Goal: Task Accomplishment & Management: Complete application form

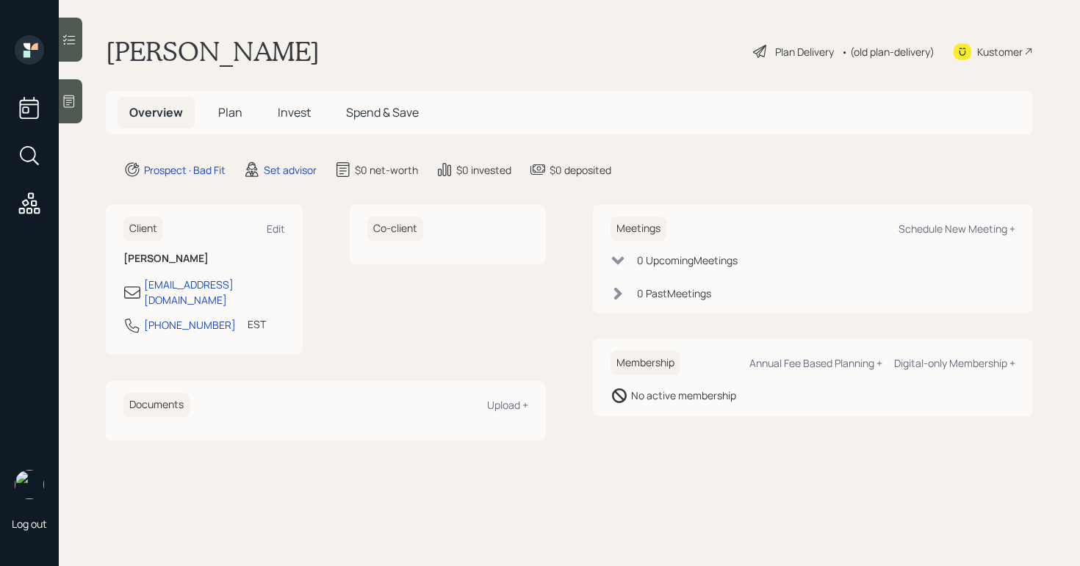
click at [752, 48] on icon at bounding box center [761, 52] width 18 height 18
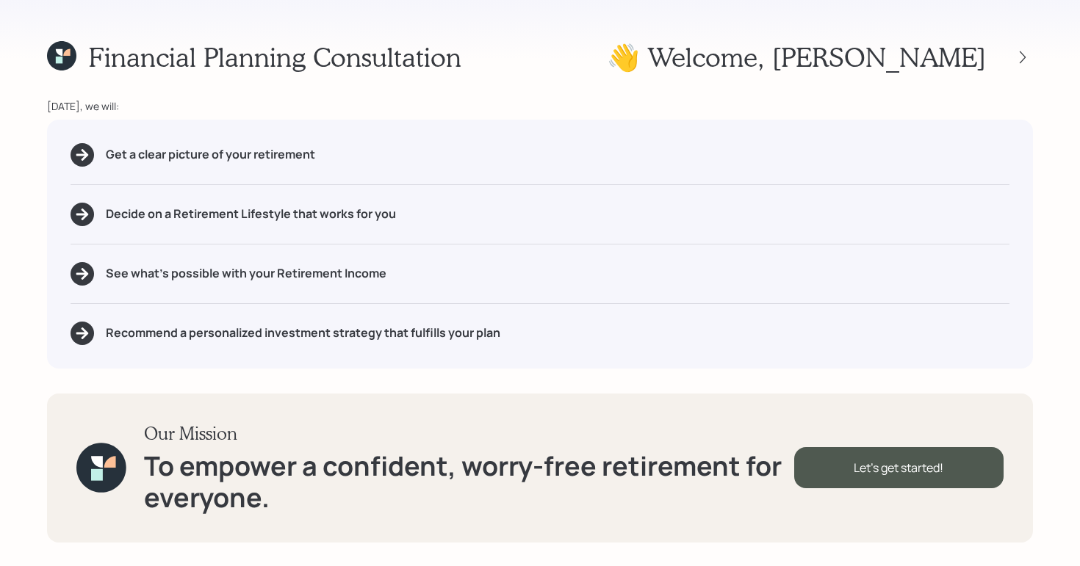
click at [537, 74] on div "Financial Planning Consultation 👋 Welcome , [PERSON_NAME] [DATE], we will: Get …" at bounding box center [540, 283] width 1080 height 566
click at [826, 73] on h1 "👋 Welcome , [PERSON_NAME]" at bounding box center [796, 57] width 379 height 32
click at [810, 67] on h1 "👋 Welcome , [PERSON_NAME]" at bounding box center [796, 57] width 379 height 32
click at [1023, 57] on icon at bounding box center [1022, 57] width 15 height 15
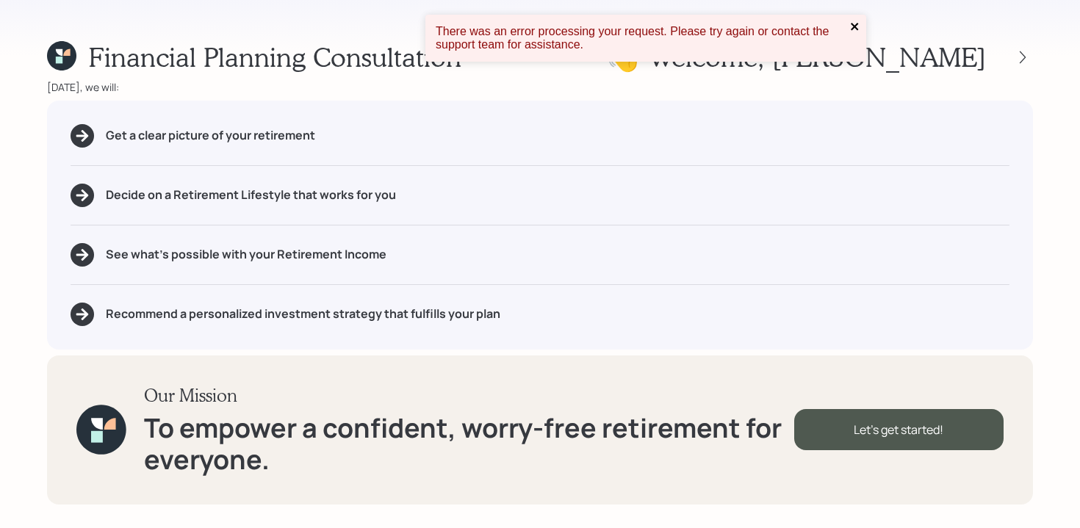
click at [851, 26] on icon "close" at bounding box center [855, 27] width 10 height 12
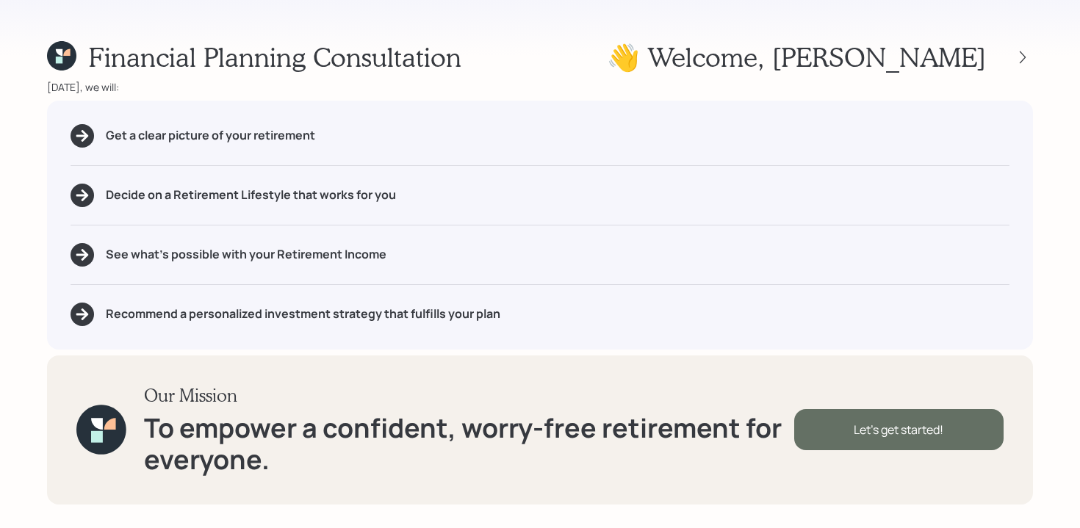
click at [804, 434] on div "Let's get started!" at bounding box center [898, 429] width 209 height 41
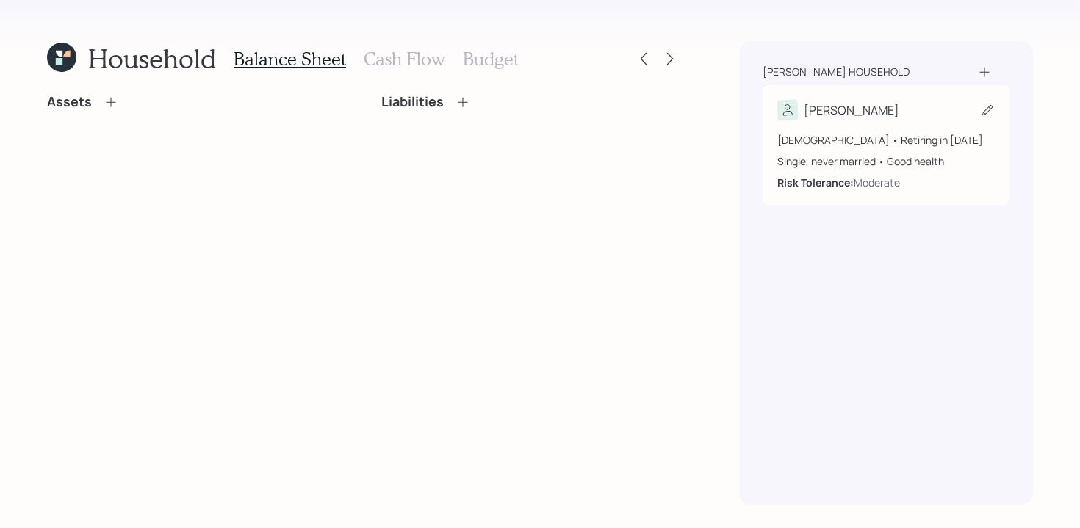
click at [877, 104] on div "[PERSON_NAME]" at bounding box center [885, 110] width 217 height 21
select select "9"
select select "good"
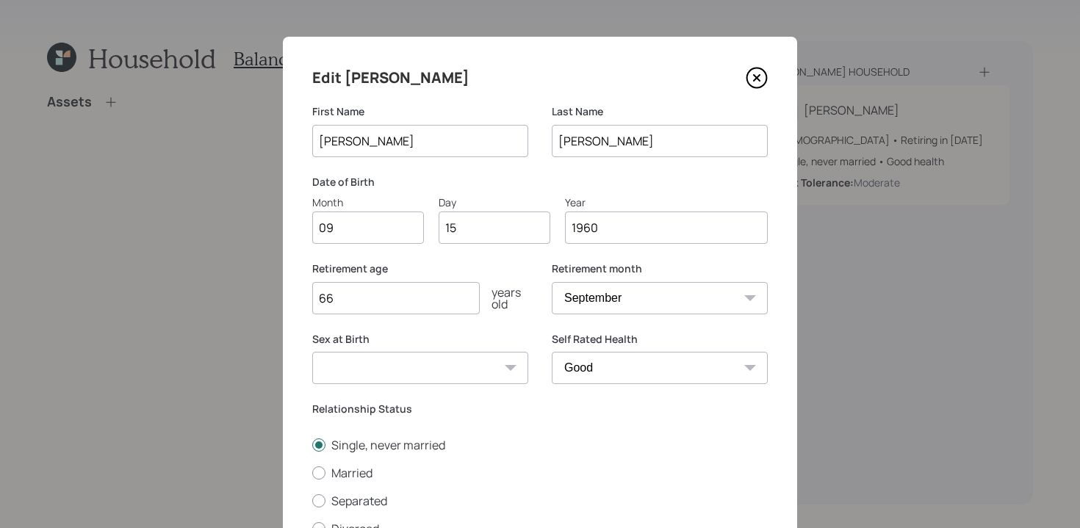
click at [379, 231] on input "09" at bounding box center [368, 228] width 112 height 32
type input "0"
type input "01"
click at [478, 237] on input "15" at bounding box center [495, 228] width 112 height 32
type input "1"
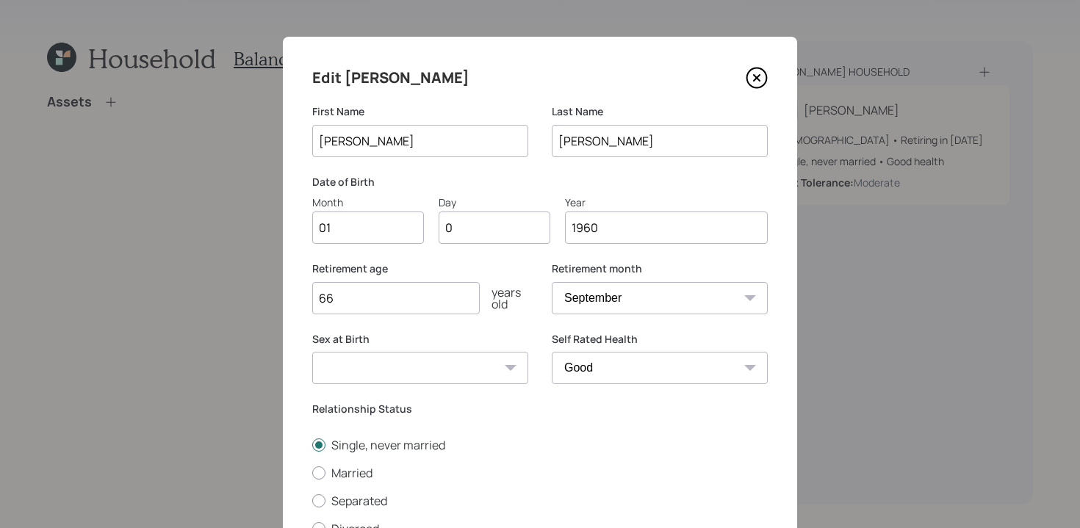
type input "06"
click at [638, 231] on input "1960" at bounding box center [666, 228] width 203 height 32
type input "1963"
click at [425, 293] on input "66" at bounding box center [395, 298] width 167 height 32
type input "6"
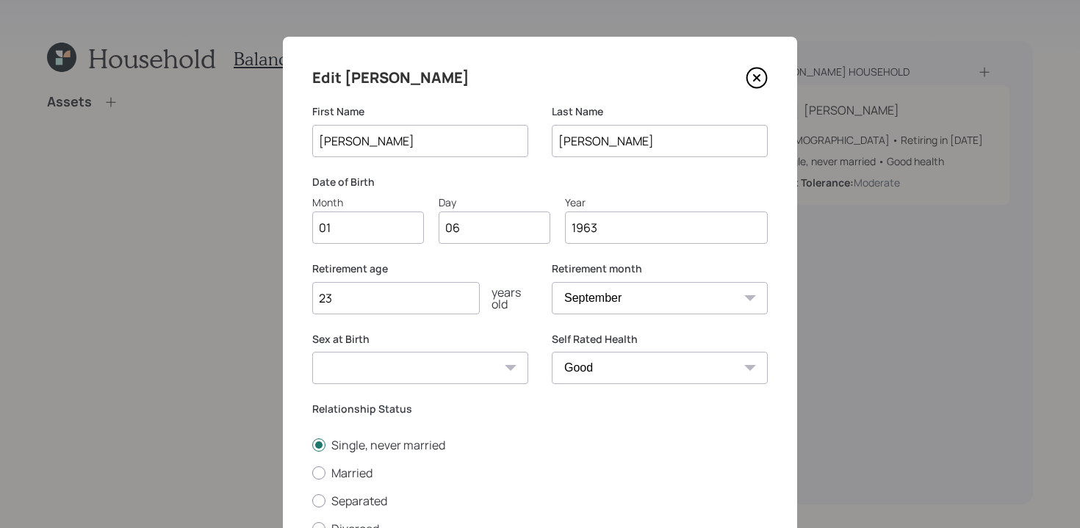
type input "2"
type input "63"
click at [709, 297] on select "January February March April May June July August September October November De…" at bounding box center [660, 298] width 216 height 32
select select "12"
click at [552, 282] on select "January February March April May June July August September October November De…" at bounding box center [660, 298] width 216 height 32
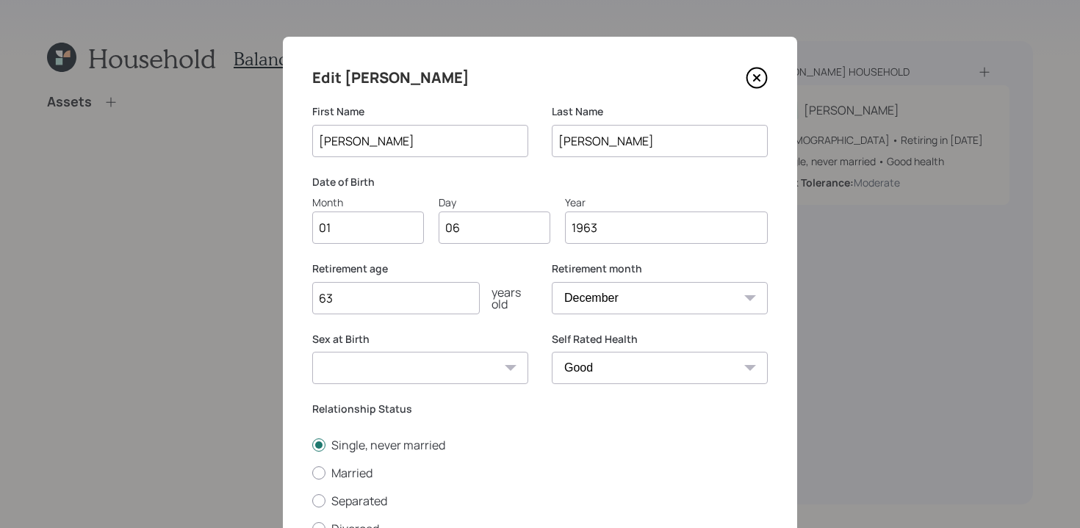
click at [579, 433] on div "Relationship Status Single, never married Married Separated Divorced Widowed" at bounding box center [539, 483] width 455 height 163
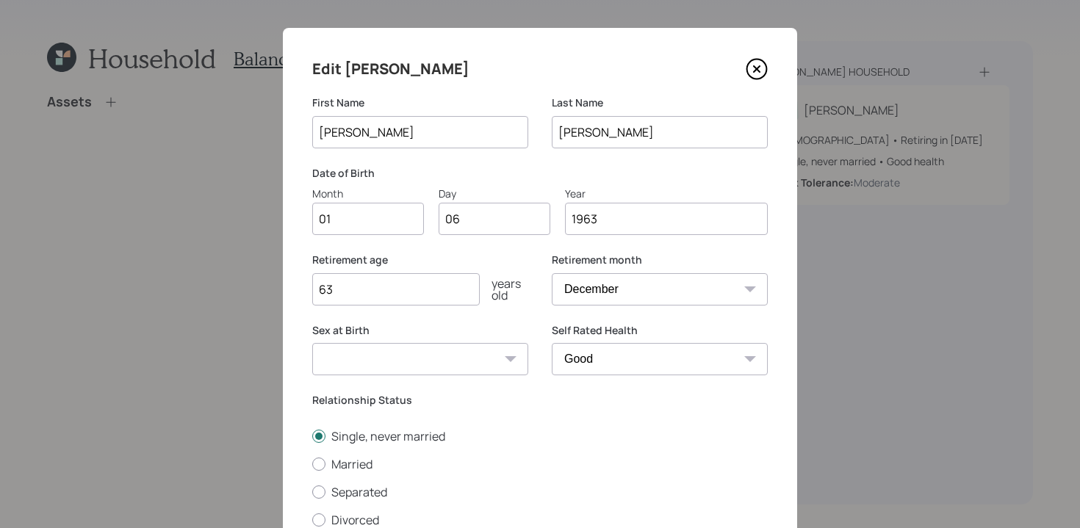
scroll to position [126, 0]
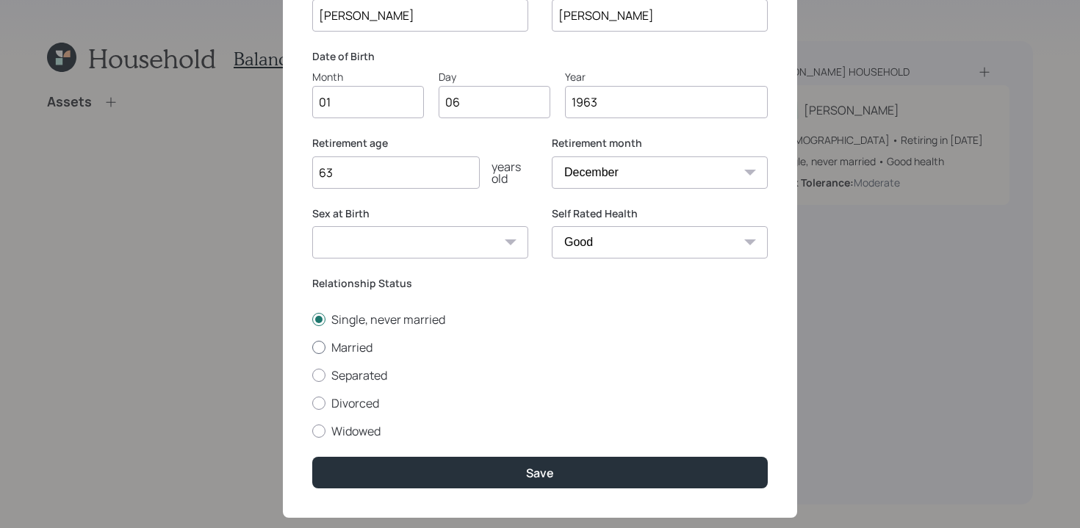
click at [320, 352] on div at bounding box center [318, 347] width 13 height 13
click at [312, 347] on input "Married" at bounding box center [311, 347] width 1 height 1
radio input "true"
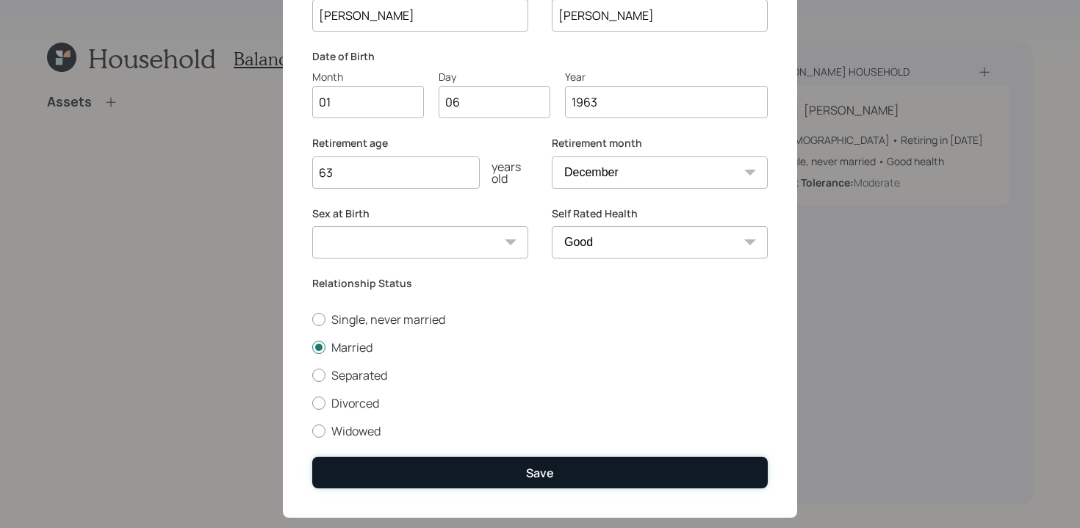
click at [552, 477] on div "Save" at bounding box center [540, 473] width 28 height 16
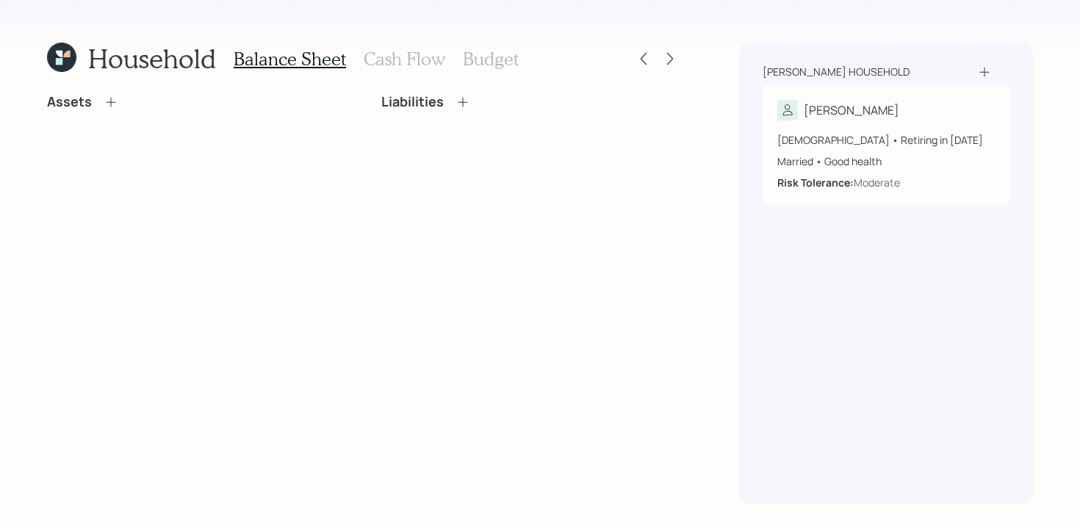
click at [982, 71] on icon at bounding box center [984, 72] width 15 height 15
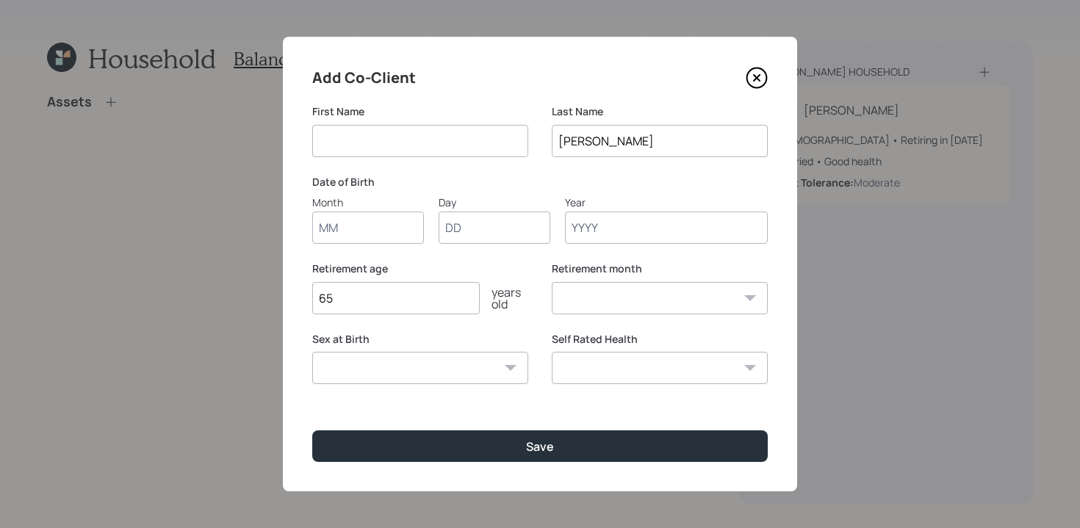
click at [425, 132] on input at bounding box center [420, 141] width 216 height 32
type input "a"
type input "Alysha"
click at [601, 144] on input "[PERSON_NAME]" at bounding box center [660, 141] width 216 height 32
click at [376, 235] on input "Month" at bounding box center [368, 228] width 112 height 32
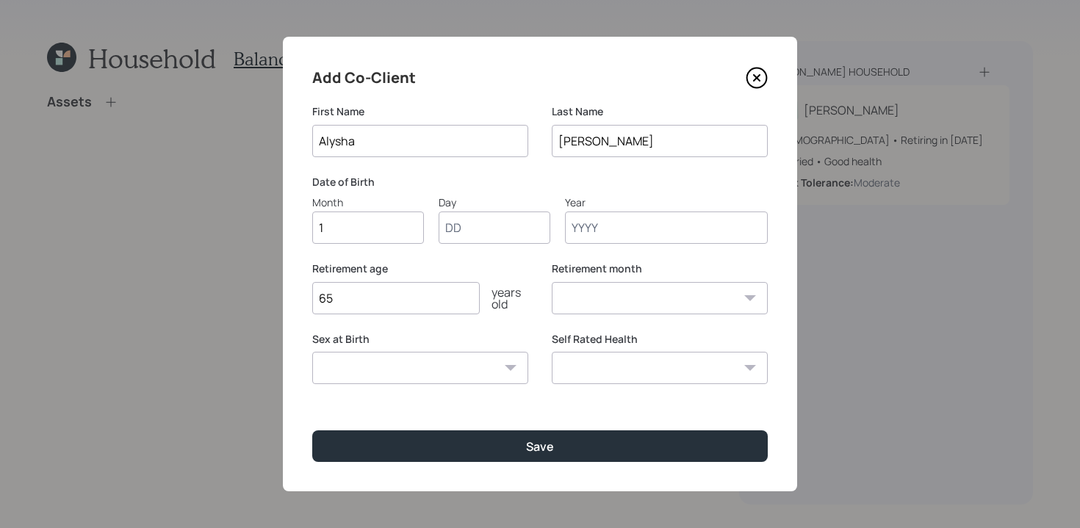
type input "10"
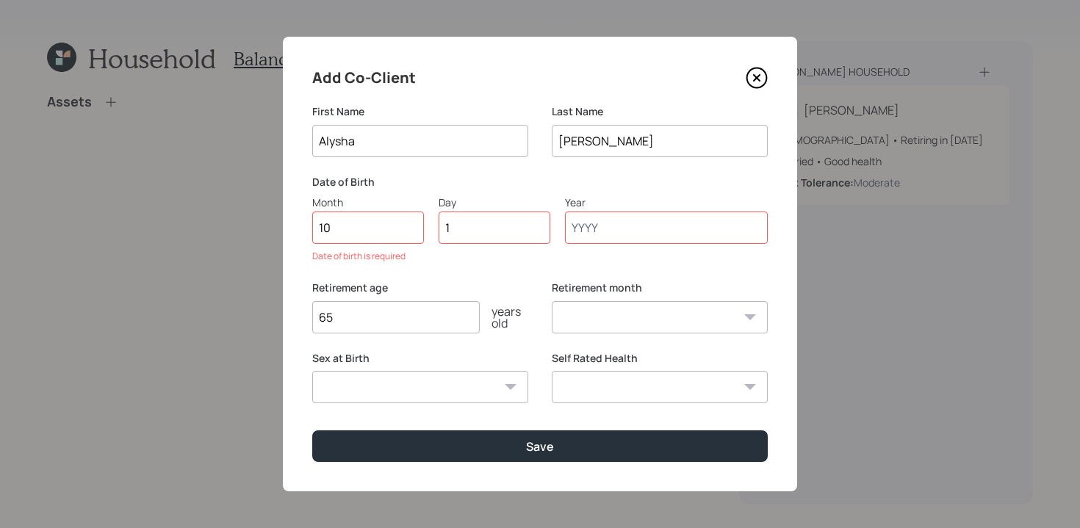
type input "12"
type input "1966"
select select "10"
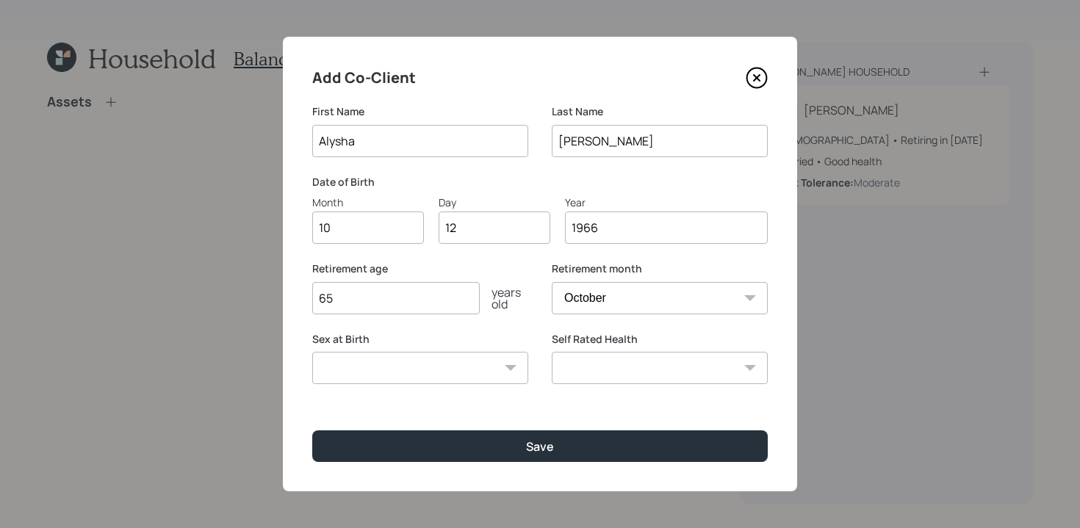
type input "1966"
click at [386, 297] on input "65" at bounding box center [395, 298] width 167 height 32
type input "6"
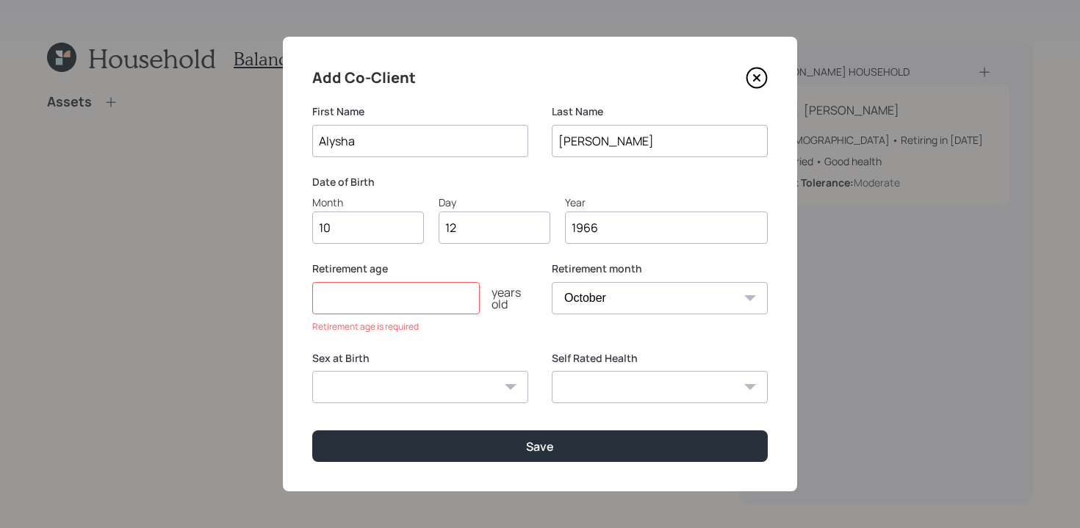
click at [507, 300] on div "years old" at bounding box center [504, 298] width 48 height 24
click at [424, 305] on input "number" at bounding box center [395, 298] width 167 height 32
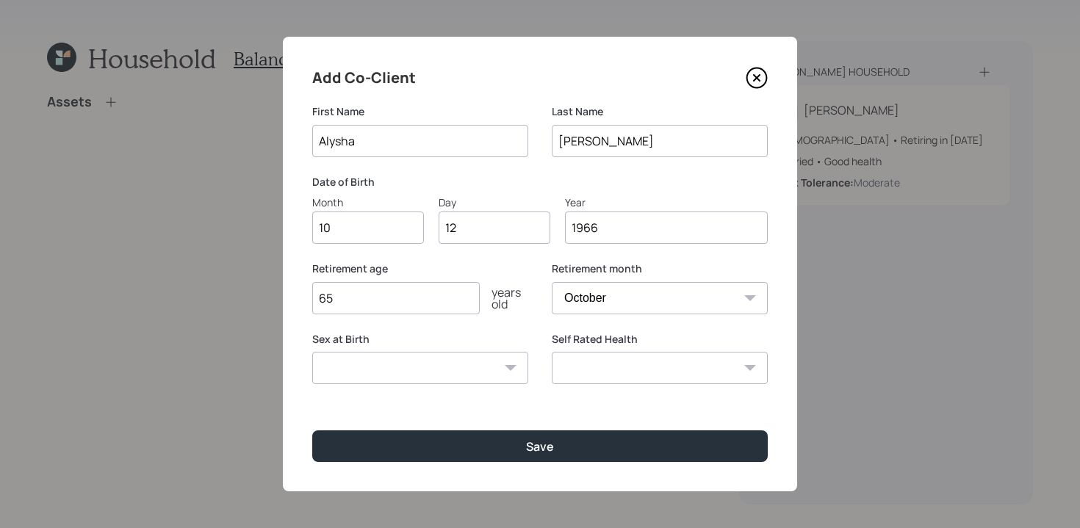
type input "65"
click at [499, 332] on label "Sex at Birth" at bounding box center [420, 339] width 216 height 15
click at [622, 358] on select "Excellent Very Good Good Fair Poor" at bounding box center [660, 368] width 216 height 32
select select "excellent"
click at [552, 352] on select "Excellent Very Good Good Fair Poor" at bounding box center [660, 368] width 216 height 32
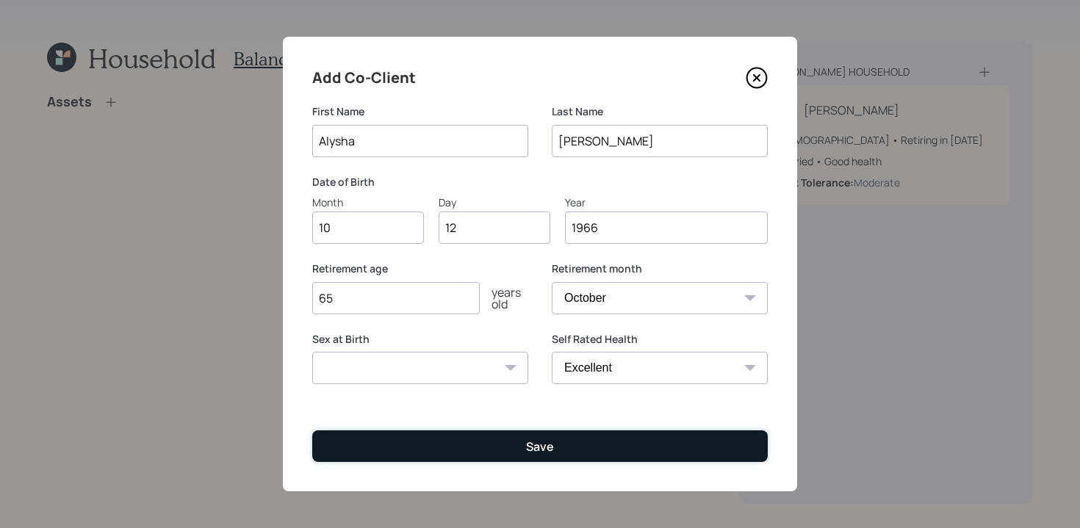
click at [522, 441] on button "Save" at bounding box center [539, 446] width 455 height 32
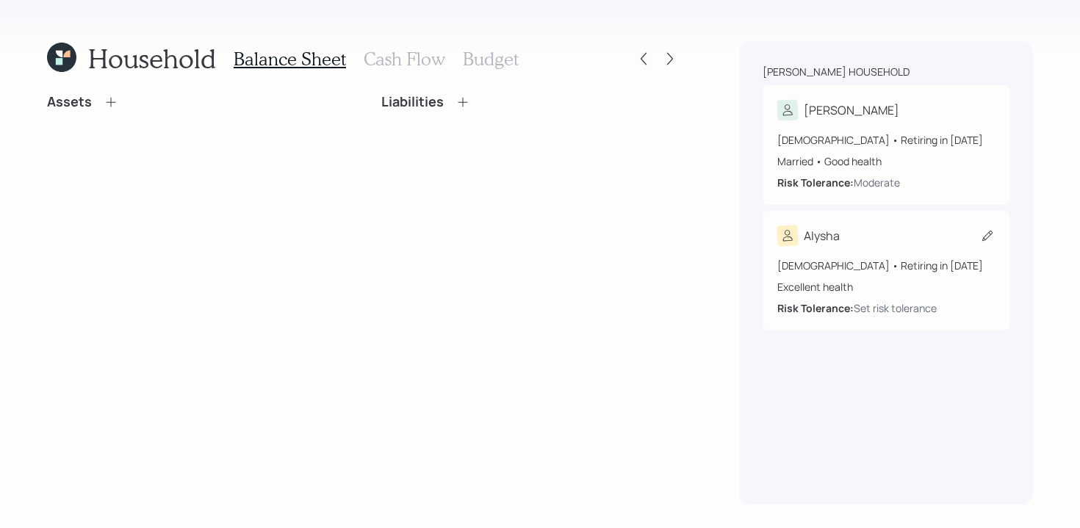
click at [808, 240] on div "Alysha" at bounding box center [822, 236] width 36 height 18
select select "10"
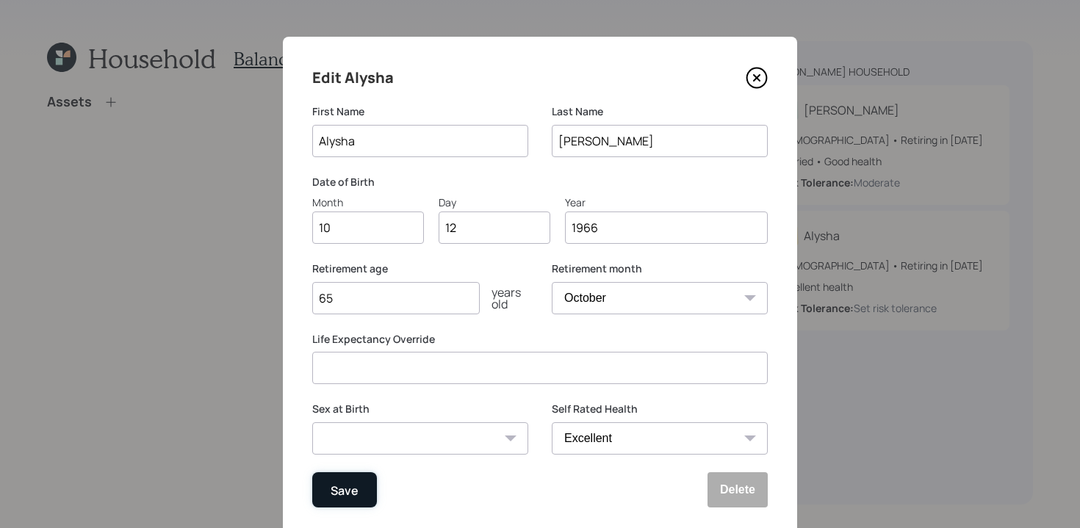
click at [345, 482] on div "Save" at bounding box center [345, 490] width 28 height 20
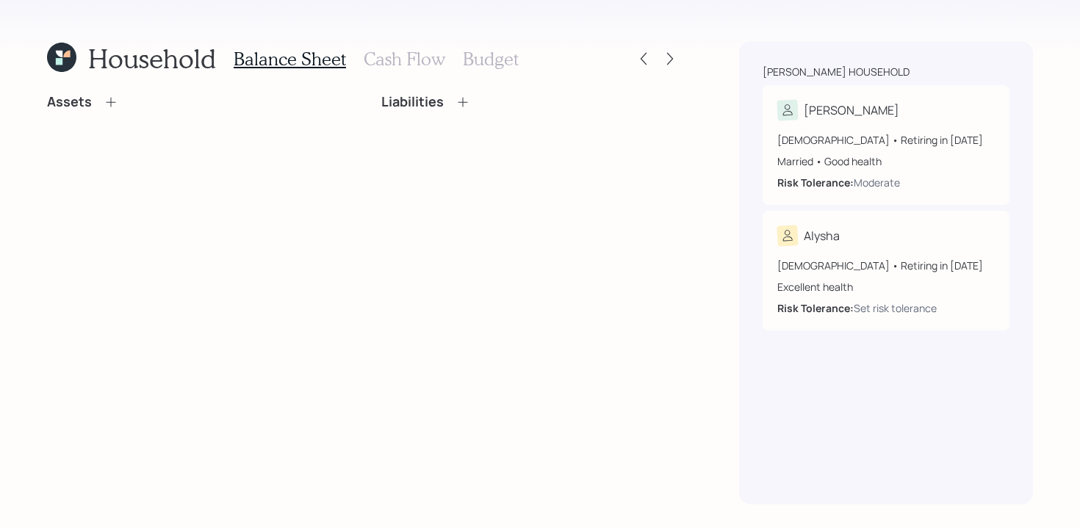
click at [109, 104] on icon at bounding box center [111, 102] width 15 height 15
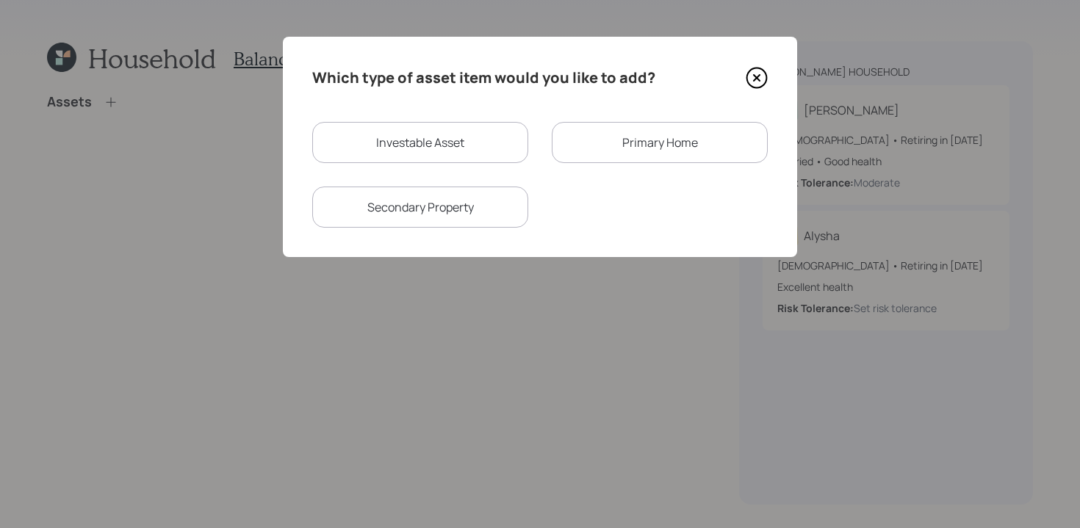
click at [397, 140] on div "Investable Asset" at bounding box center [420, 142] width 216 height 41
select select "taxable"
select select "balanced"
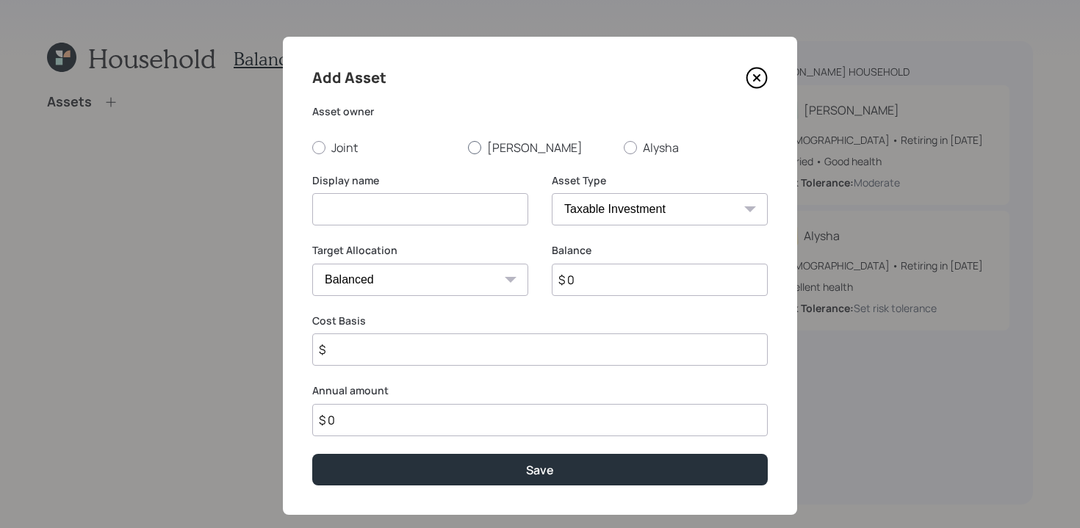
click at [482, 142] on label "[PERSON_NAME]" at bounding box center [540, 148] width 144 height 16
click at [468, 147] on input "[PERSON_NAME]" at bounding box center [467, 147] width 1 height 1
radio input "true"
click at [484, 208] on input at bounding box center [420, 209] width 216 height 32
type input "401K"
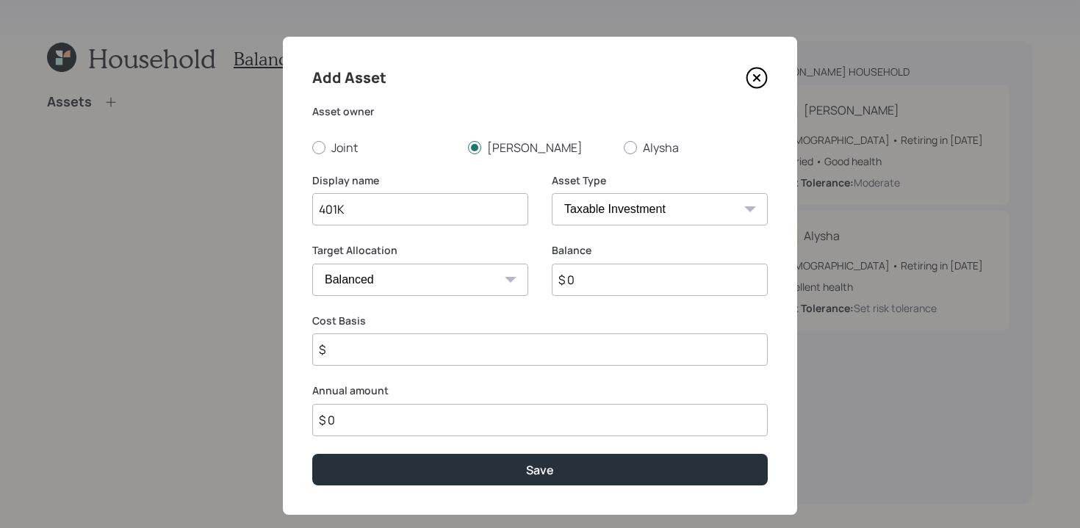
click at [698, 206] on select "SEP [PERSON_NAME] IRA 401(k) [PERSON_NAME] 401(k) 403(b) [PERSON_NAME] 403(b) 4…" at bounding box center [660, 209] width 216 height 32
select select "company_sponsored"
click at [552, 193] on select "SEP [PERSON_NAME] IRA 401(k) [PERSON_NAME] 401(k) 403(b) [PERSON_NAME] 403(b) 4…" at bounding box center [660, 209] width 216 height 32
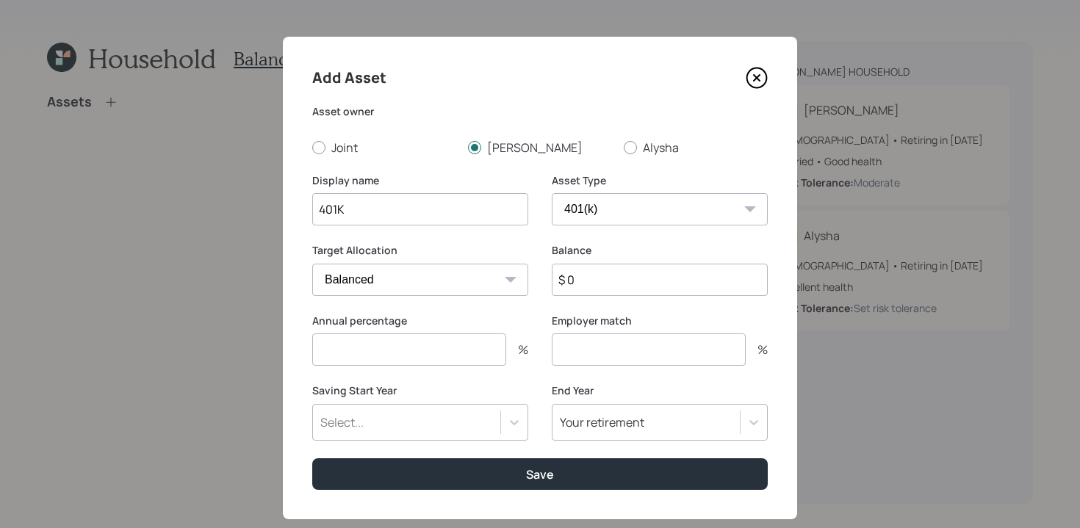
click at [624, 283] on input "$ 0" at bounding box center [660, 280] width 216 height 32
type input "$ 683,000"
click at [444, 344] on input "number" at bounding box center [409, 350] width 194 height 32
type input "6"
type input "3"
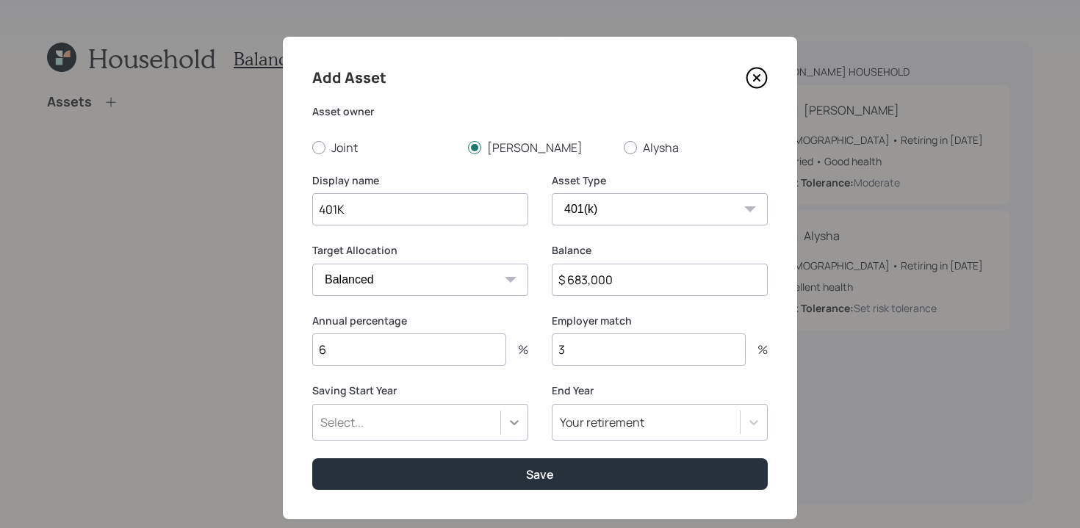
click at [523, 415] on div "Select..." at bounding box center [420, 422] width 216 height 37
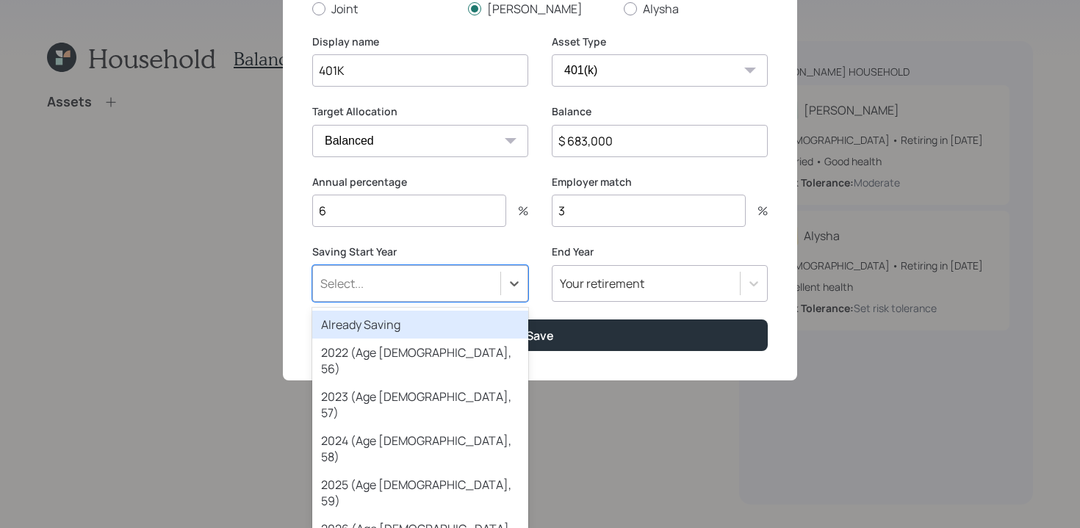
click at [421, 321] on div "Already Saving" at bounding box center [420, 325] width 216 height 28
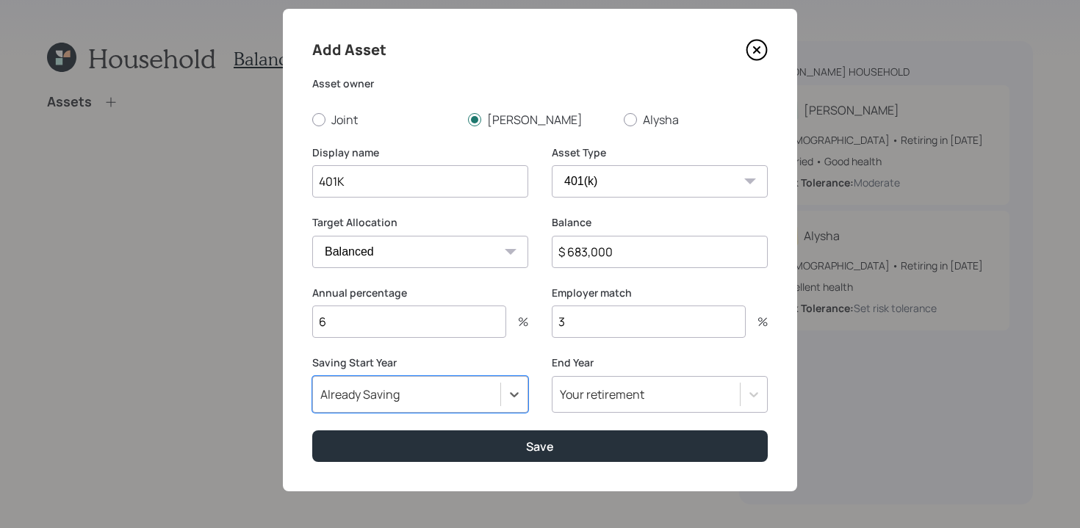
scroll to position [29, 0]
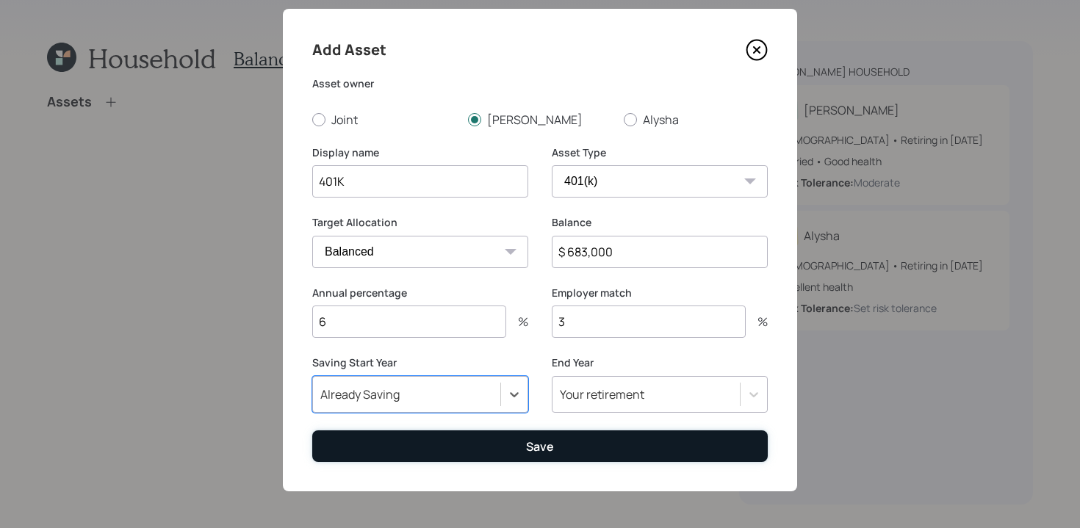
click at [532, 442] on div "Save" at bounding box center [540, 447] width 28 height 16
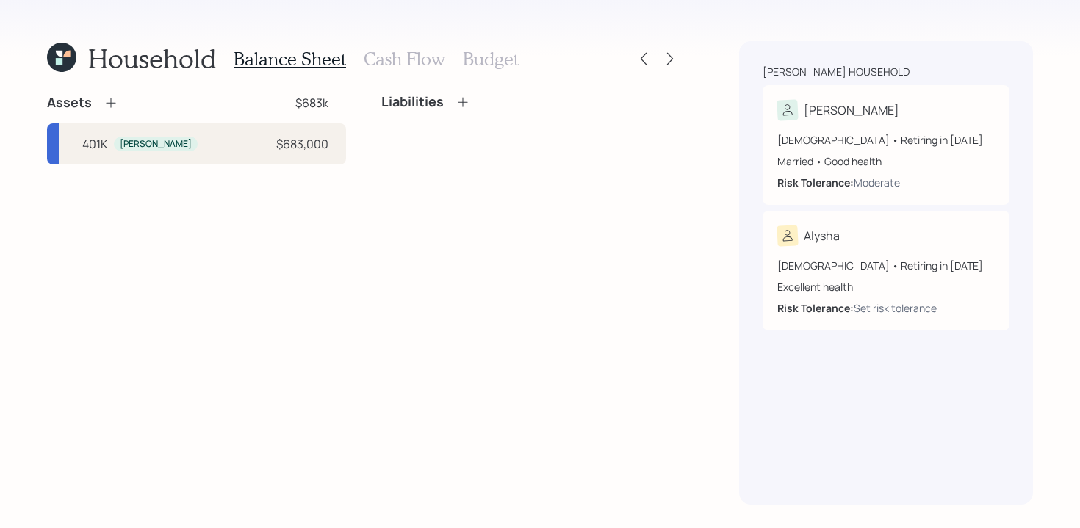
click at [109, 102] on icon at bounding box center [111, 102] width 15 height 15
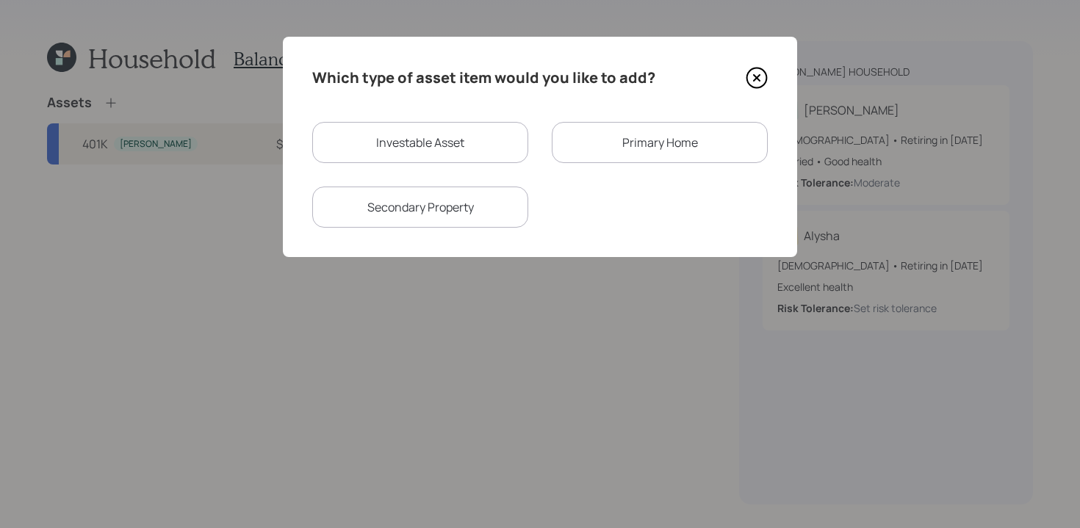
click at [417, 139] on div "Investable Asset" at bounding box center [420, 142] width 216 height 41
select select "taxable"
select select "balanced"
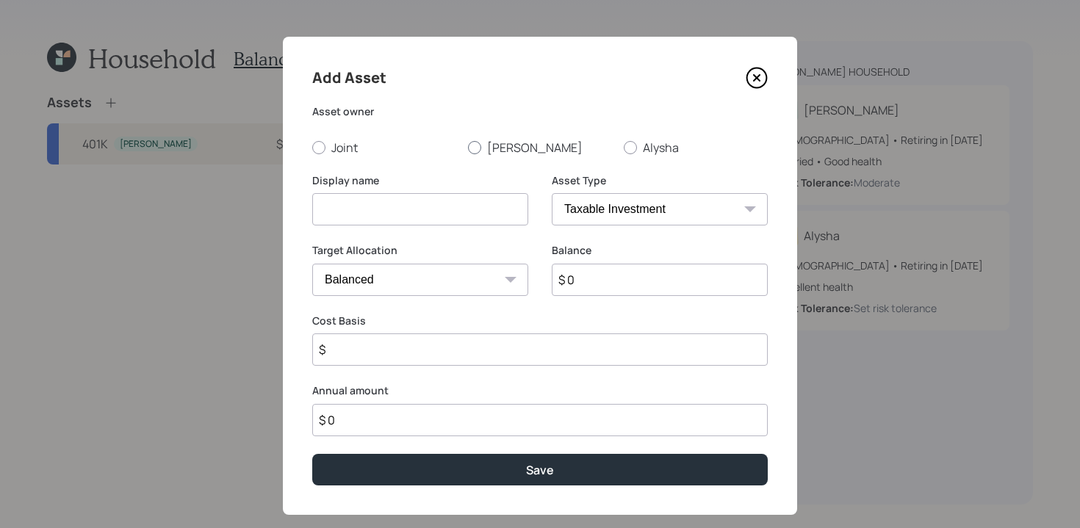
click at [476, 147] on div at bounding box center [474, 147] width 13 height 13
click at [468, 147] on input "[PERSON_NAME]" at bounding box center [467, 147] width 1 height 1
radio input "true"
click at [442, 223] on input at bounding box center [420, 209] width 216 height 32
type input "[PERSON_NAME]"
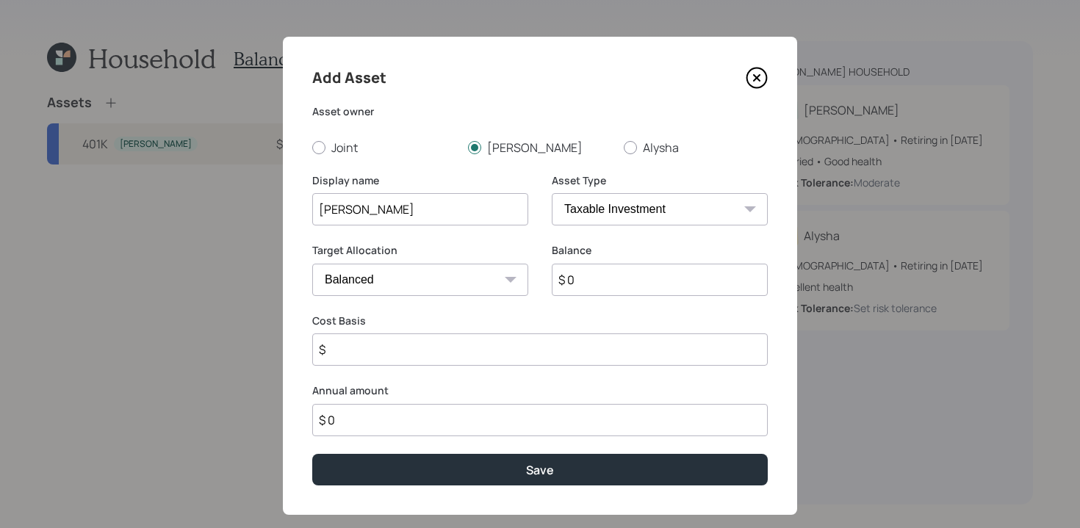
click at [729, 198] on select "SEP [PERSON_NAME] IRA 401(k) [PERSON_NAME] 401(k) 403(b) [PERSON_NAME] 403(b) 4…" at bounding box center [660, 209] width 216 height 32
select select "roth_ira"
click at [552, 193] on select "SEP [PERSON_NAME] IRA 401(k) [PERSON_NAME] 401(k) 403(b) [PERSON_NAME] 403(b) 4…" at bounding box center [660, 209] width 216 height 32
type input "$"
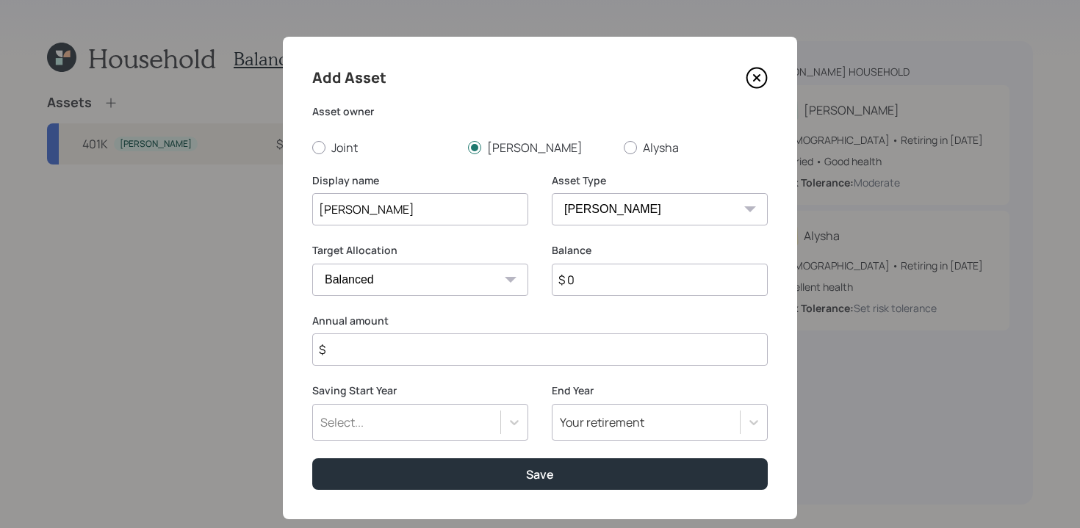
click at [584, 280] on input "$ 0" at bounding box center [660, 280] width 216 height 32
type input "$ 40,000"
click at [458, 358] on input "$" at bounding box center [539, 350] width 455 height 32
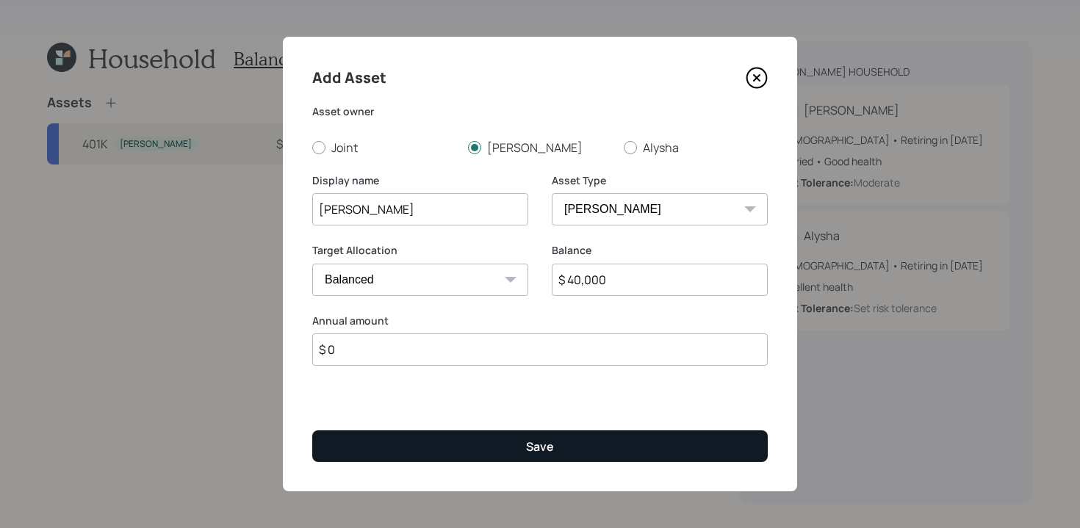
type input "$ 0"
click at [513, 442] on button "Save" at bounding box center [539, 446] width 455 height 32
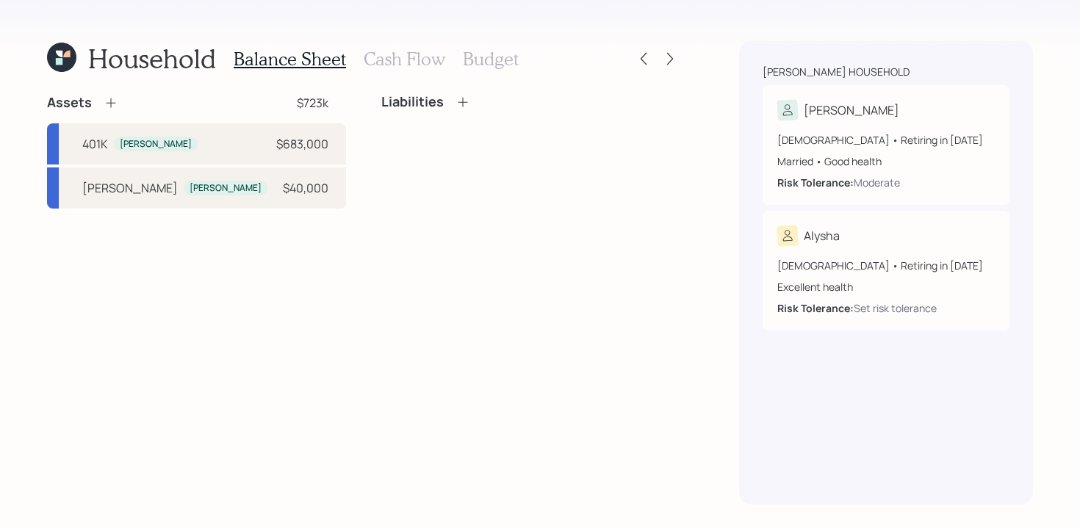
click at [108, 104] on icon at bounding box center [111, 102] width 15 height 15
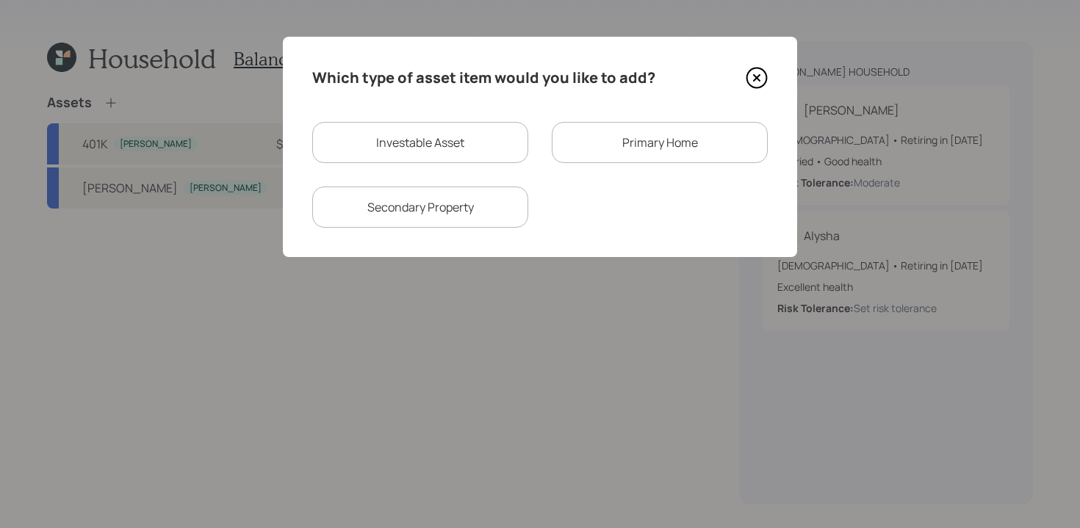
click at [654, 142] on div "Primary Home" at bounding box center [660, 142] width 216 height 41
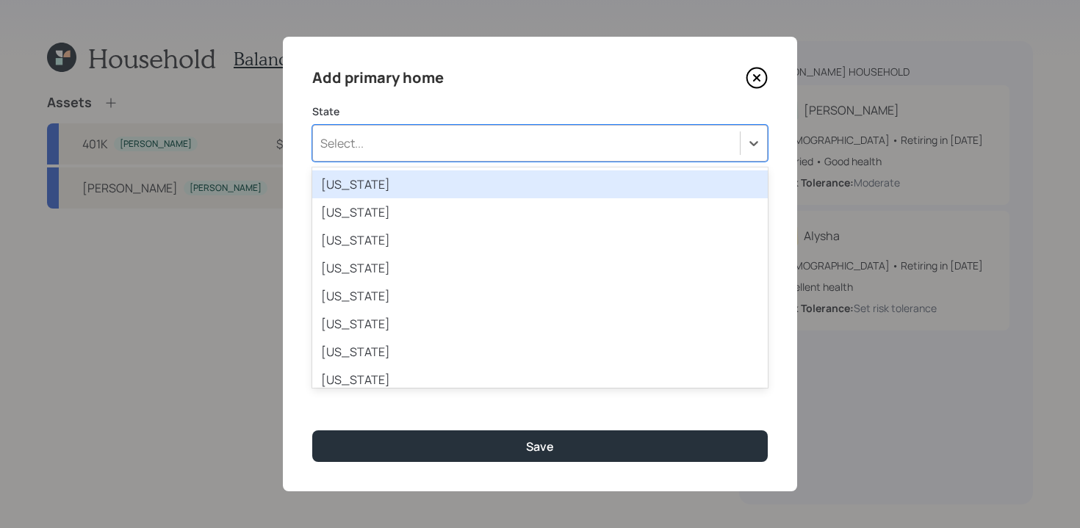
click at [540, 153] on div "Select..." at bounding box center [526, 143] width 427 height 25
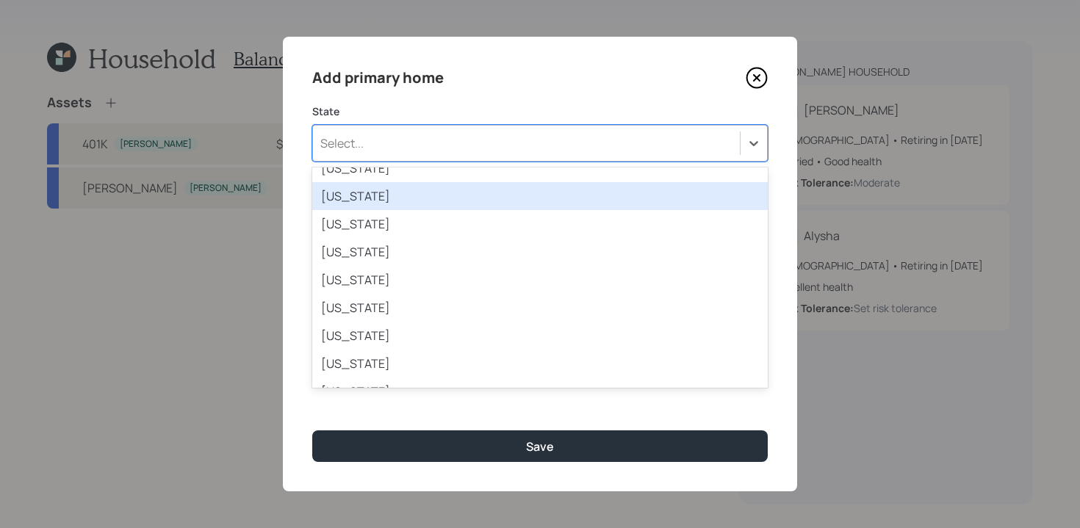
scroll to position [942, 0]
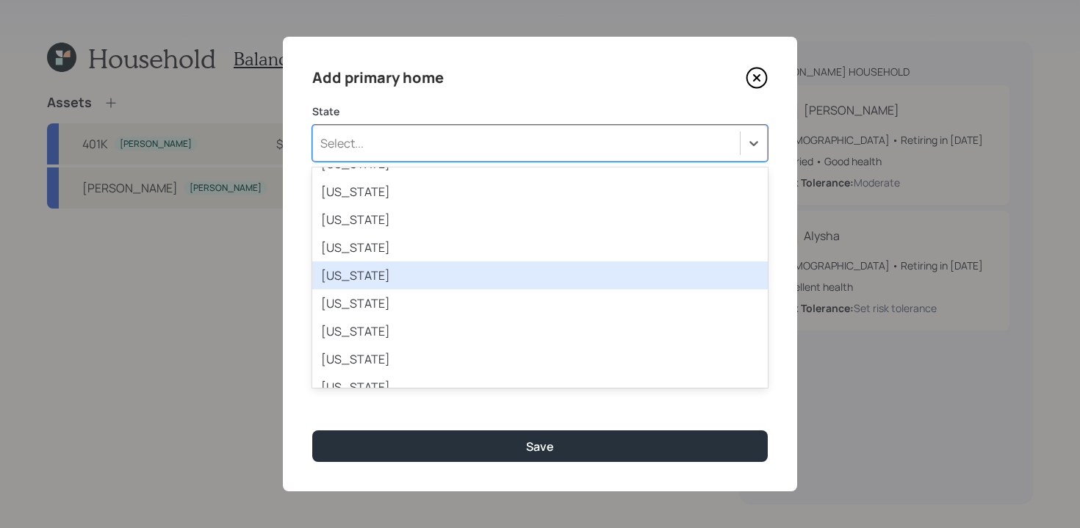
click at [408, 282] on div "[US_STATE]" at bounding box center [539, 276] width 455 height 28
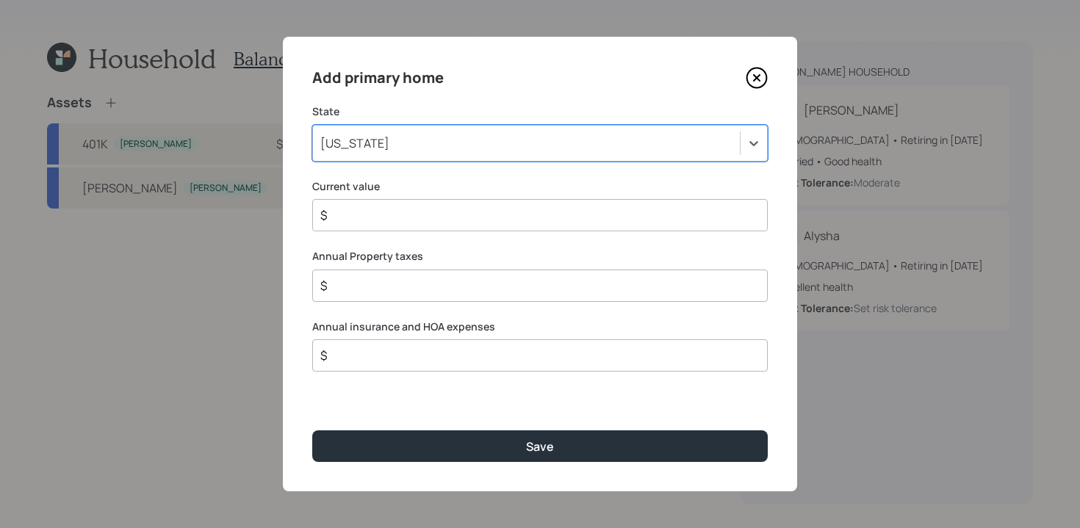
click at [468, 220] on input "$" at bounding box center [534, 215] width 430 height 18
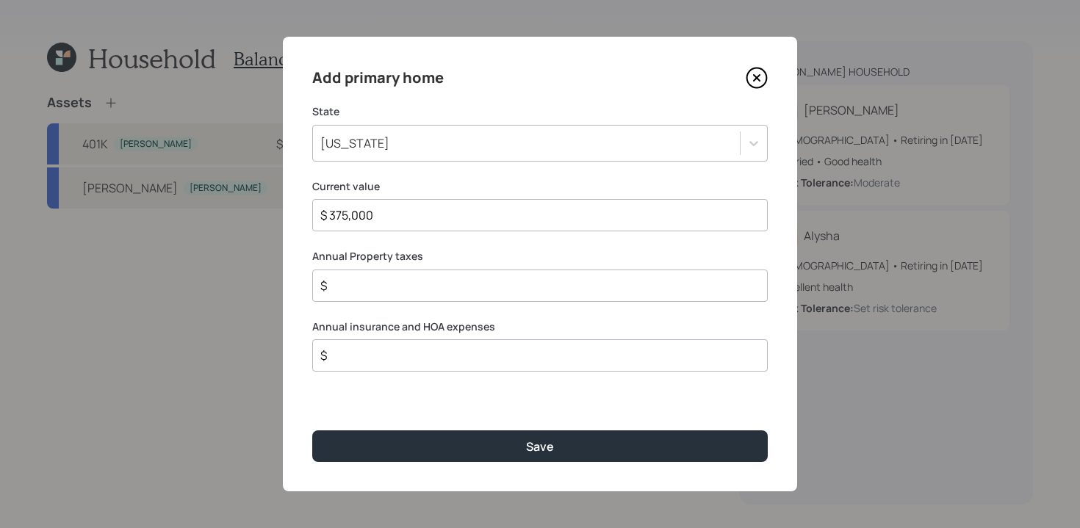
type input "$ 375,000"
click at [458, 293] on input "$" at bounding box center [534, 286] width 430 height 18
type input "$ 4,200"
click at [412, 364] on input "$" at bounding box center [534, 356] width 430 height 18
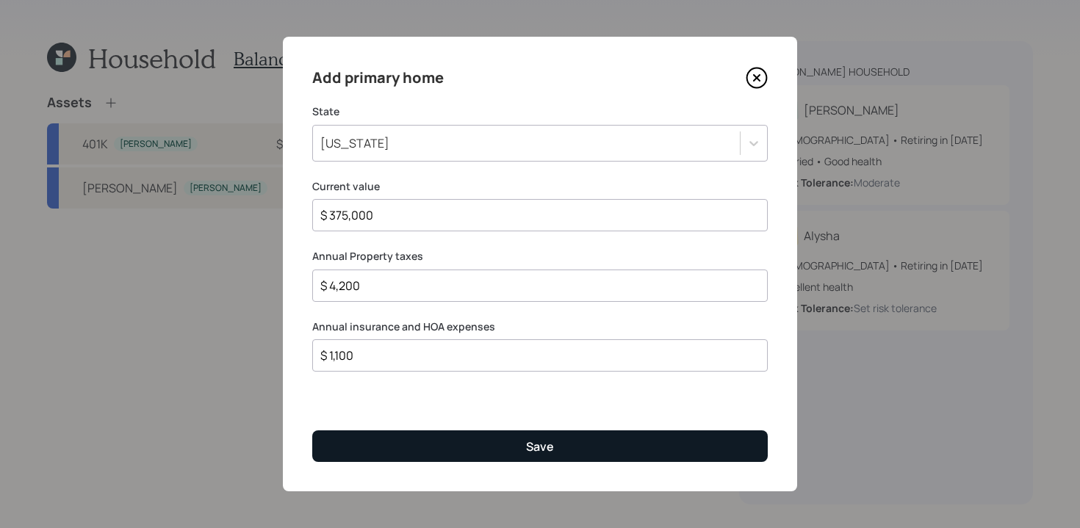
type input "$ 1,100"
click at [444, 458] on button "Save" at bounding box center [539, 446] width 455 height 32
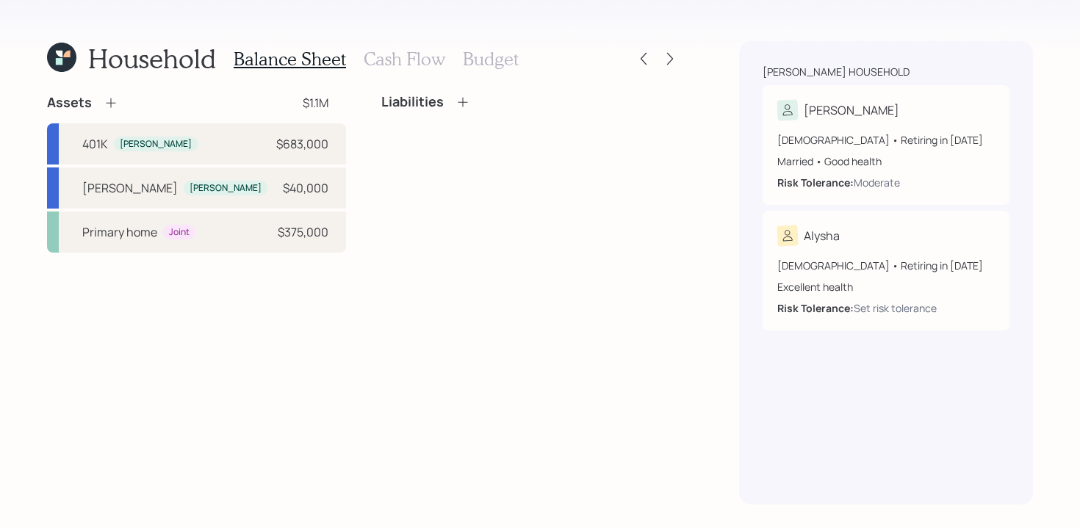
click at [107, 101] on icon at bounding box center [111, 102] width 15 height 15
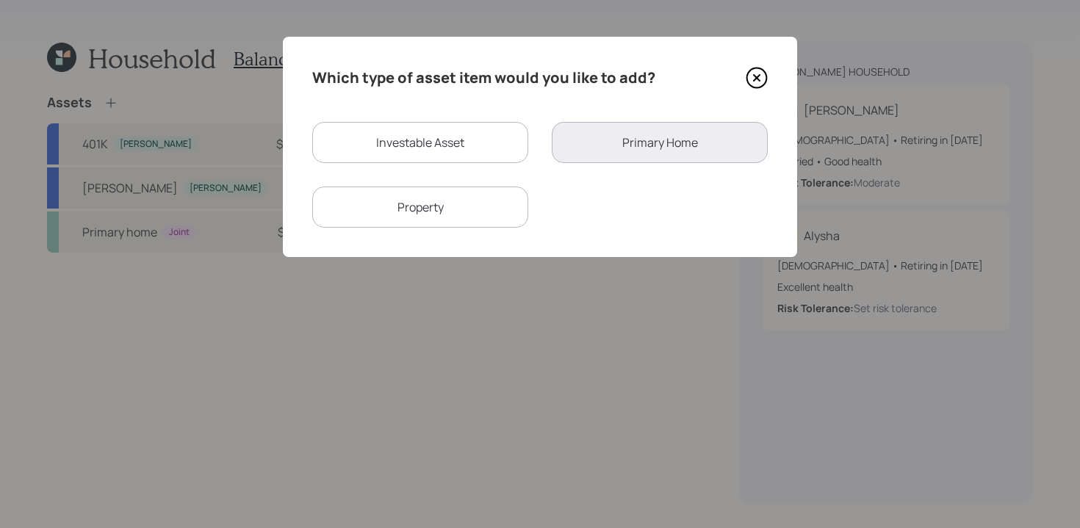
click at [492, 145] on div "Investable Asset" at bounding box center [420, 142] width 216 height 41
select select "taxable"
select select "balanced"
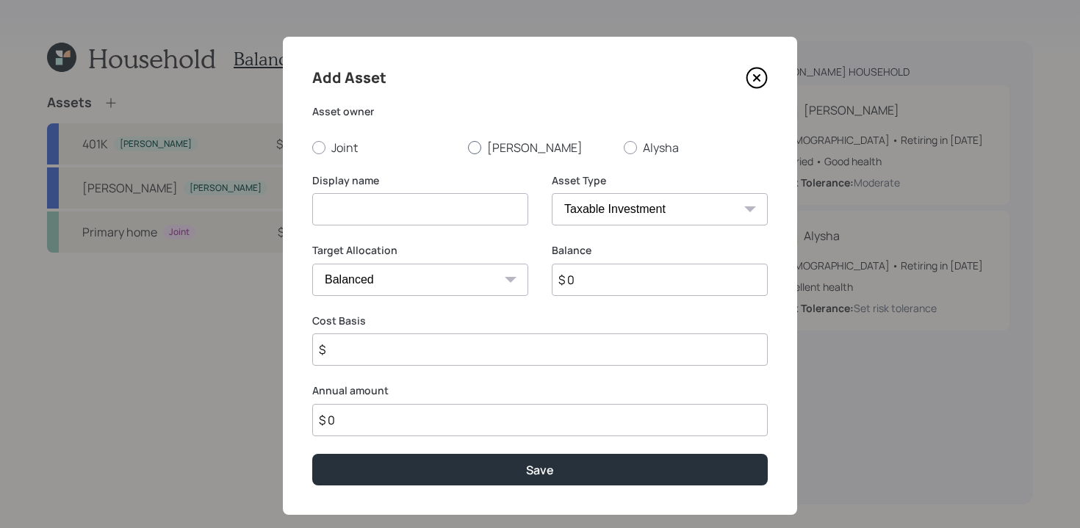
click at [475, 151] on div at bounding box center [474, 147] width 13 height 13
click at [468, 148] on input "[PERSON_NAME]" at bounding box center [467, 147] width 1 height 1
radio input "true"
click at [473, 210] on input at bounding box center [420, 209] width 216 height 32
click at [322, 147] on div at bounding box center [318, 147] width 13 height 13
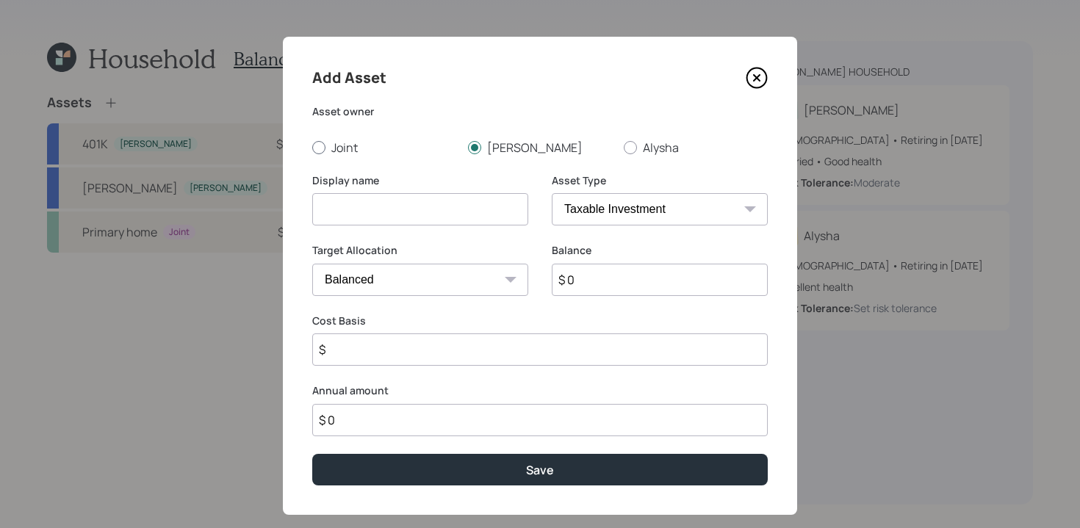
click at [312, 147] on input "Joint" at bounding box center [311, 147] width 1 height 1
radio input "true"
click at [400, 204] on input at bounding box center [420, 209] width 216 height 32
type input "Emergancy"
click at [725, 206] on select "SEP [PERSON_NAME] IRA 401(k) [PERSON_NAME] 401(k) 403(b) [PERSON_NAME] 403(b) 4…" at bounding box center [660, 209] width 216 height 32
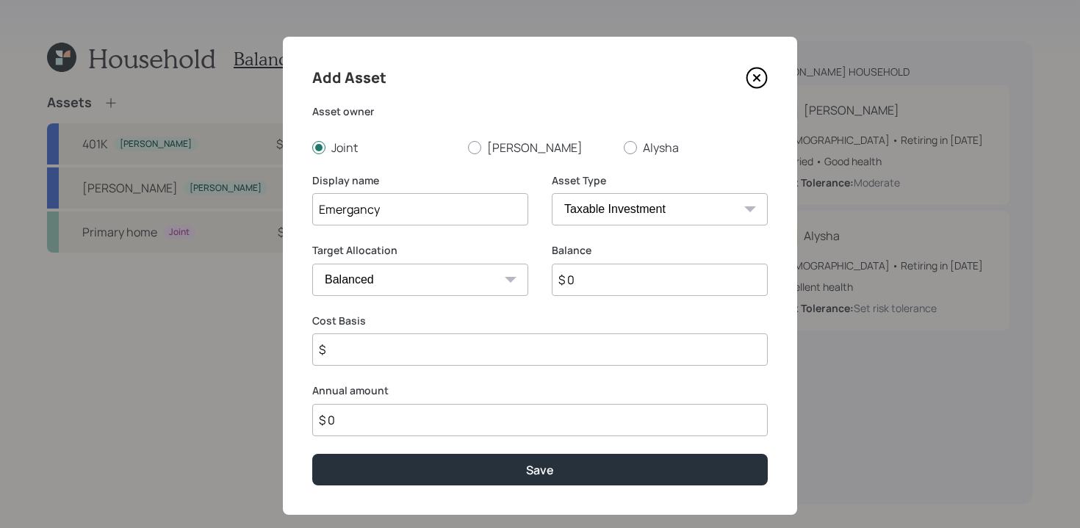
select select "emergency_fund"
click at [552, 193] on select "SEP [PERSON_NAME] IRA 401(k) [PERSON_NAME] 401(k) 403(b) [PERSON_NAME] 403(b) 4…" at bounding box center [660, 209] width 216 height 32
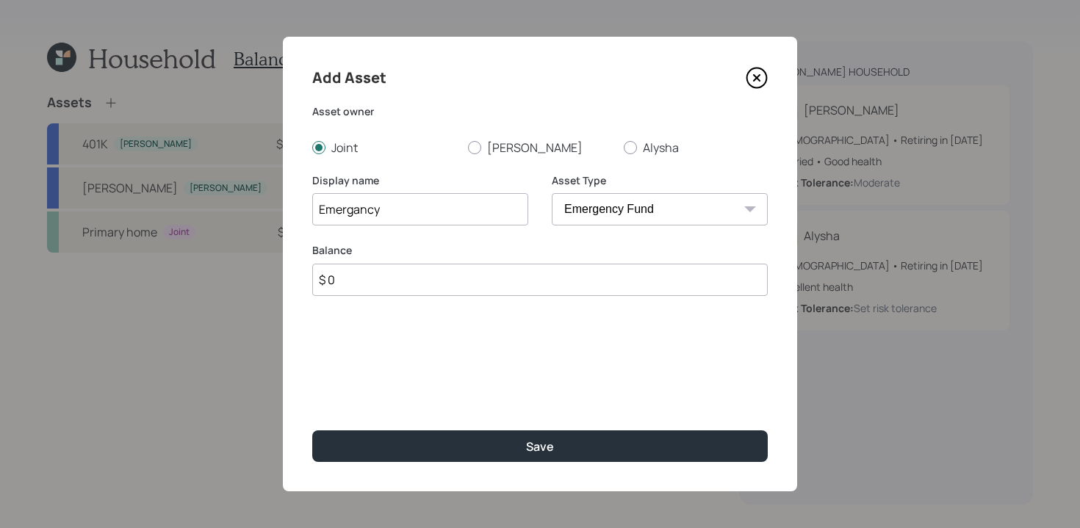
click at [464, 279] on input "$ 0" at bounding box center [539, 280] width 455 height 32
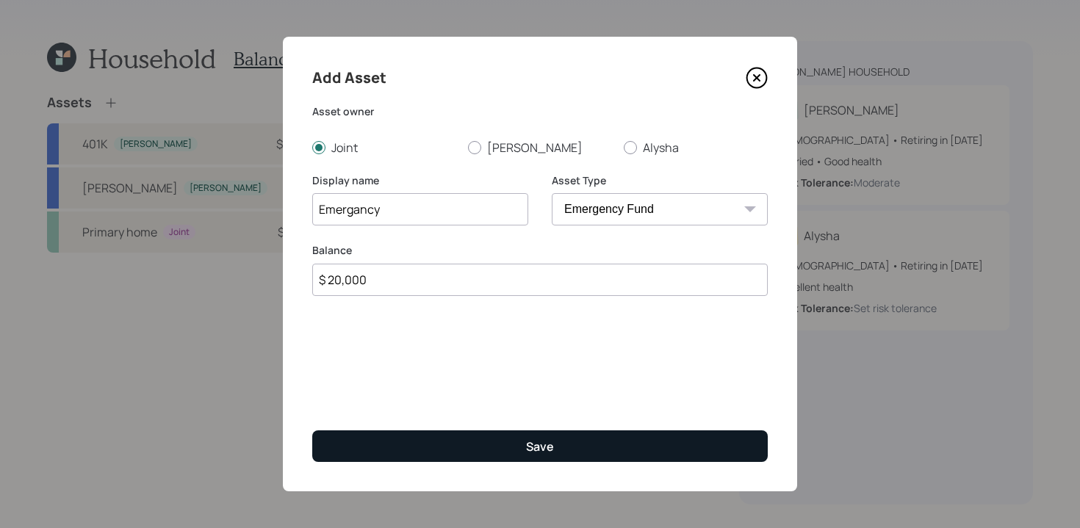
type input "$ 20,000"
click at [527, 452] on div "Save" at bounding box center [540, 447] width 28 height 16
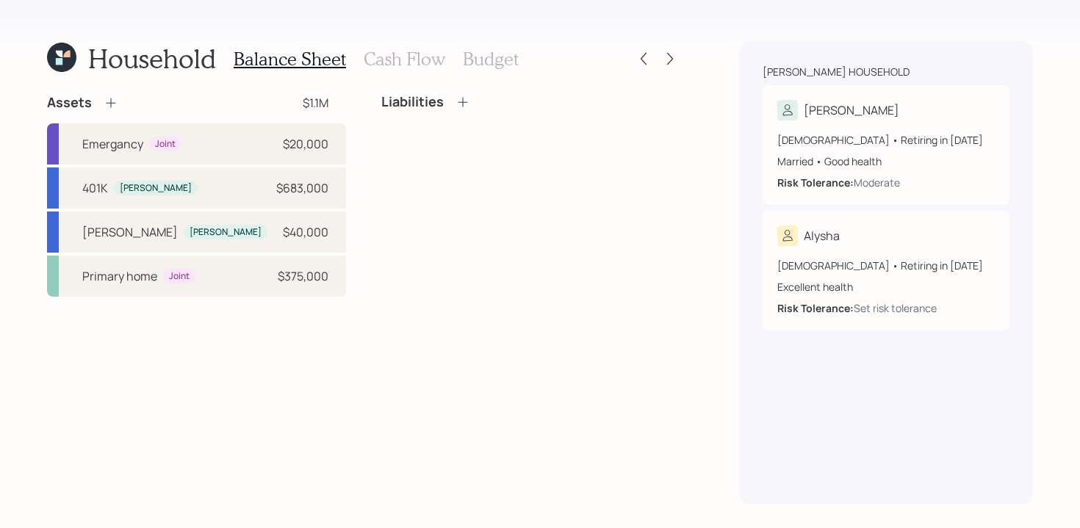
click at [112, 104] on icon at bounding box center [111, 102] width 15 height 15
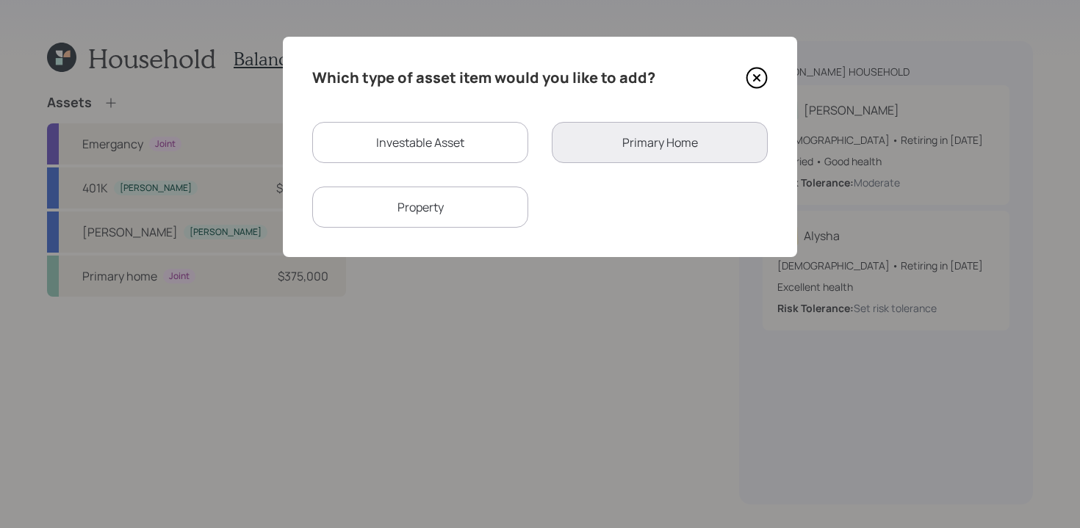
click at [757, 79] on icon at bounding box center [757, 78] width 22 height 22
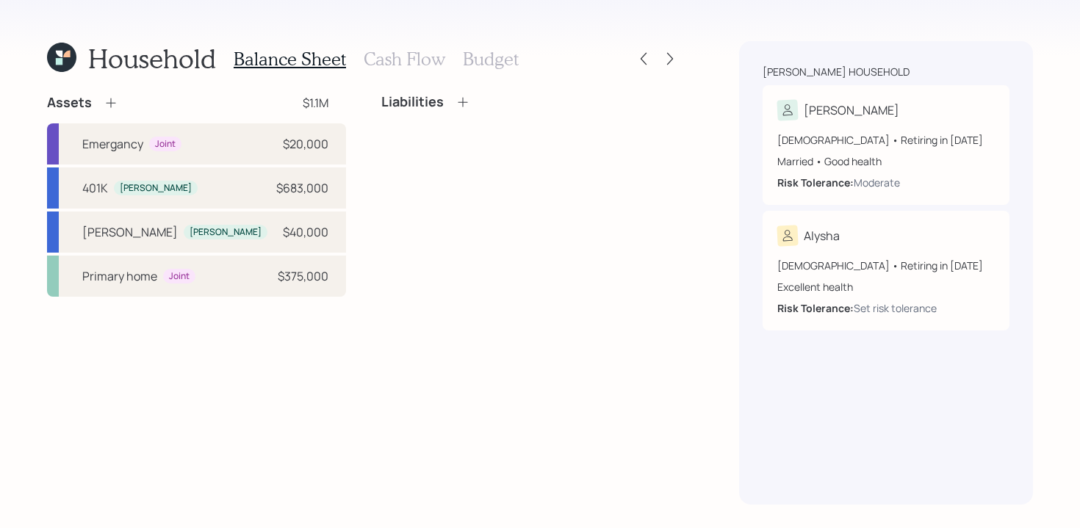
click at [115, 106] on icon at bounding box center [111, 102] width 15 height 15
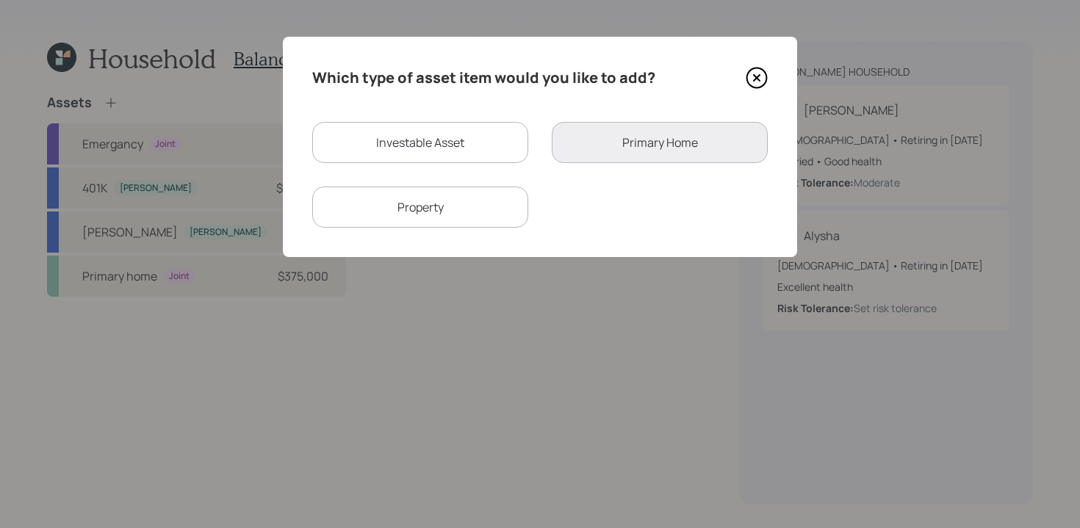
click at [765, 82] on icon at bounding box center [757, 78] width 20 height 20
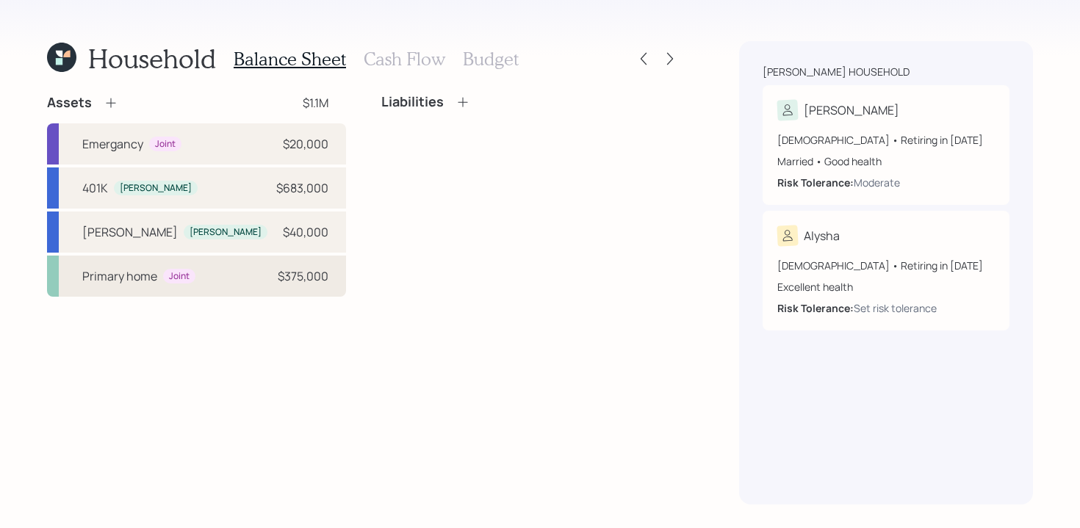
click at [226, 275] on div "Primary home Joint $375,000" at bounding box center [196, 276] width 299 height 41
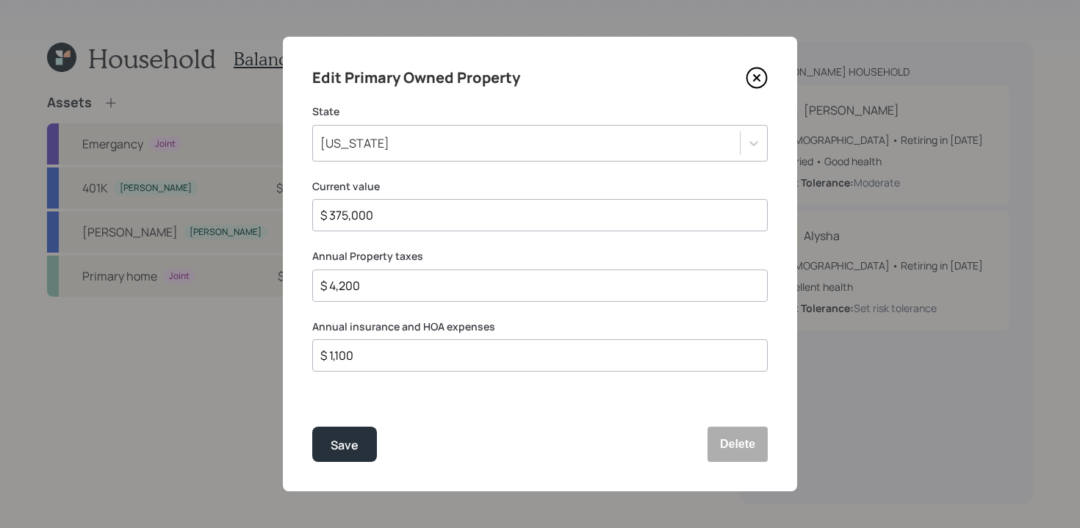
click at [761, 79] on icon at bounding box center [757, 78] width 22 height 22
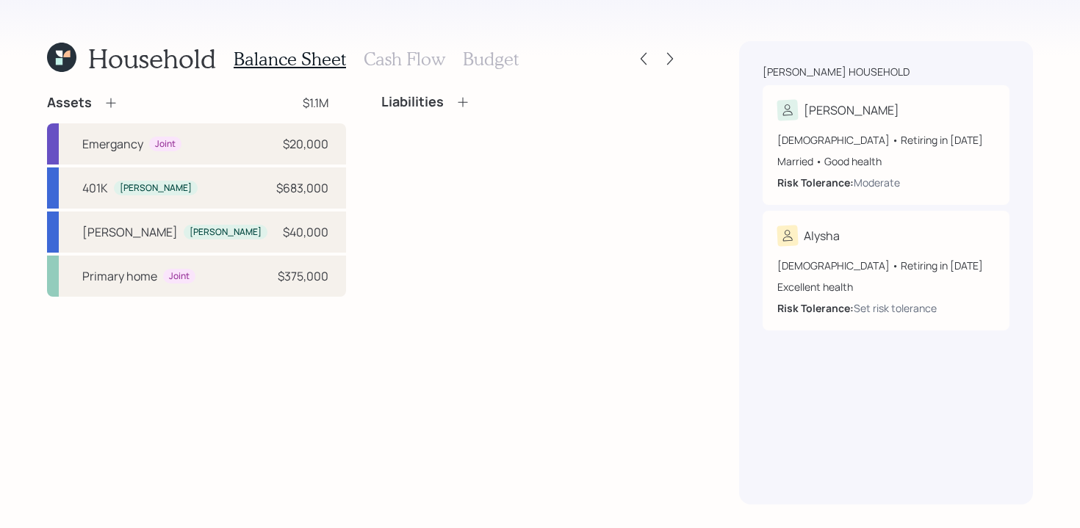
click at [459, 107] on icon at bounding box center [462, 102] width 15 height 15
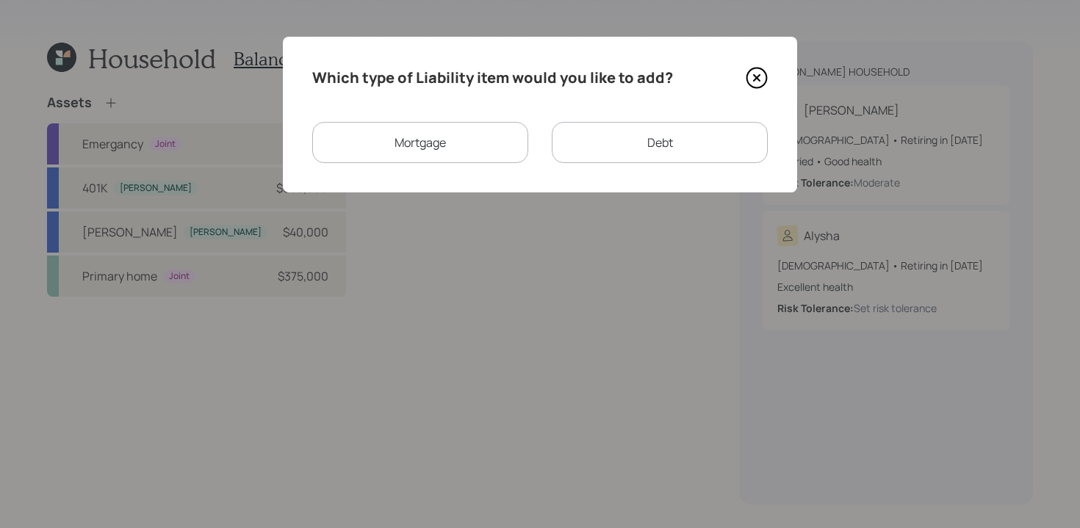
click at [451, 144] on div "Mortgage" at bounding box center [420, 142] width 216 height 41
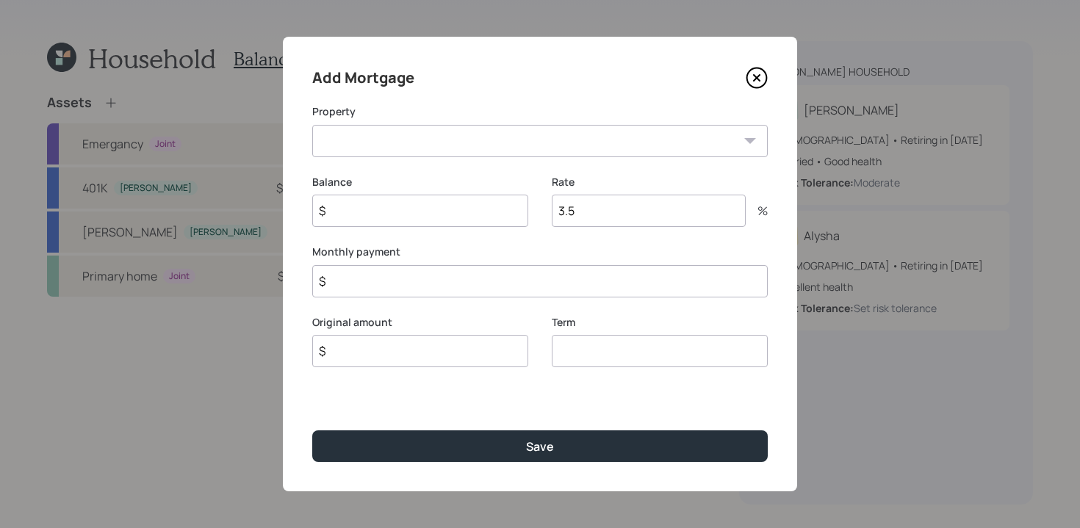
click at [511, 145] on select "PA Primary home" at bounding box center [539, 141] width 455 height 32
select select "3adc560e-de09-40bd-b6fa-ad7829321a24"
click at [312, 125] on select "PA Primary home" at bounding box center [539, 141] width 455 height 32
click at [411, 219] on input "$" at bounding box center [420, 211] width 216 height 32
type input "$ 130,000"
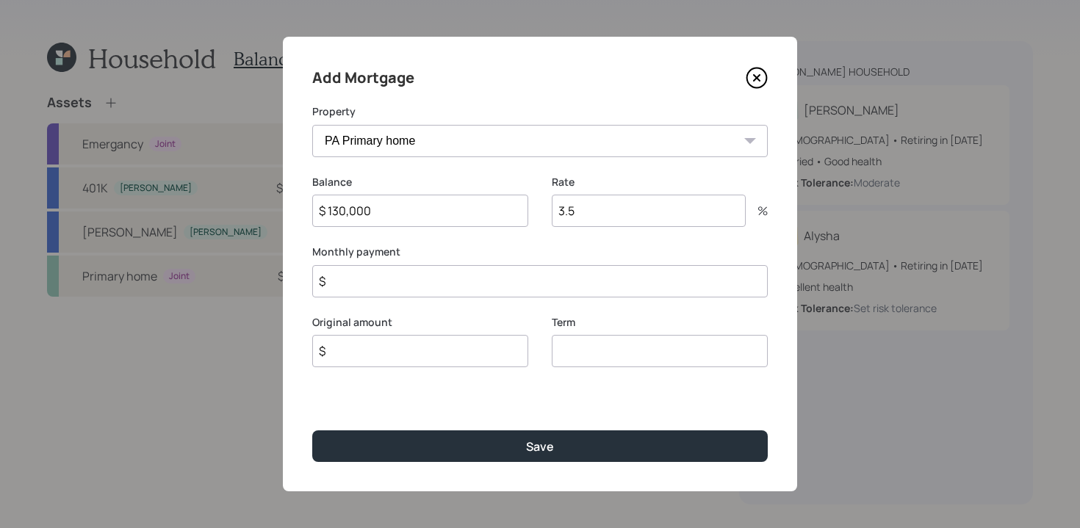
click at [593, 216] on input "3.5" at bounding box center [649, 211] width 194 height 32
type input "3"
click at [466, 276] on input "$" at bounding box center [539, 281] width 455 height 32
click at [464, 284] on input "$" at bounding box center [539, 281] width 455 height 32
type input "$ 760"
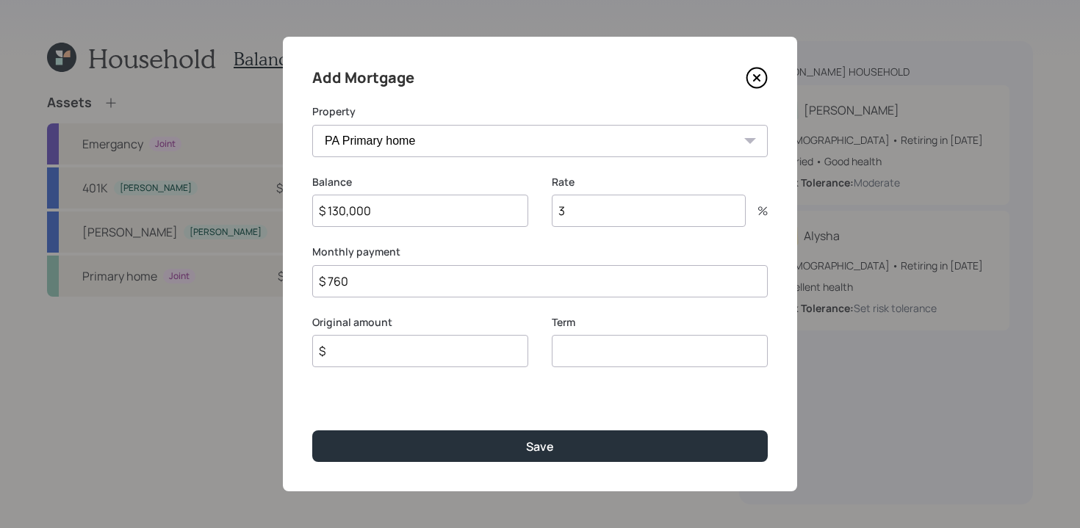
click at [446, 350] on input "$" at bounding box center [420, 351] width 216 height 32
type input "$ 200,000"
click at [591, 360] on input "number" at bounding box center [660, 351] width 216 height 32
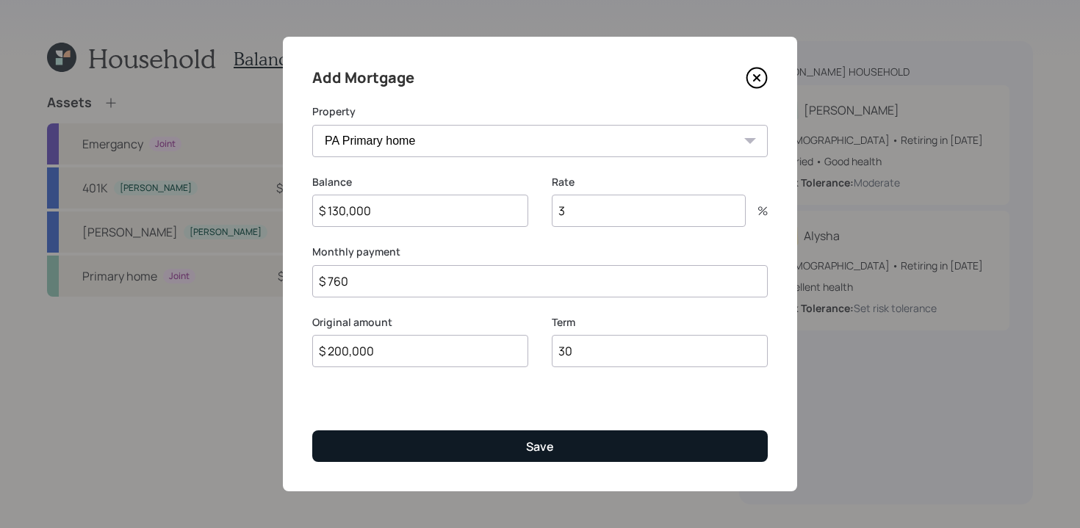
type input "30"
click at [565, 442] on button "Save" at bounding box center [539, 446] width 455 height 32
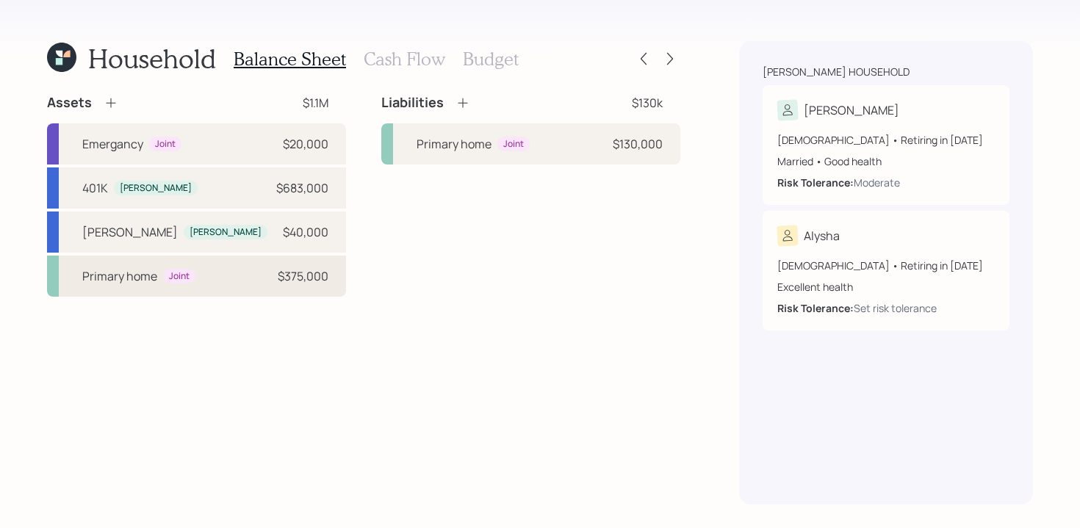
click at [176, 281] on div "Joint" at bounding box center [179, 276] width 21 height 12
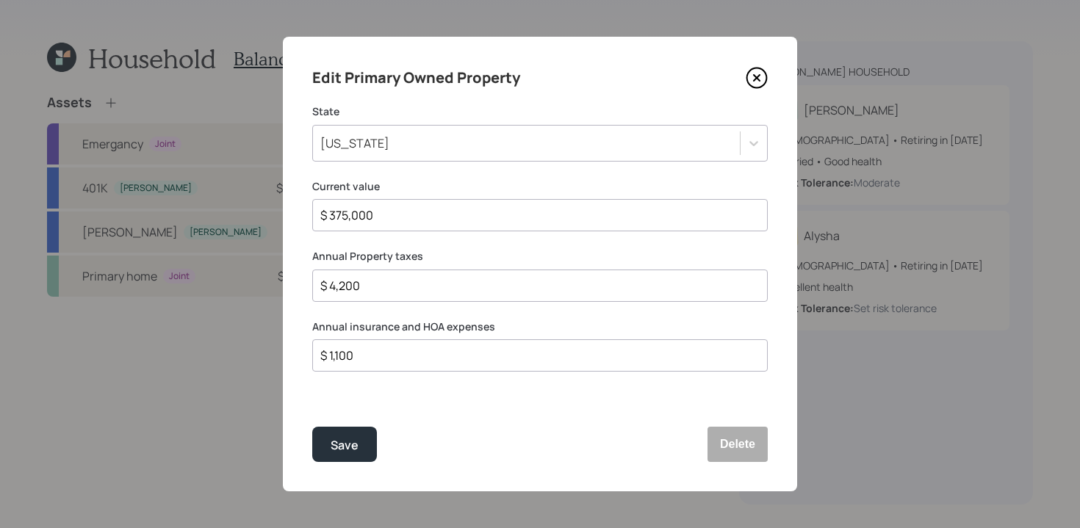
click at [388, 356] on input "$ 1,100" at bounding box center [534, 356] width 430 height 18
type input "$ 2,300"
click at [339, 444] on div "Save" at bounding box center [345, 446] width 28 height 20
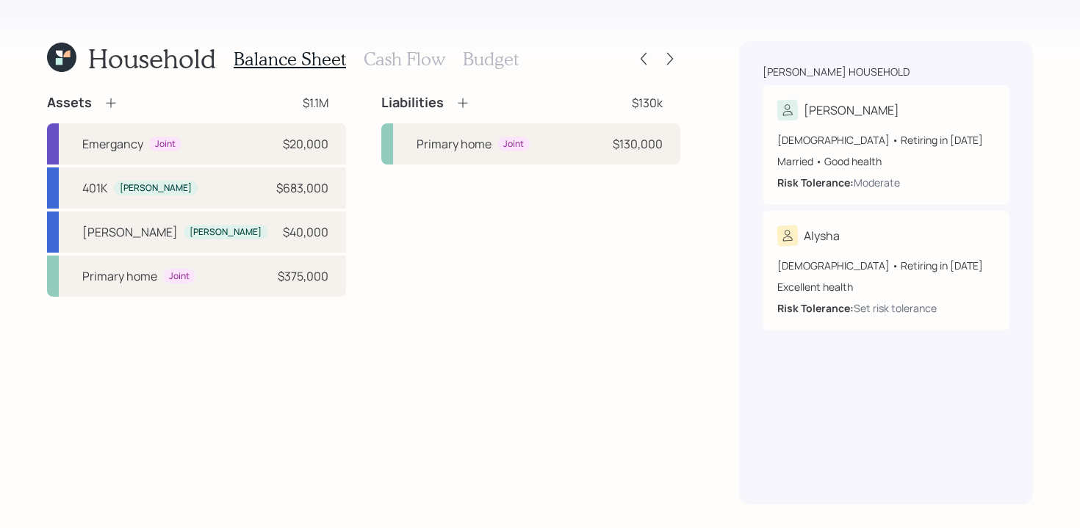
click at [462, 108] on icon at bounding box center [462, 102] width 15 height 15
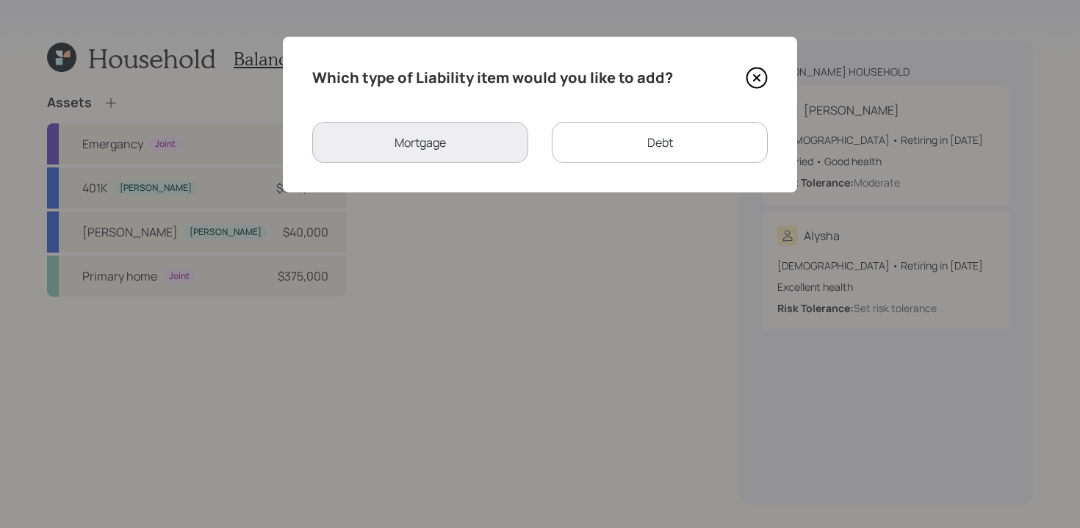
click at [594, 144] on div "Debt" at bounding box center [660, 142] width 216 height 41
select select "credit_card"
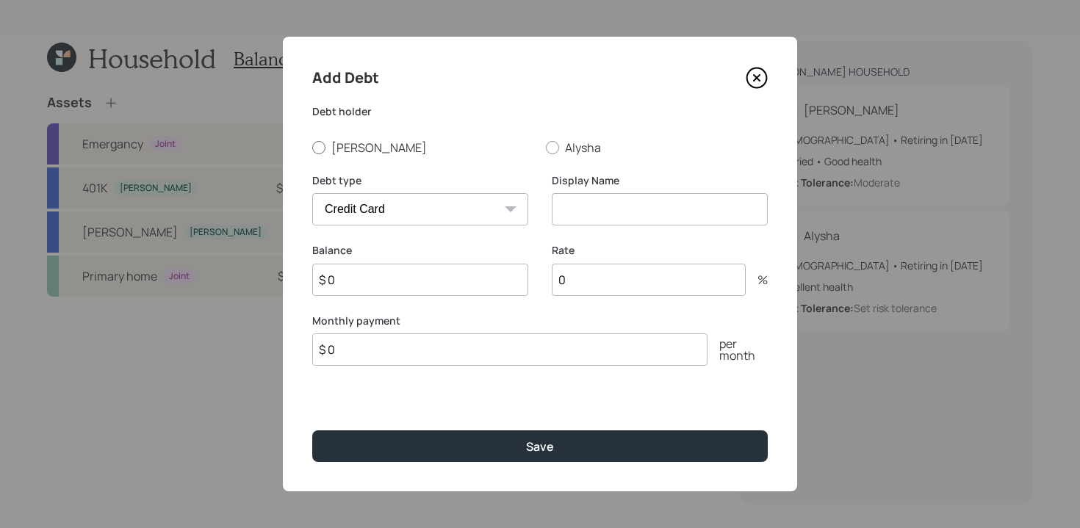
click at [331, 151] on label "[PERSON_NAME]" at bounding box center [423, 148] width 222 height 16
click at [312, 148] on input "[PERSON_NAME]" at bounding box center [311, 147] width 1 height 1
radio input "true"
click at [500, 208] on select "Car Credit Card Medical Student Other" at bounding box center [420, 209] width 216 height 32
select select "car"
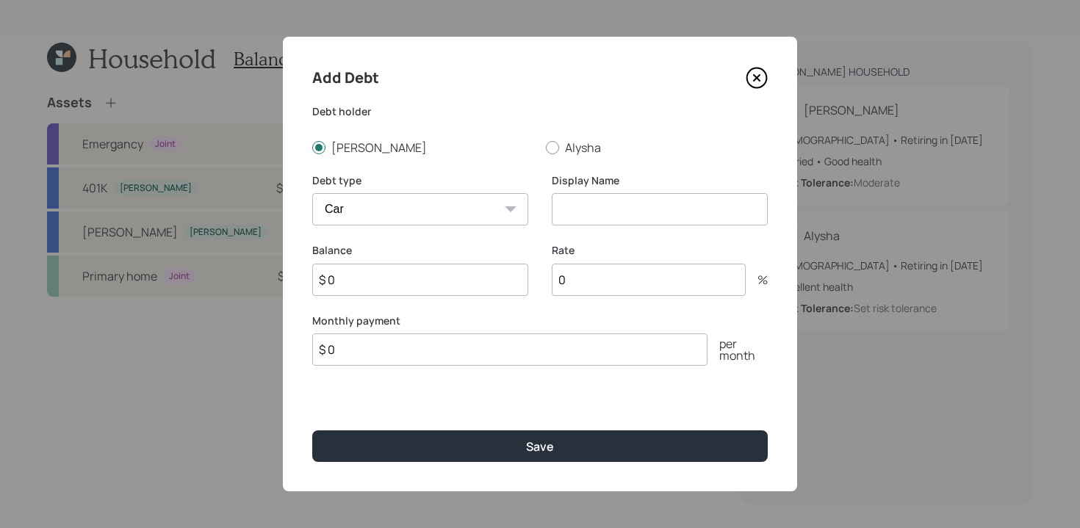
click at [312, 193] on select "Car Credit Card Medical Student Other" at bounding box center [420, 209] width 216 height 32
click at [594, 218] on input at bounding box center [660, 209] width 216 height 32
type input "Car"
click at [464, 287] on input "$ 0" at bounding box center [420, 280] width 216 height 32
type input "$ 19,000"
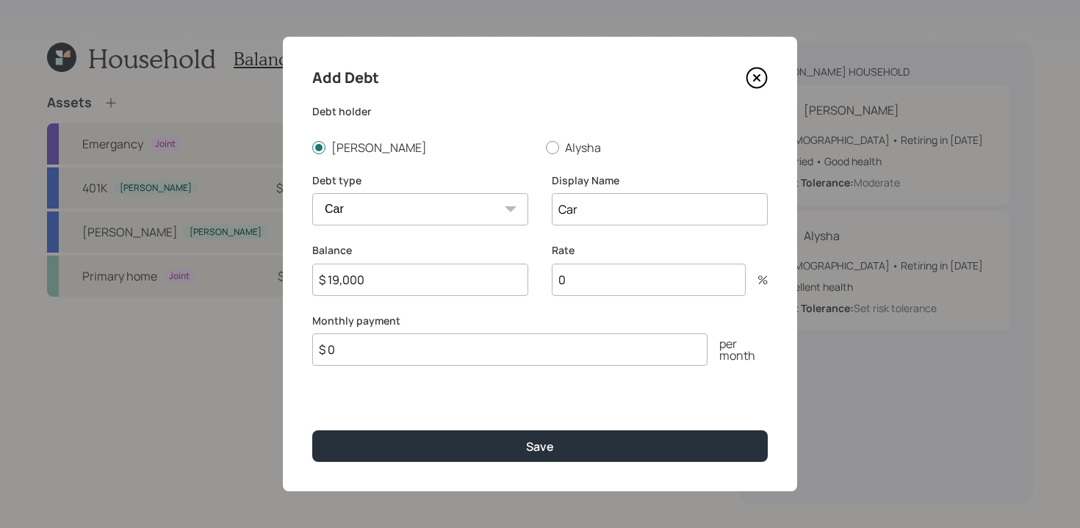
click at [611, 283] on input "0" at bounding box center [649, 280] width 194 height 32
type input "4"
click at [439, 352] on input "$ 0" at bounding box center [509, 350] width 395 height 32
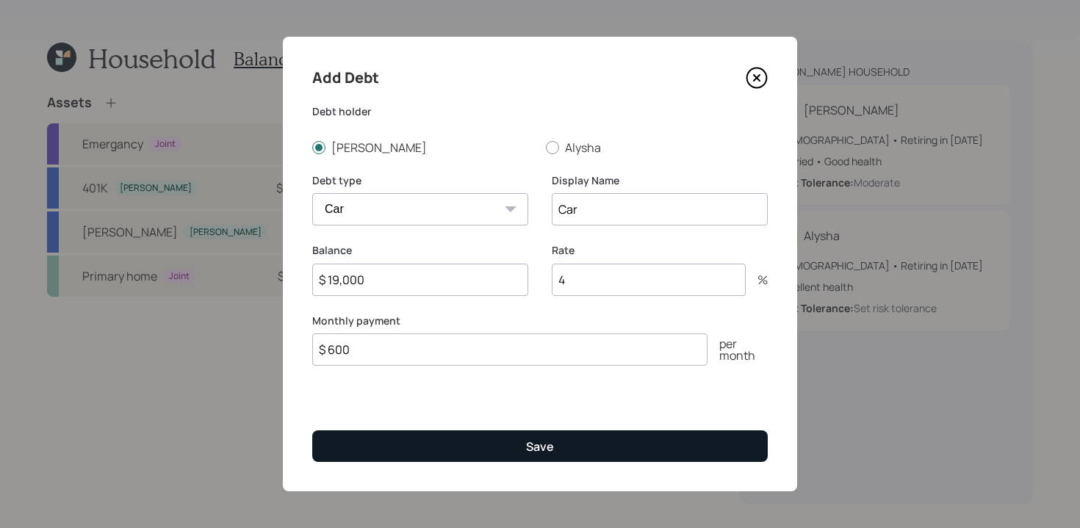
type input "$ 600"
click at [518, 442] on button "Save" at bounding box center [539, 446] width 455 height 32
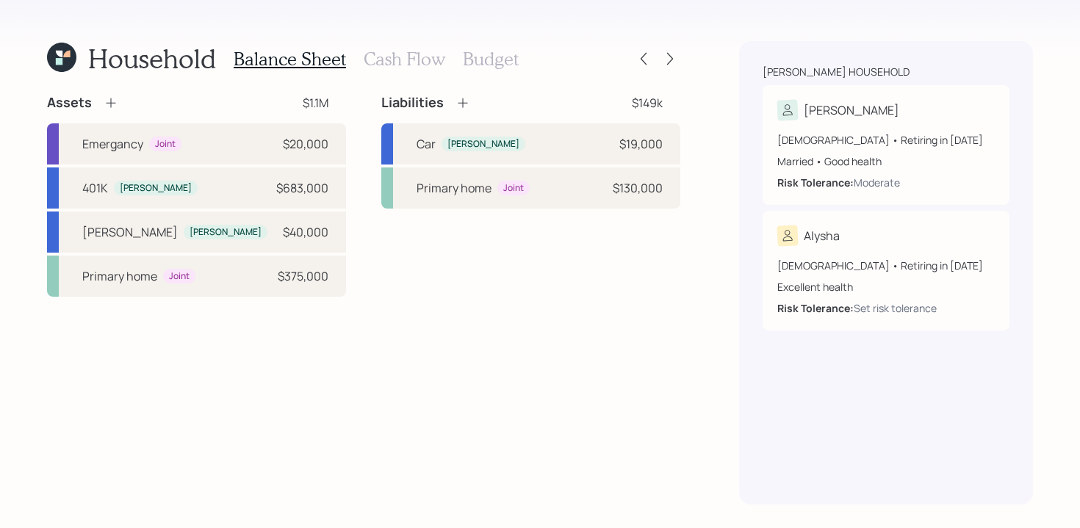
click at [464, 101] on icon at bounding box center [462, 102] width 15 height 15
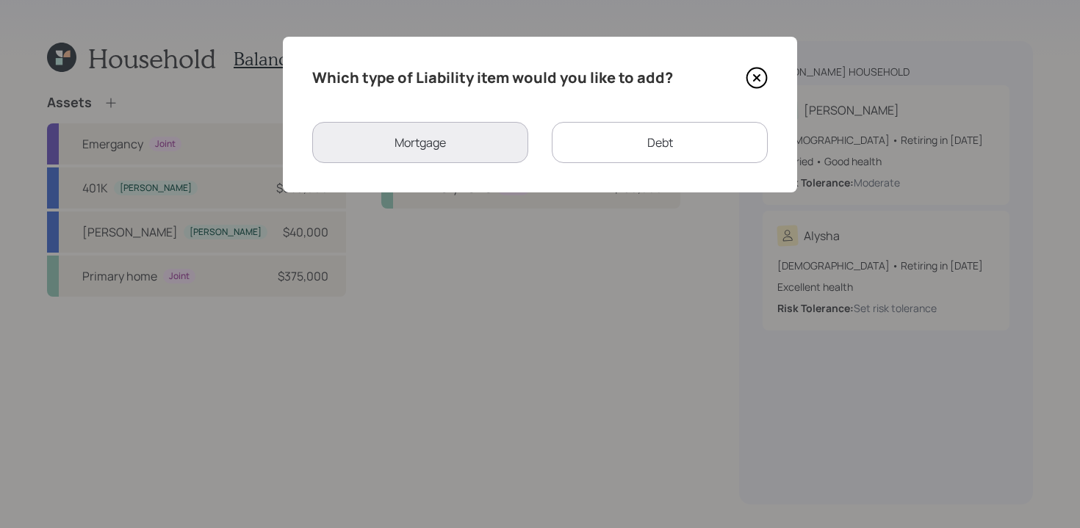
click at [626, 124] on div "Debt" at bounding box center [660, 142] width 216 height 41
select select "credit_card"
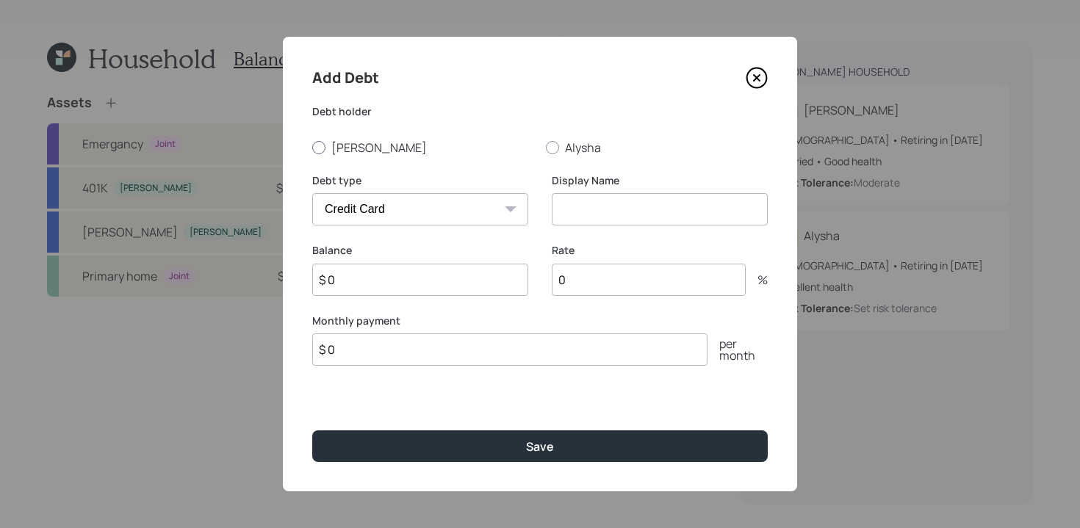
click at [329, 148] on label "[PERSON_NAME]" at bounding box center [423, 148] width 222 height 16
click at [312, 148] on input "[PERSON_NAME]" at bounding box center [311, 147] width 1 height 1
radio input "true"
click at [495, 213] on select "Car Credit Card Medical Student Other" at bounding box center [420, 209] width 216 height 32
select select "student"
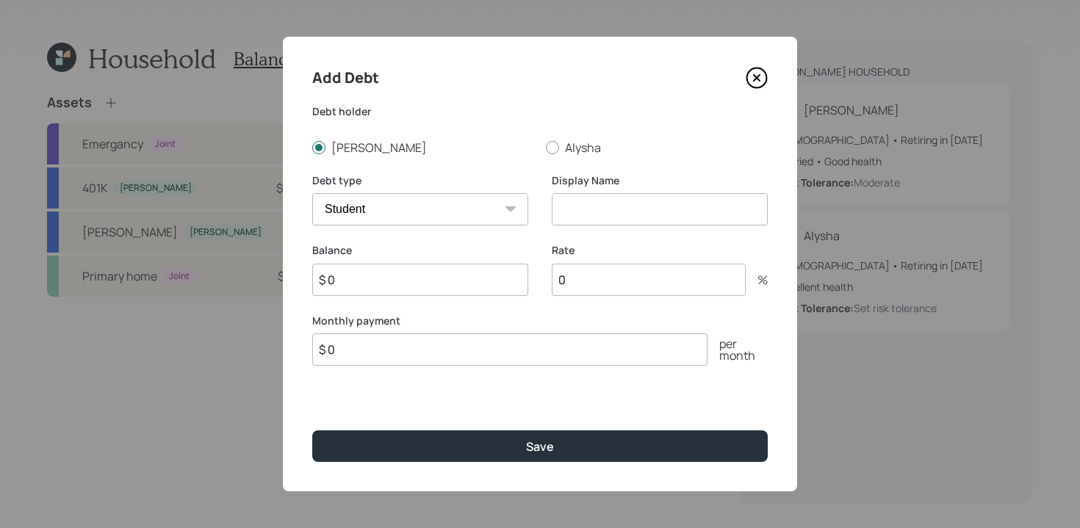
click at [312, 193] on select "Car Credit Card Medical Student Other" at bounding box center [420, 209] width 216 height 32
click at [594, 212] on input at bounding box center [660, 209] width 216 height 32
type input "Aleks student"
click at [449, 292] on input "$ 0" at bounding box center [420, 280] width 216 height 32
type input "$ 30,000"
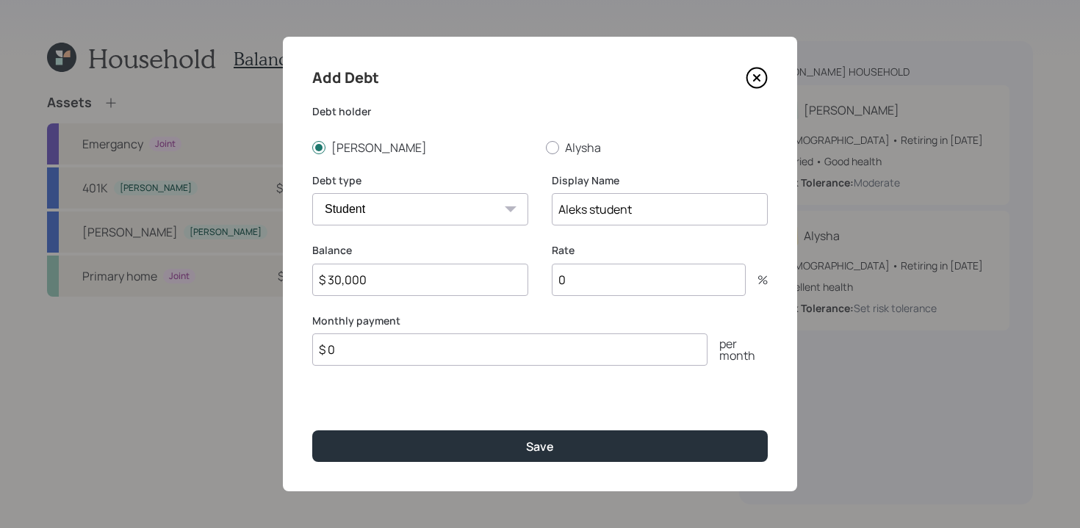
click at [591, 276] on input "0" at bounding box center [649, 280] width 194 height 32
type input "4"
click at [453, 349] on input "$ 0" at bounding box center [509, 350] width 395 height 32
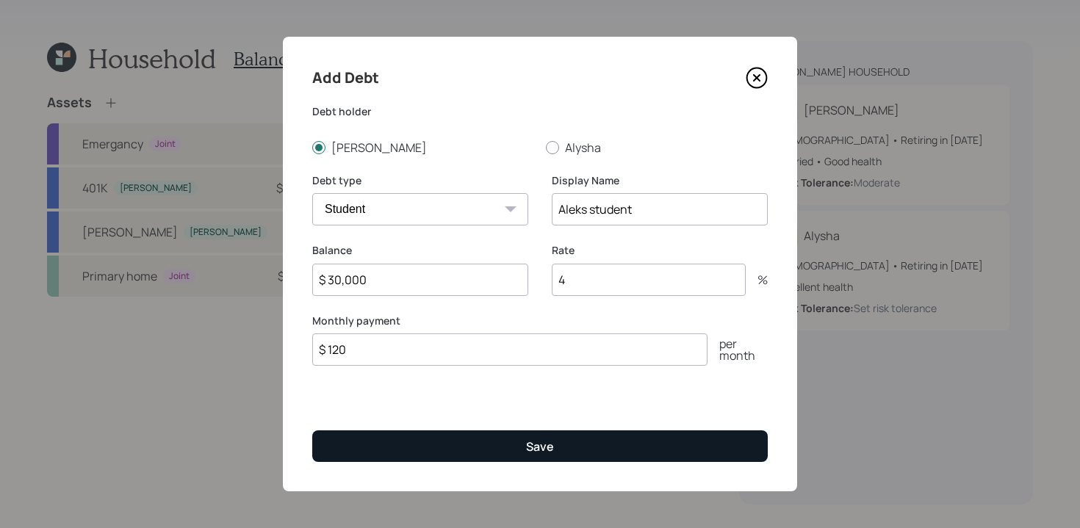
type input "$ 120"
click at [469, 445] on button "Save" at bounding box center [539, 446] width 455 height 32
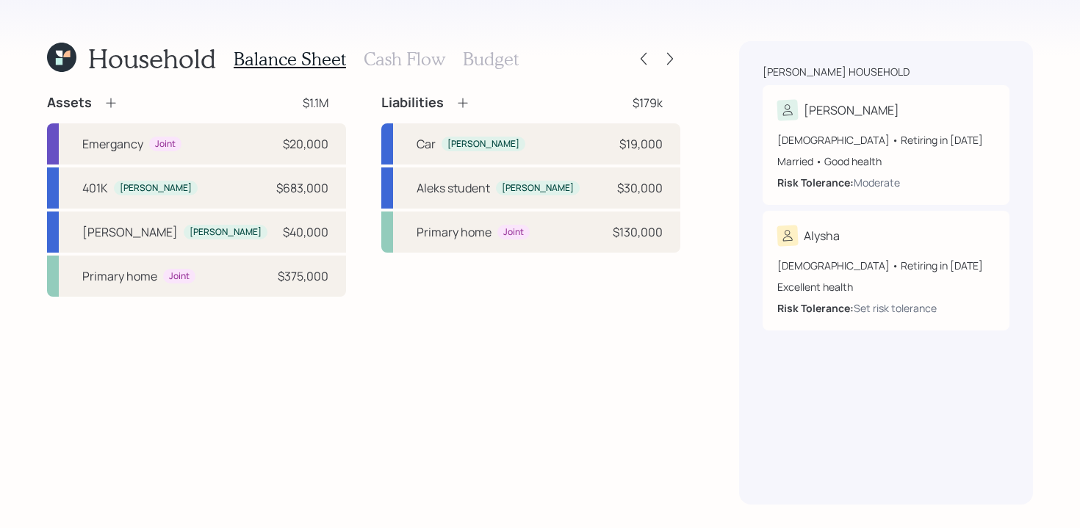
click at [465, 100] on icon at bounding box center [462, 102] width 15 height 15
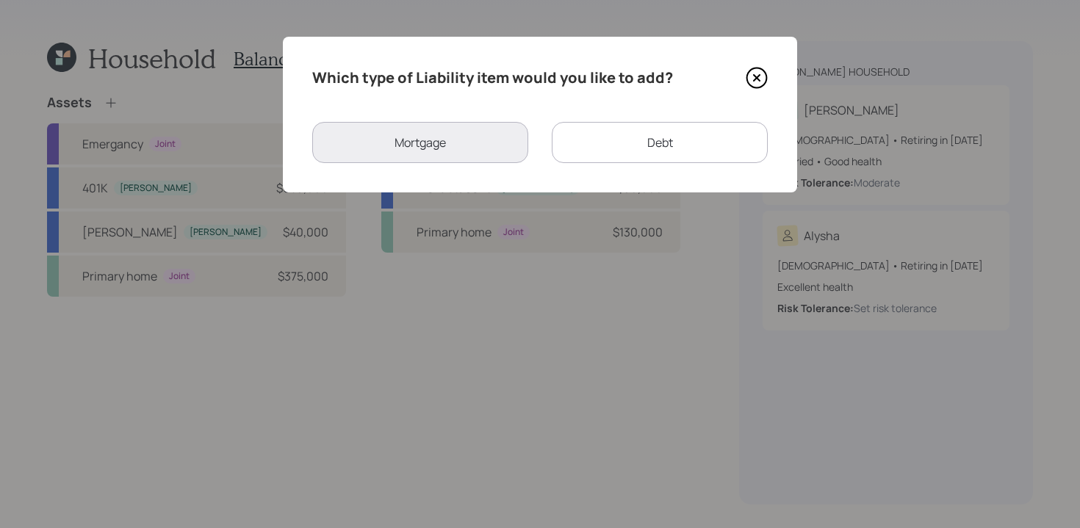
click at [654, 137] on div "Debt" at bounding box center [660, 142] width 216 height 41
select select "credit_card"
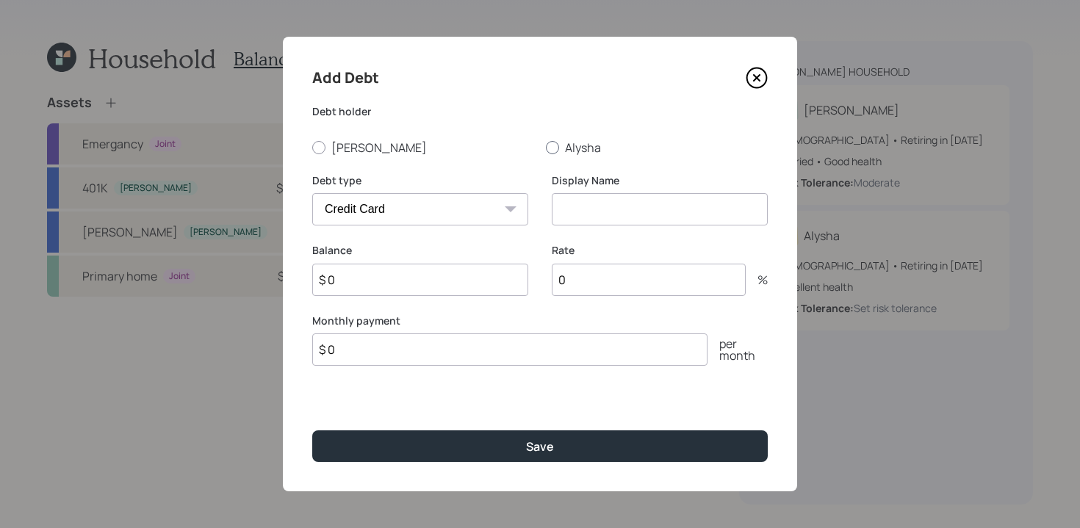
click at [555, 149] on div at bounding box center [552, 147] width 13 height 13
click at [546, 148] on input "Alysha" at bounding box center [545, 147] width 1 height 1
radio input "true"
click at [516, 208] on div "Car Credit Card Medical Student Other" at bounding box center [420, 209] width 216 height 32
click at [478, 202] on select "Car Credit Card Medical Student Other" at bounding box center [420, 209] width 216 height 32
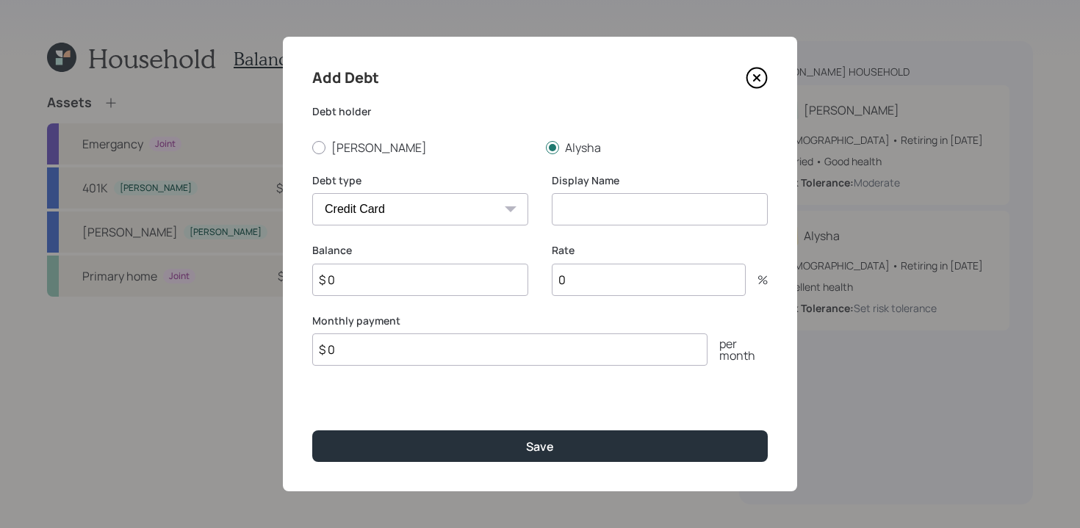
select select "student"
click at [312, 193] on select "Car Credit Card Medical Student Other" at bounding box center [420, 209] width 216 height 32
click at [622, 210] on input at bounding box center [660, 209] width 216 height 32
type input "Alysha student"
click at [396, 284] on input "$ 0" at bounding box center [420, 280] width 216 height 32
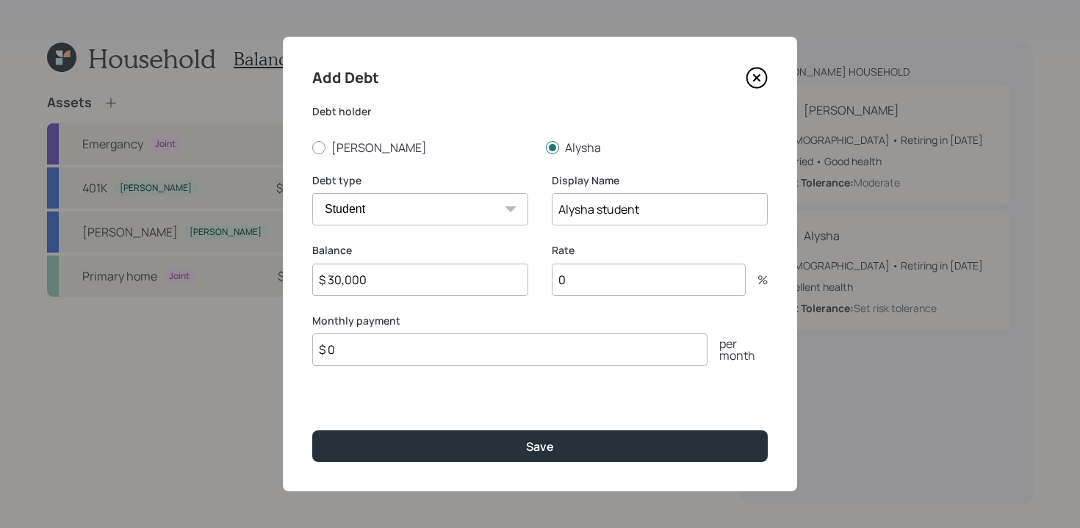
type input "$ 30,000"
click at [609, 289] on input "0" at bounding box center [649, 280] width 194 height 32
type input "3.5"
click at [519, 365] on input "$ 0" at bounding box center [509, 350] width 395 height 32
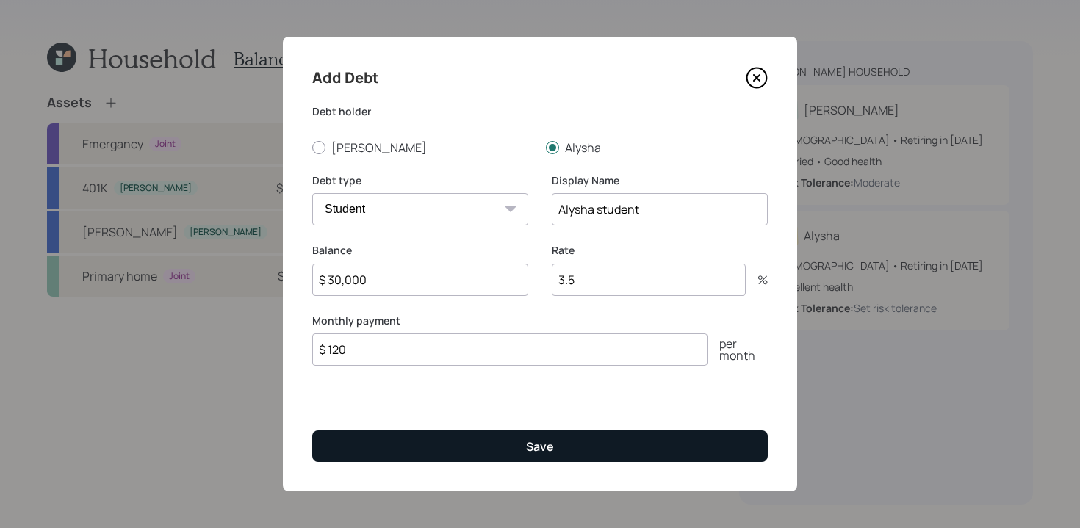
type input "$ 120"
click at [552, 444] on div "Save" at bounding box center [540, 447] width 28 height 16
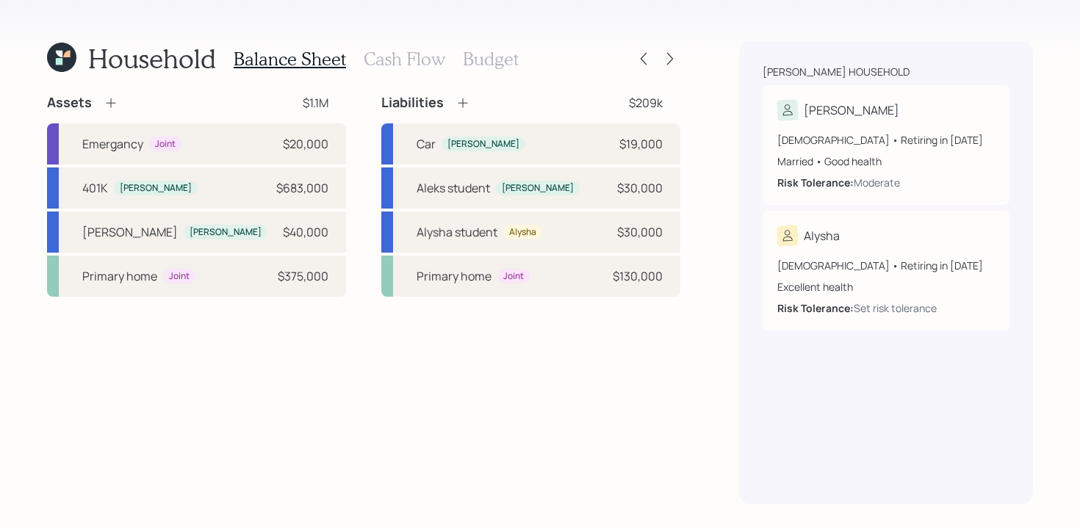
click at [394, 62] on h3 "Cash Flow" at bounding box center [405, 58] width 82 height 21
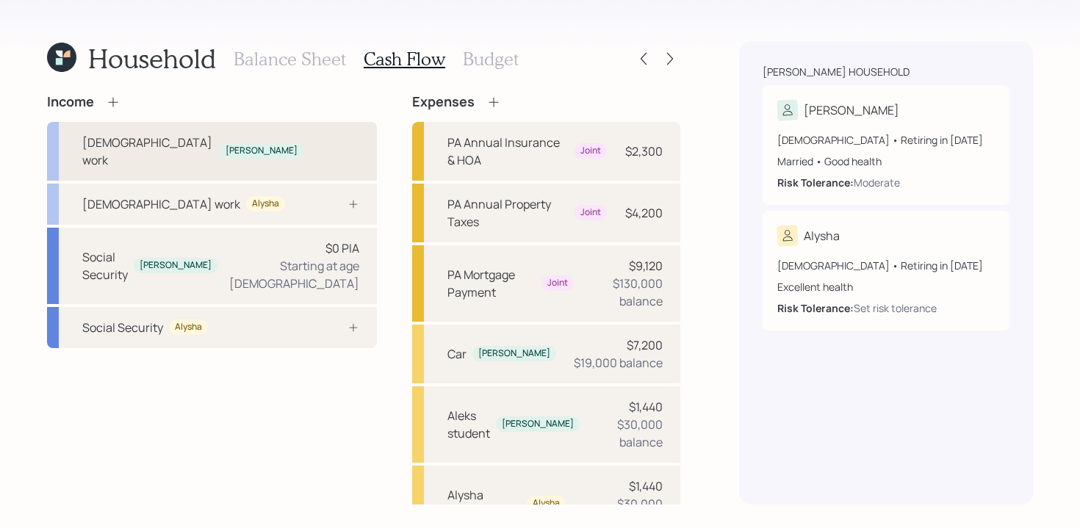
click at [163, 143] on div "[DEMOGRAPHIC_DATA] work [PERSON_NAME]" at bounding box center [192, 151] width 221 height 35
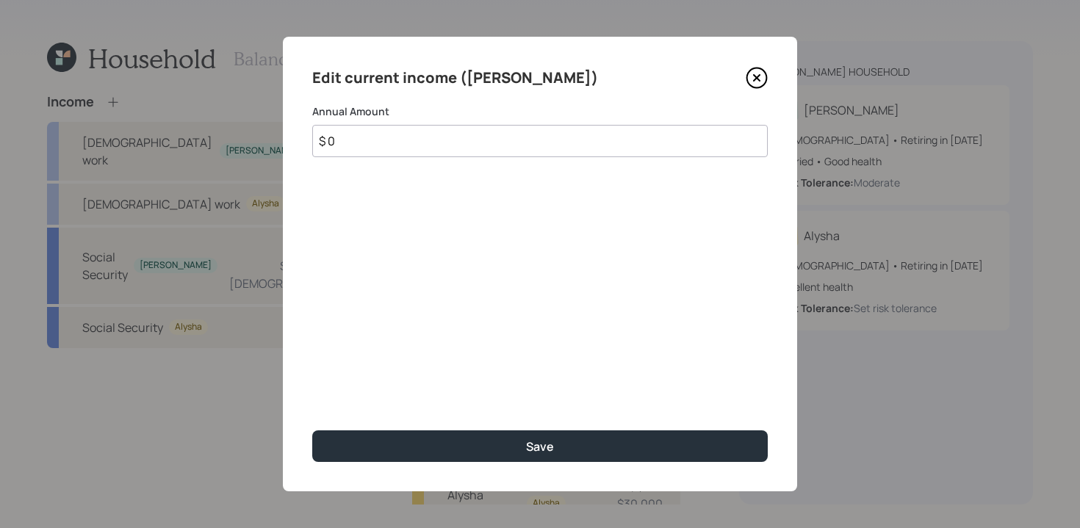
click at [431, 144] on input "$ 0" at bounding box center [539, 141] width 455 height 32
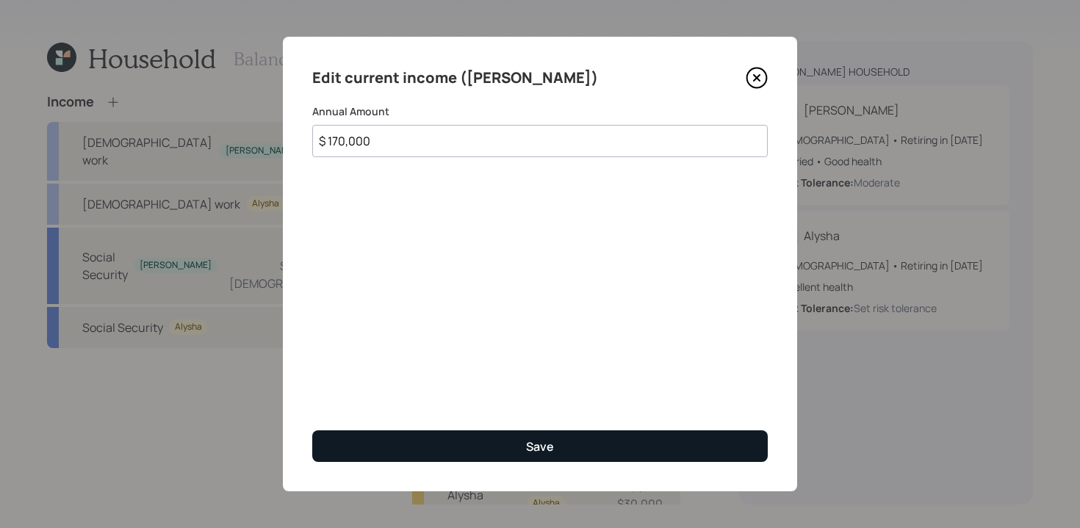
type input "$ 170,000"
click at [507, 452] on button "Save" at bounding box center [539, 446] width 455 height 32
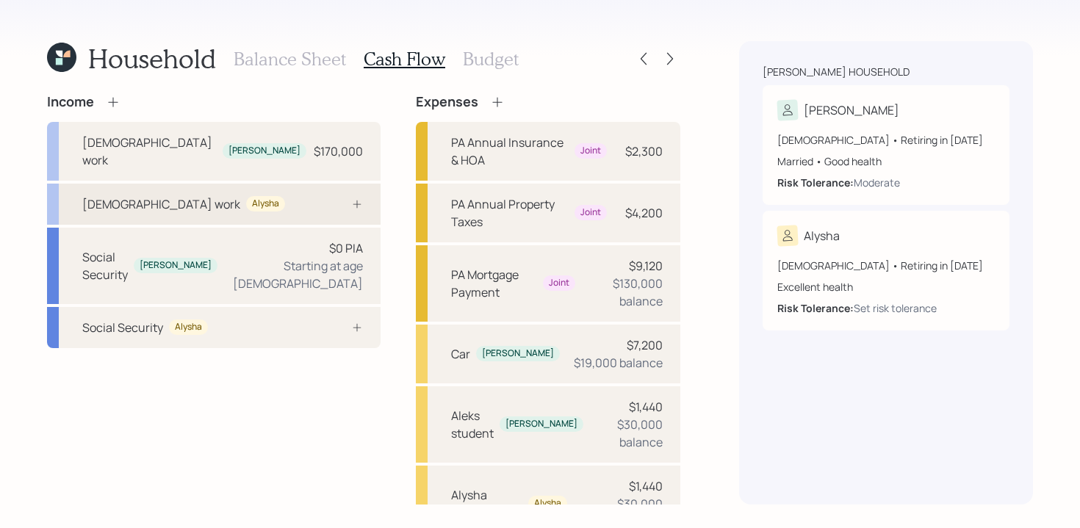
click at [246, 196] on div "Alysha" at bounding box center [265, 203] width 39 height 15
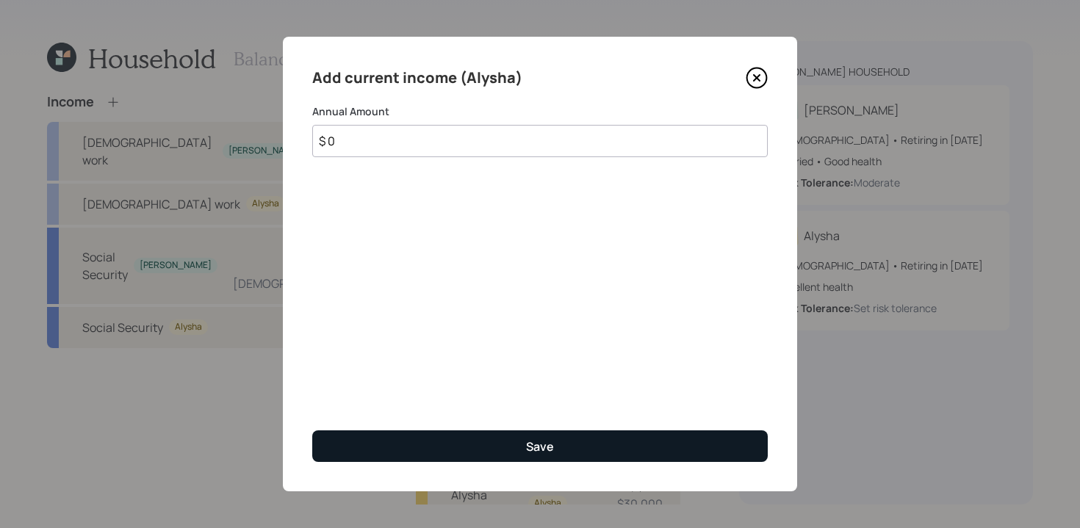
type input "$ 0"
click at [429, 444] on button "Save" at bounding box center [539, 446] width 455 height 32
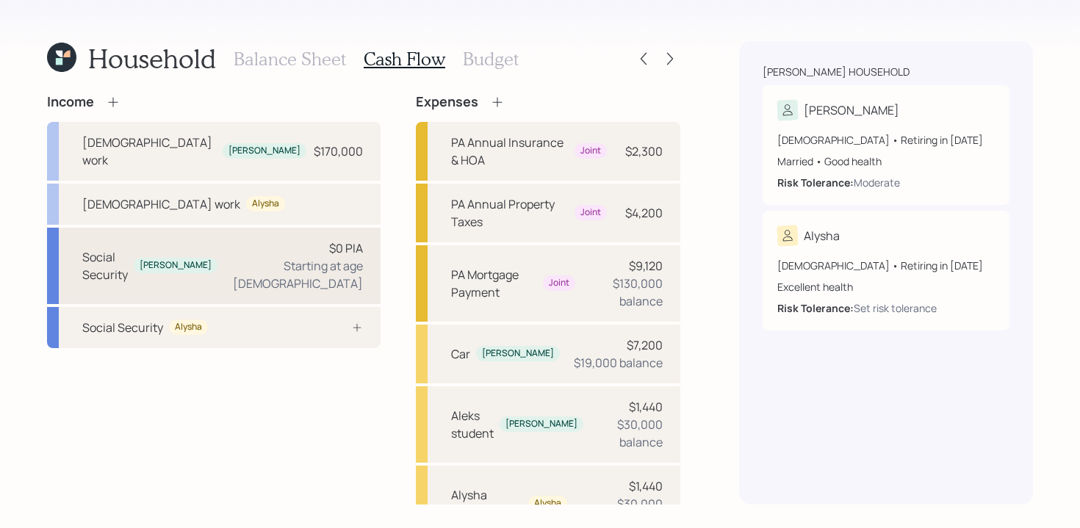
click at [171, 265] on div "Social Security [PERSON_NAME]" at bounding box center [149, 265] width 135 height 35
select select "9"
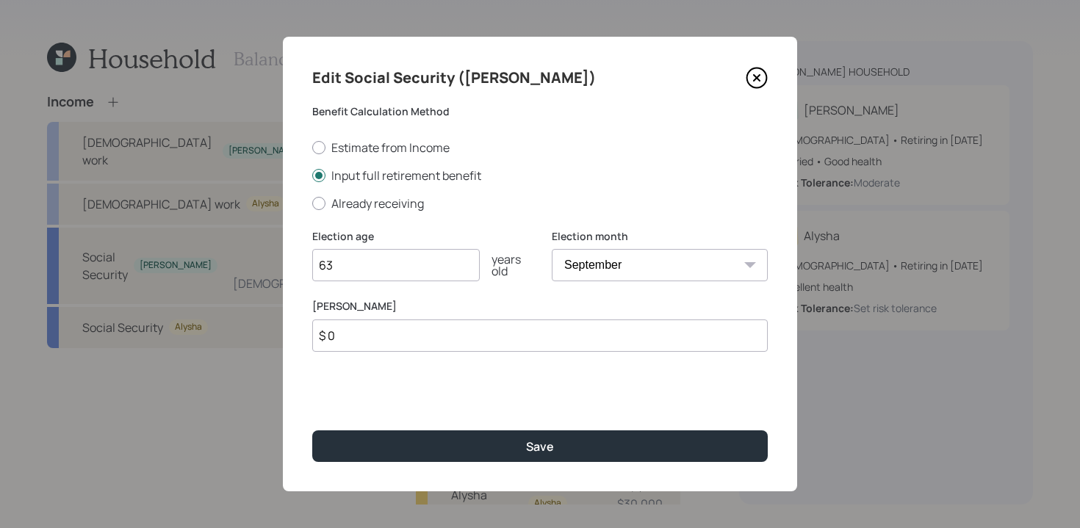
type input "63"
click at [404, 349] on input "$ 0" at bounding box center [539, 336] width 455 height 32
type input "$ 2,500"
click at [713, 273] on select "January February March April May June July August September October November De…" at bounding box center [660, 265] width 216 height 32
select select "12"
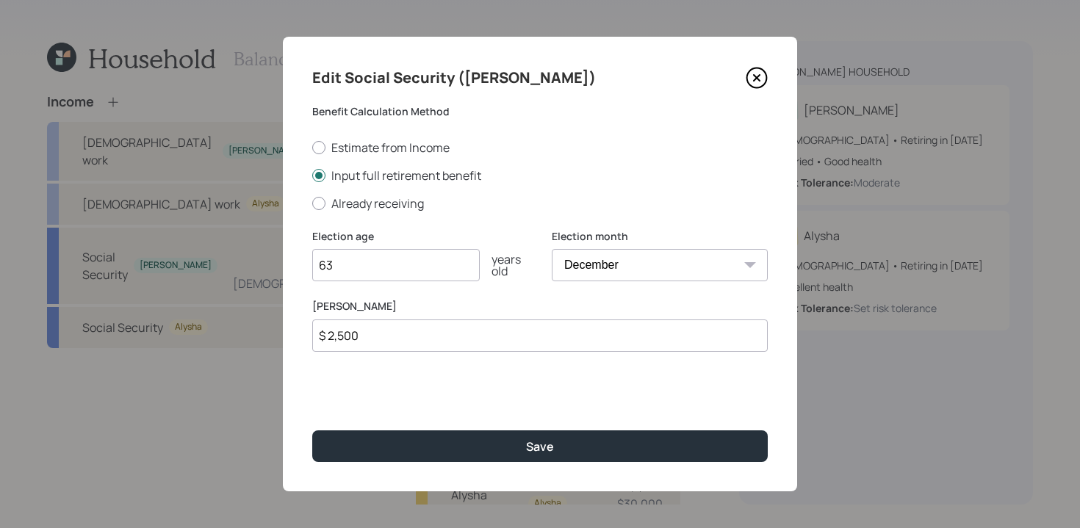
click at [552, 249] on select "January February March April May June July August September October November De…" at bounding box center [660, 265] width 216 height 32
click at [624, 196] on label "Already receiving" at bounding box center [539, 203] width 455 height 16
click at [312, 203] on input "Already receiving" at bounding box center [311, 203] width 1 height 1
radio input "true"
click at [319, 180] on div at bounding box center [318, 175] width 13 height 13
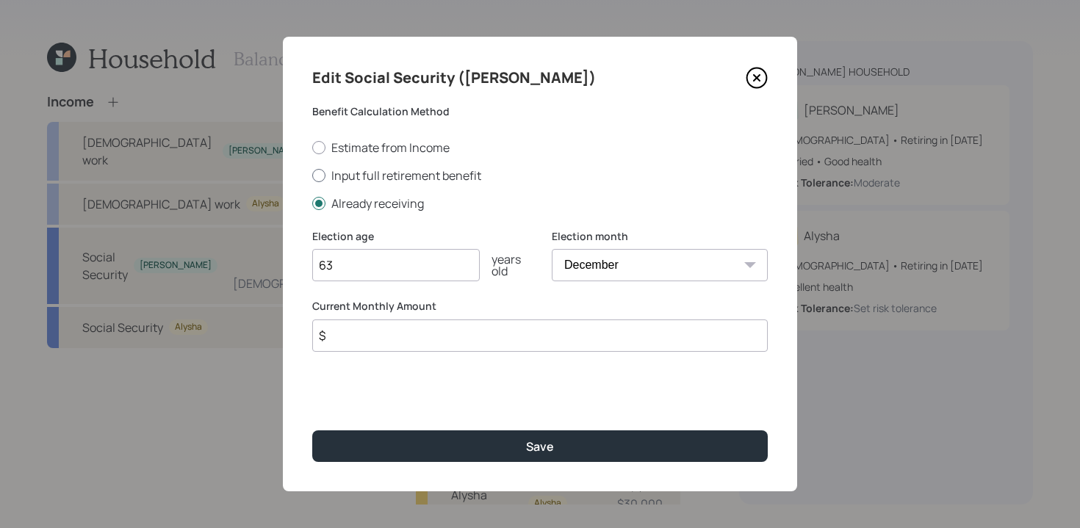
click at [312, 176] on input "Input full retirement benefit" at bounding box center [311, 175] width 1 height 1
radio input "true"
click at [320, 148] on div at bounding box center [318, 147] width 13 height 13
click at [312, 148] on input "Estimate from Income" at bounding box center [311, 147] width 1 height 1
radio input "true"
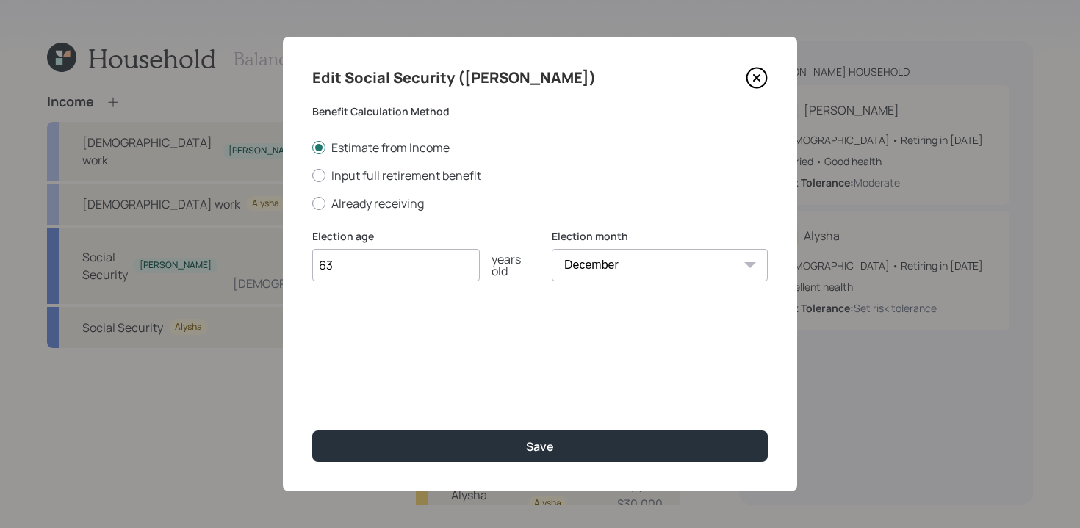
click at [309, 173] on div "Edit Social Security ([PERSON_NAME]) Benefit Calculation Method Estimate from I…" at bounding box center [540, 264] width 514 height 455
click at [320, 178] on div at bounding box center [318, 175] width 13 height 13
click at [312, 176] on input "Input full retirement benefit" at bounding box center [311, 175] width 1 height 1
radio input "true"
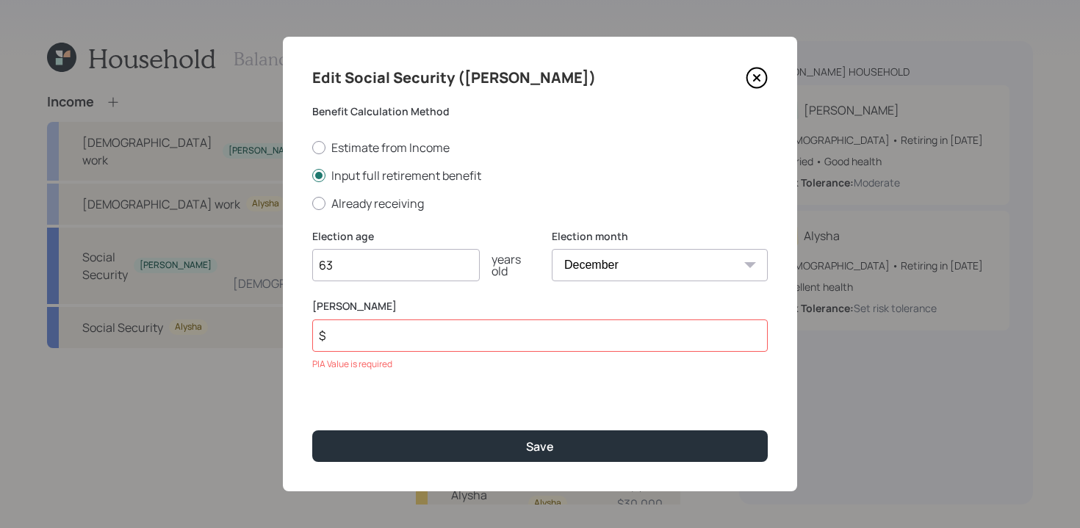
click at [614, 273] on select "January February March April May June July August September October November De…" at bounding box center [660, 265] width 216 height 32
select select "9"
click at [552, 249] on select "January February March April May June July August September October November De…" at bounding box center [660, 265] width 216 height 32
click at [381, 340] on input "$" at bounding box center [539, 336] width 455 height 32
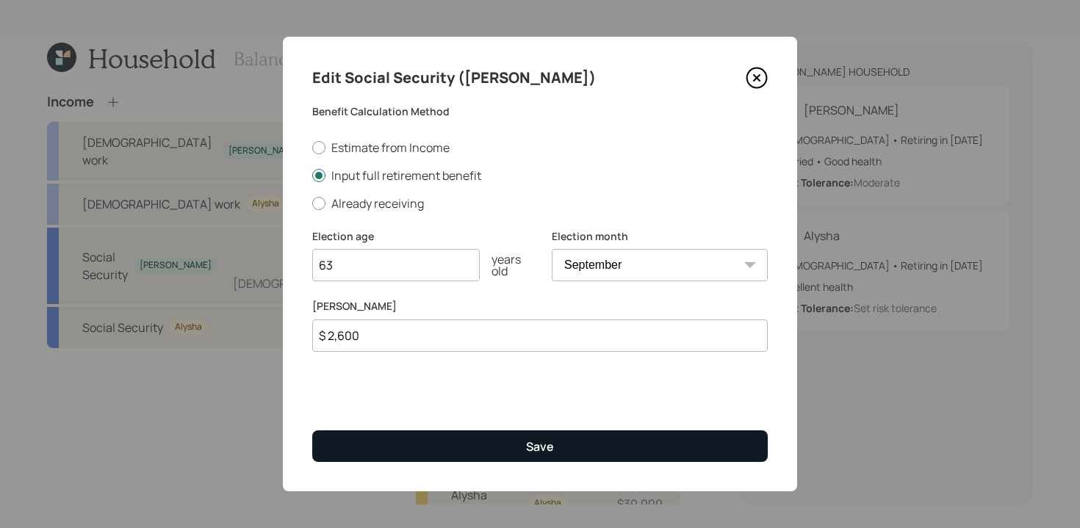
type input "$ 2,600"
click at [430, 458] on button "Save" at bounding box center [539, 446] width 455 height 32
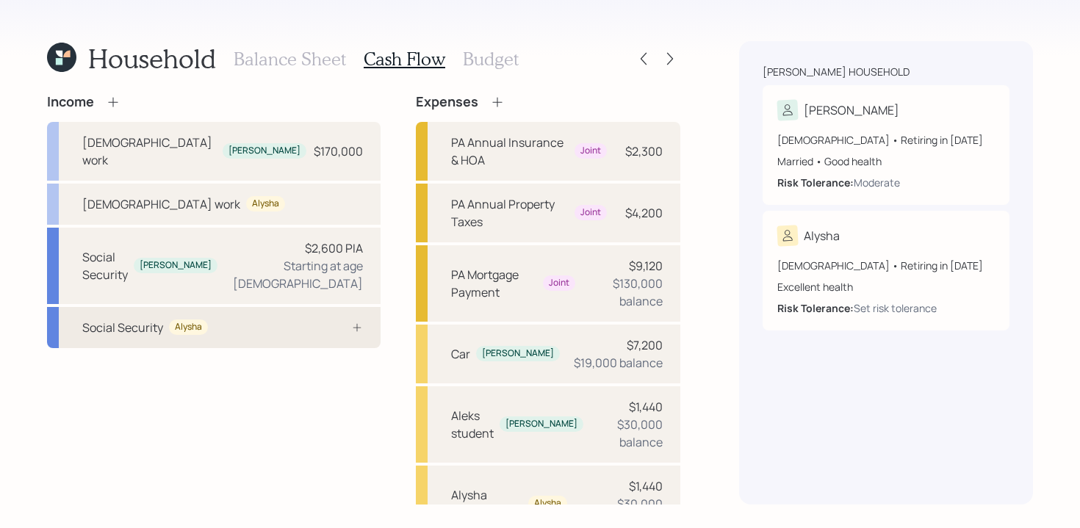
click at [222, 320] on div "Social Security Alysha" at bounding box center [214, 327] width 334 height 41
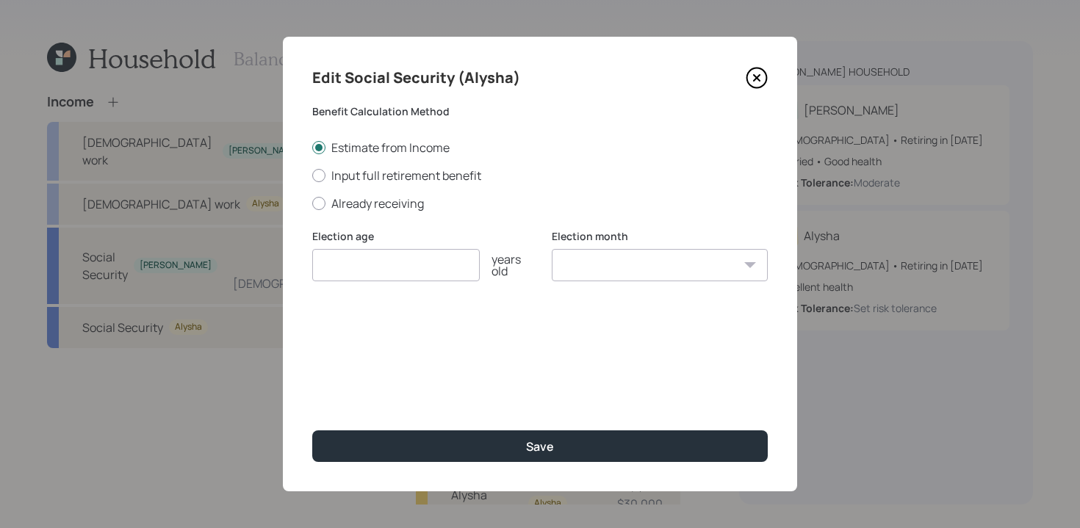
click at [754, 80] on icon at bounding box center [757, 78] width 6 height 6
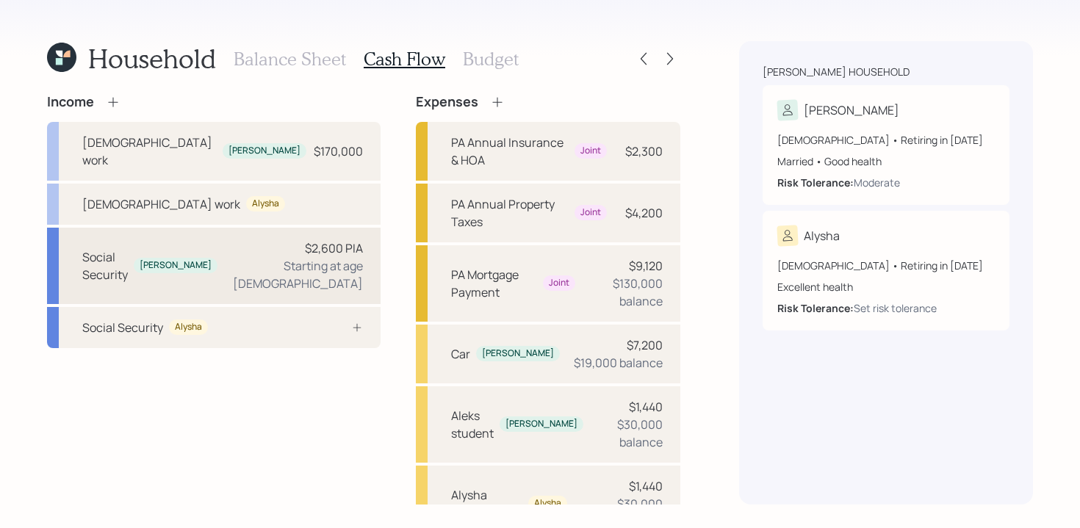
click at [201, 262] on div "Social Security [PERSON_NAME]" at bounding box center [149, 265] width 135 height 35
select select "9"
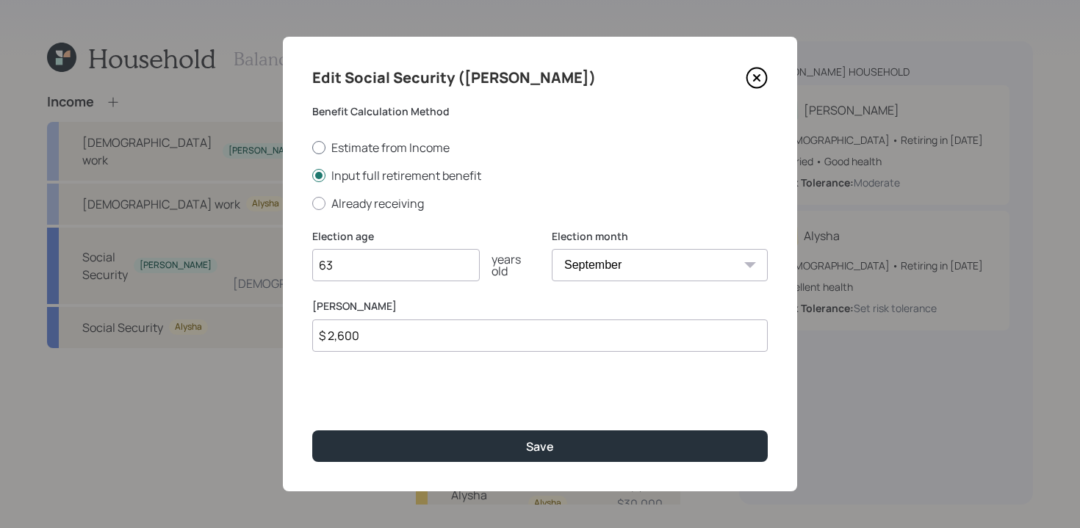
click at [323, 142] on div at bounding box center [318, 147] width 13 height 13
click at [312, 147] on input "Estimate from Income" at bounding box center [311, 147] width 1 height 1
radio input "true"
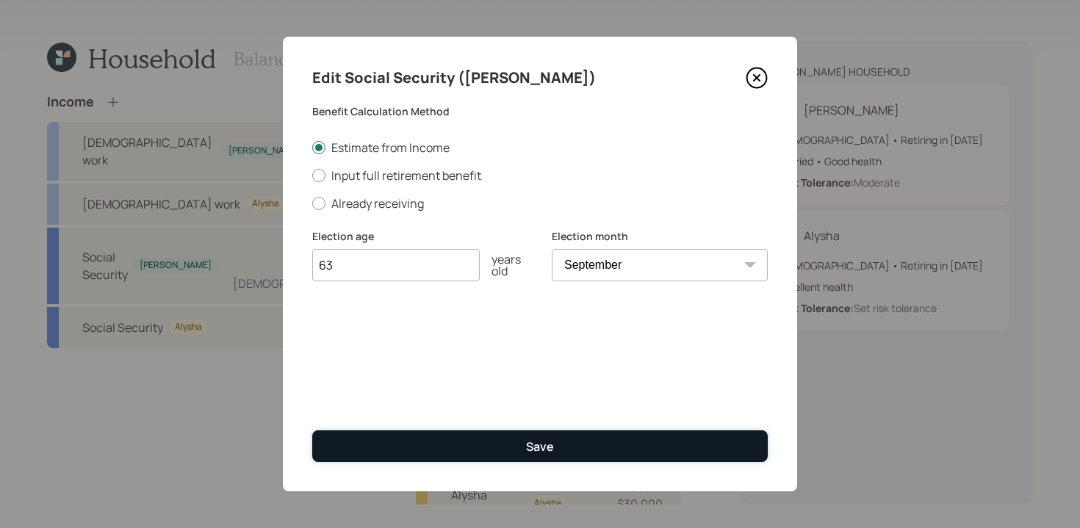
click at [481, 447] on button "Save" at bounding box center [539, 446] width 455 height 32
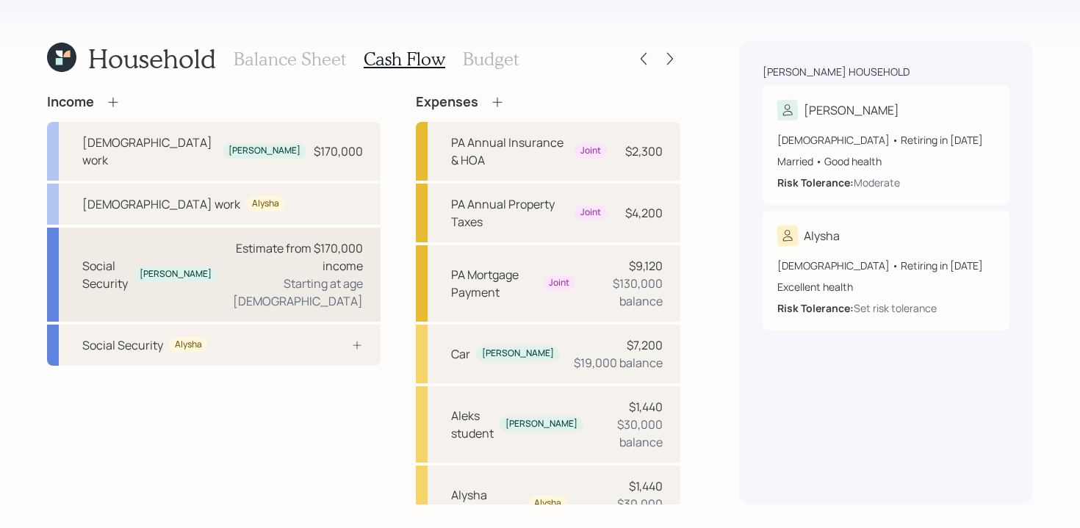
click at [239, 275] on div "Starting at age [DEMOGRAPHIC_DATA]" at bounding box center [296, 292] width 134 height 35
select select "9"
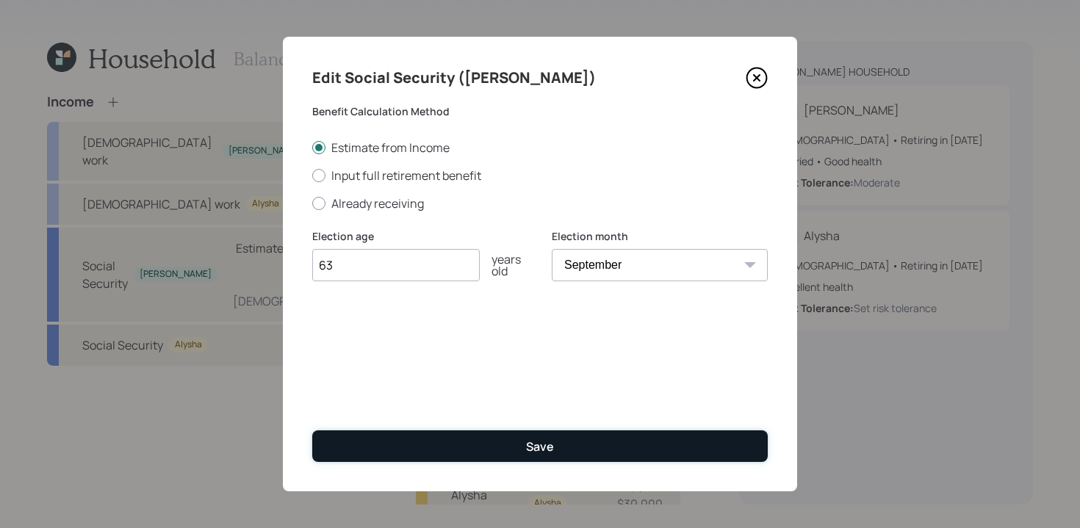
click at [502, 441] on button "Save" at bounding box center [539, 446] width 455 height 32
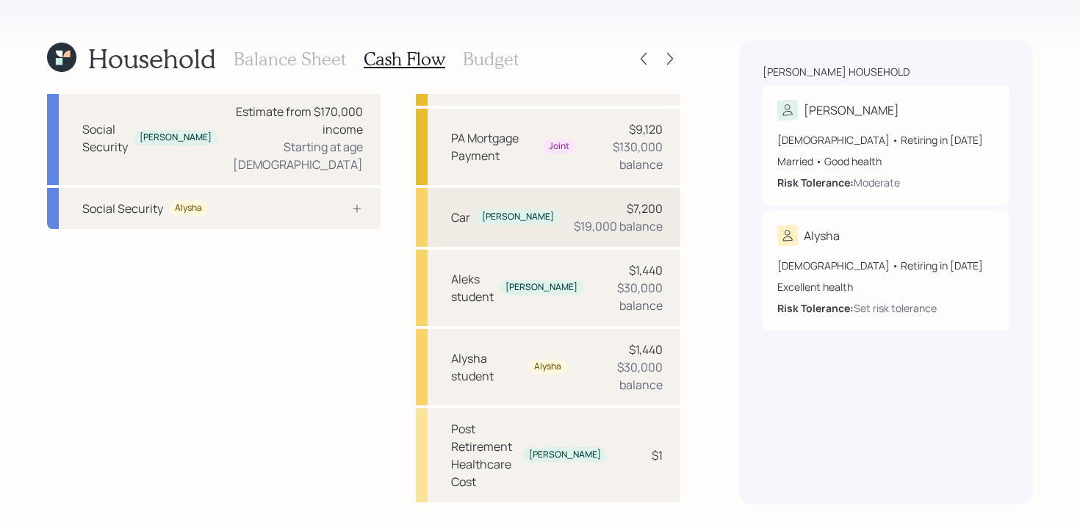
scroll to position [178, 0]
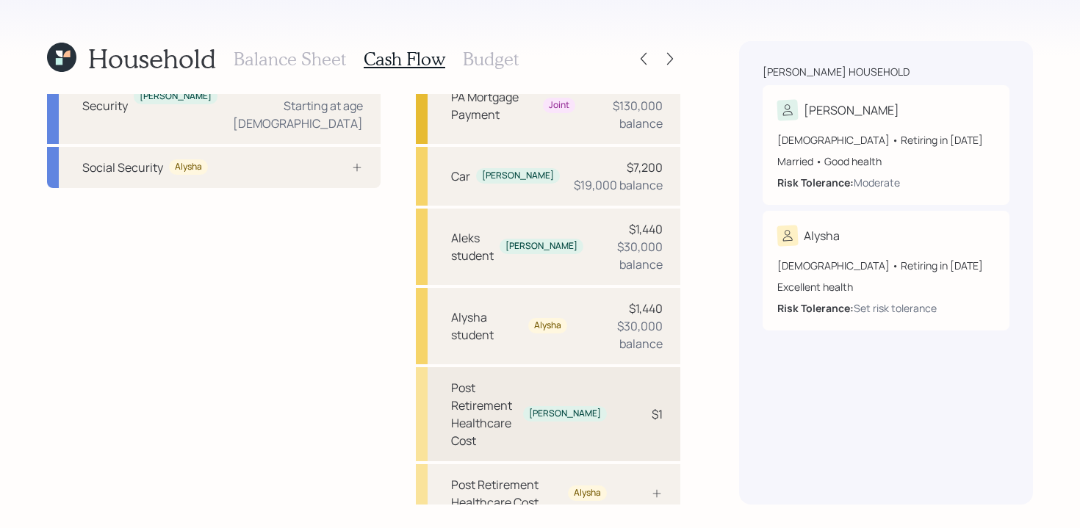
click at [490, 379] on div "Post Retirement Healthcare Cost" at bounding box center [484, 414] width 66 height 71
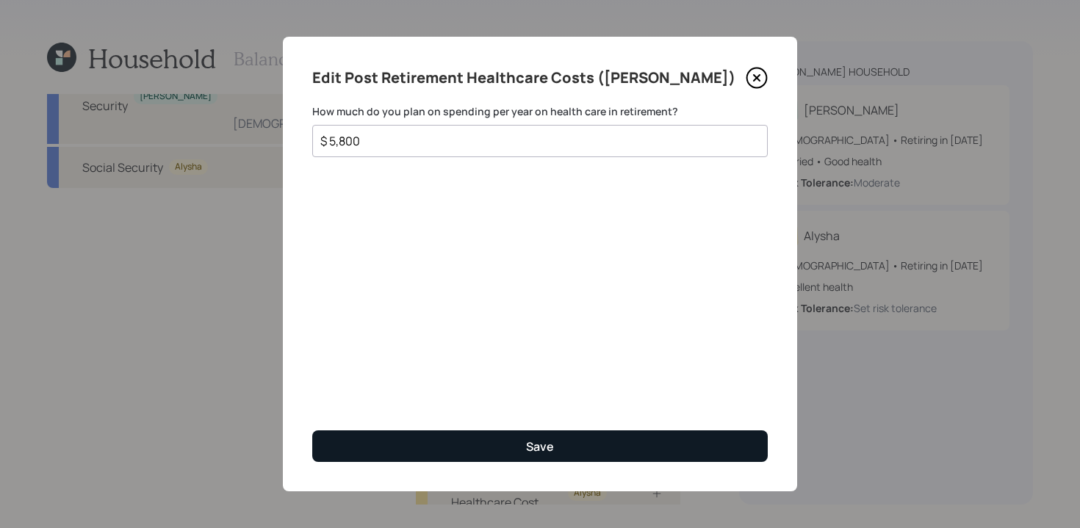
type input "$ 5,800"
click at [525, 438] on button "Save" at bounding box center [539, 446] width 455 height 32
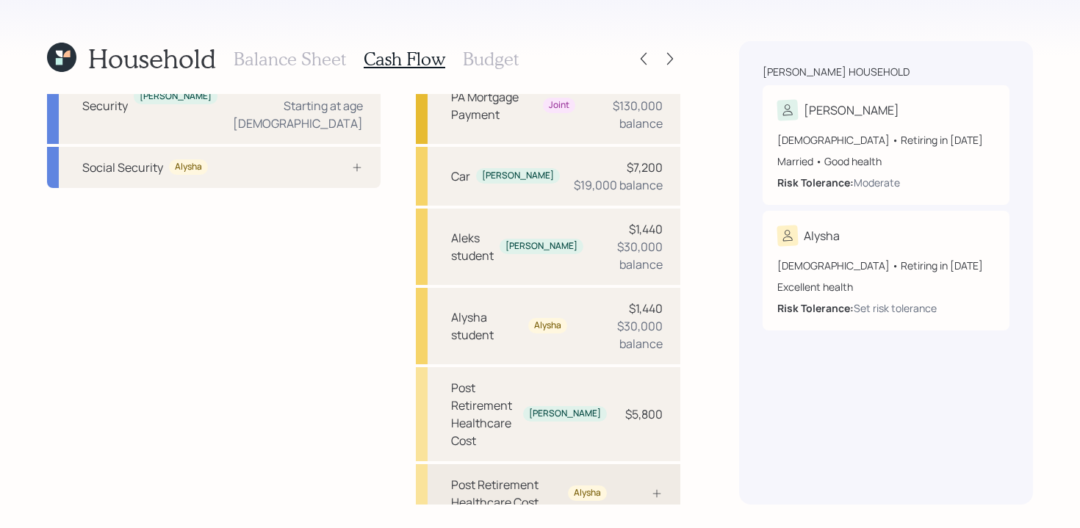
click at [502, 476] on div "Post Retirement Healthcare Cost" at bounding box center [506, 493] width 111 height 35
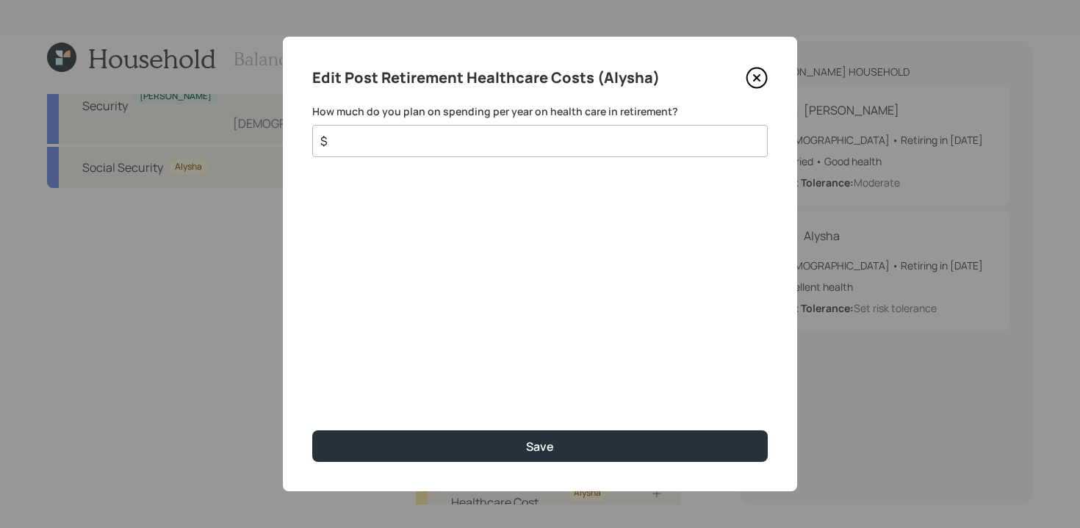
click at [493, 142] on input "$" at bounding box center [534, 141] width 430 height 18
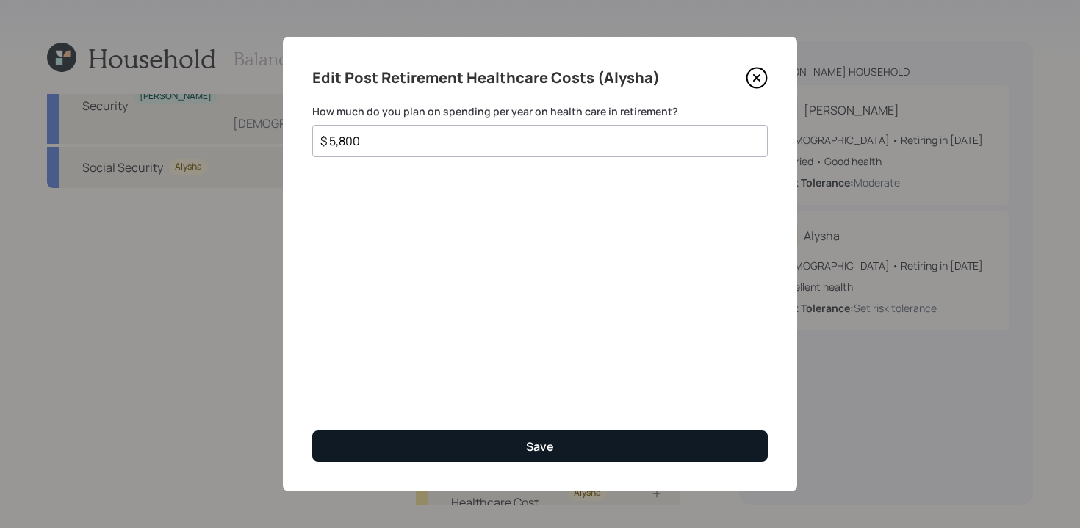
type input "$ 5,800"
click at [488, 439] on button "Save" at bounding box center [539, 446] width 455 height 32
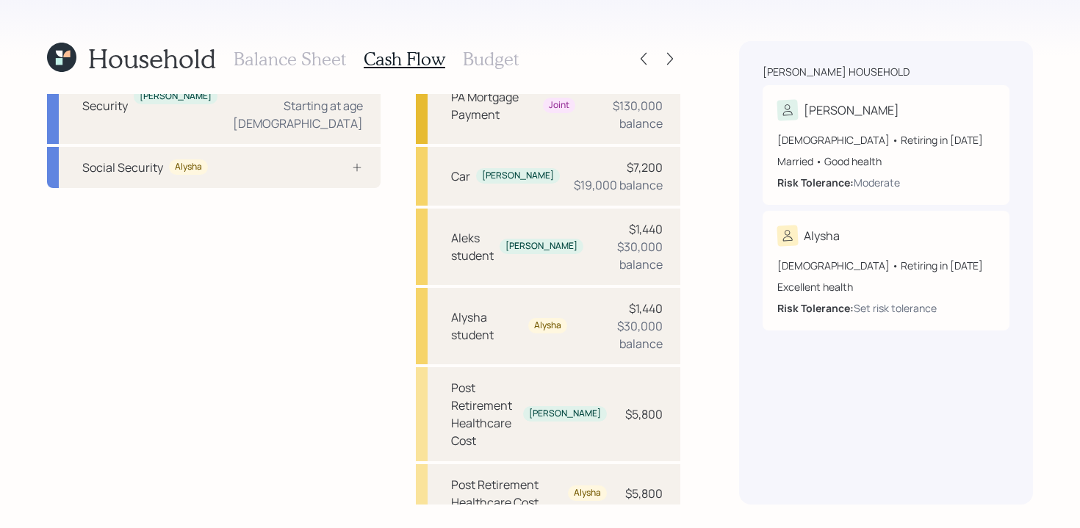
click at [481, 64] on h3 "Budget" at bounding box center [491, 58] width 56 height 21
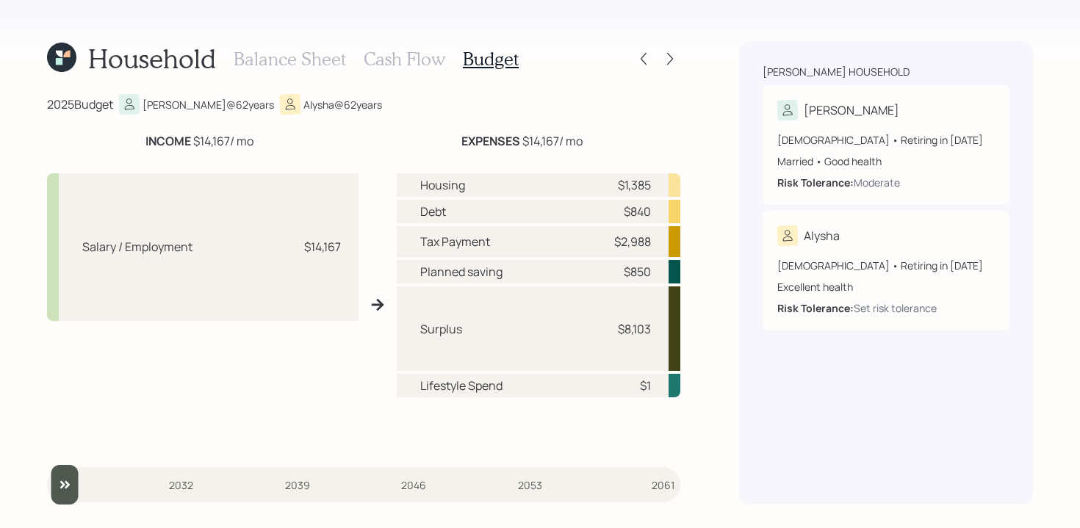
click at [413, 64] on h3 "Cash Flow" at bounding box center [405, 58] width 82 height 21
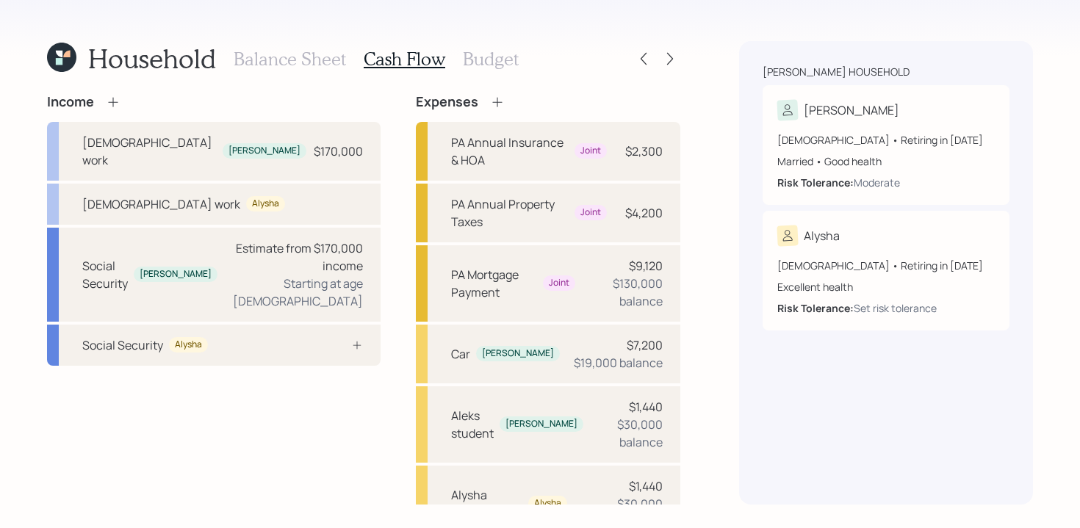
click at [490, 106] on icon at bounding box center [497, 102] width 15 height 15
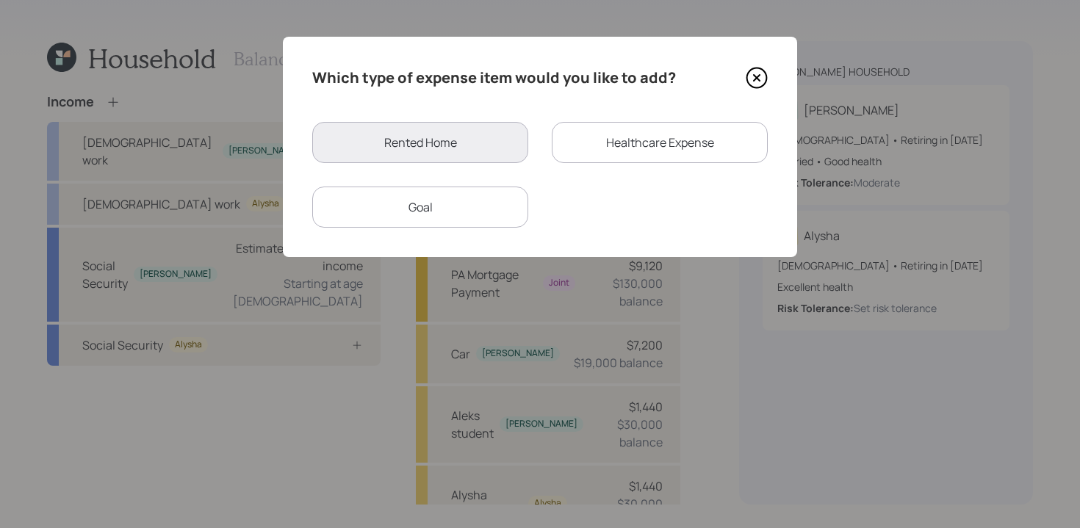
click at [651, 150] on div "Healthcare Expense" at bounding box center [660, 142] width 216 height 41
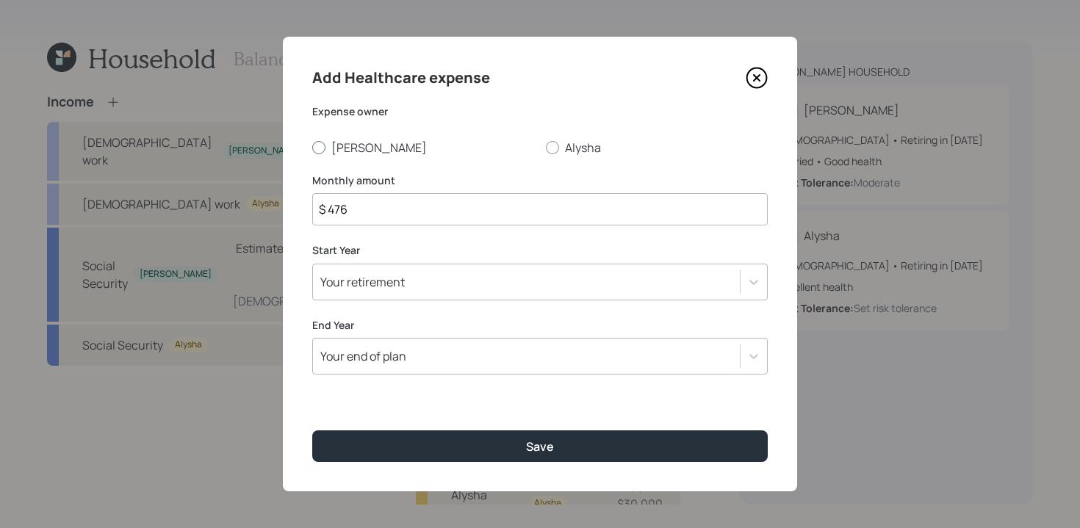
click at [319, 146] on div at bounding box center [318, 147] width 13 height 13
click at [312, 147] on input "[PERSON_NAME]" at bounding box center [311, 147] width 1 height 1
radio input "true"
click at [412, 201] on input "$ 476" at bounding box center [539, 209] width 455 height 32
click at [414, 213] on input "$ 476" at bounding box center [539, 209] width 455 height 32
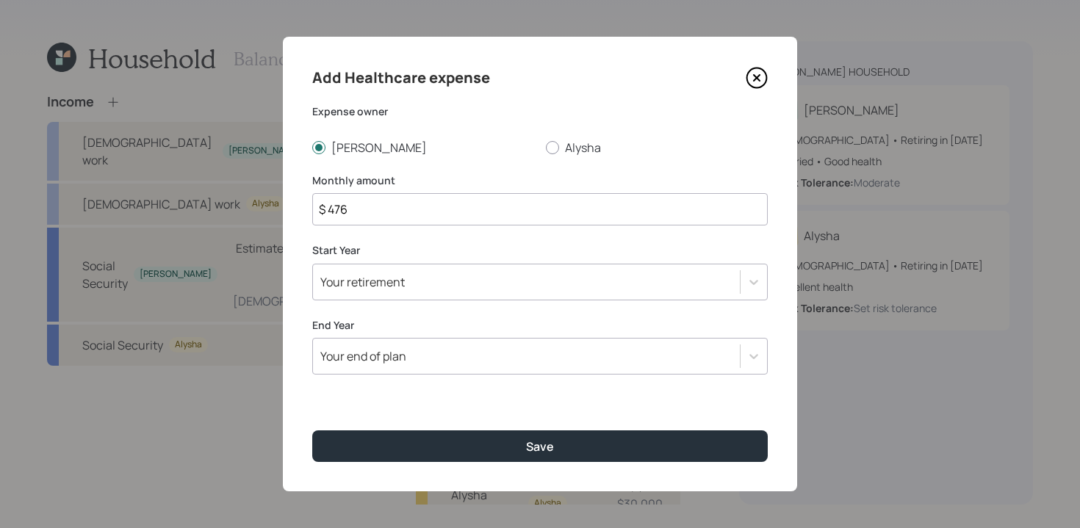
click at [485, 206] on input "$ 476" at bounding box center [539, 209] width 455 height 32
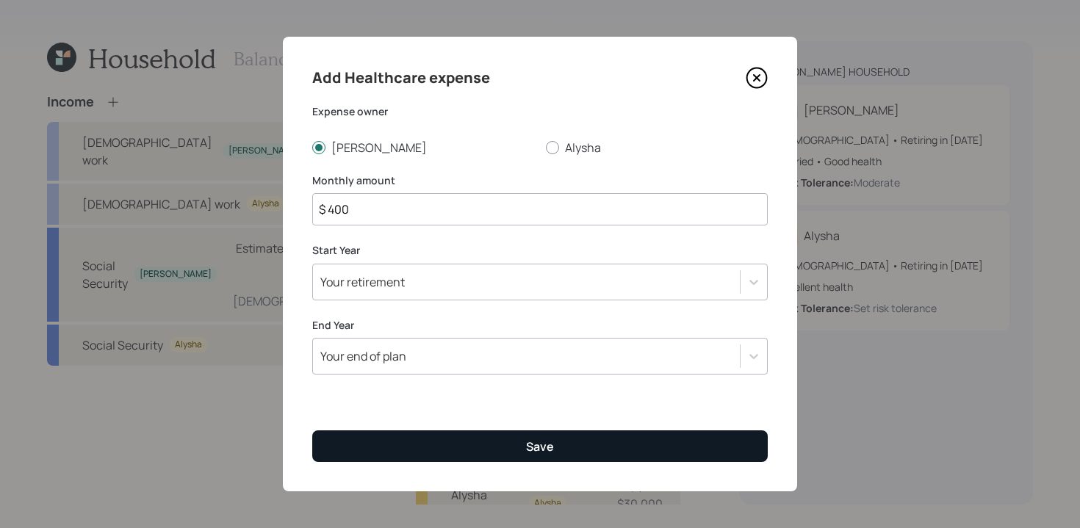
type input "$ 400"
click at [555, 443] on button "Save" at bounding box center [539, 446] width 455 height 32
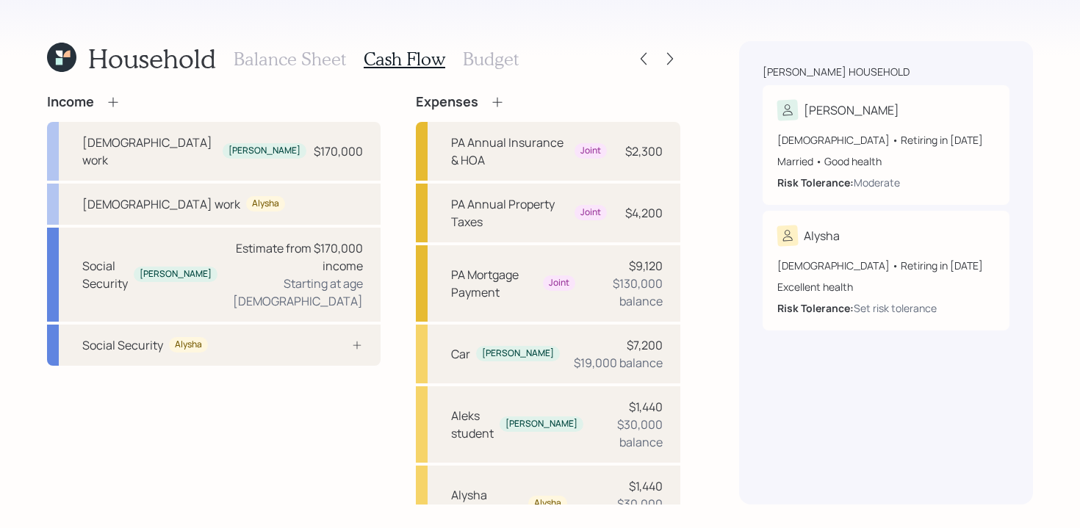
click at [490, 100] on icon at bounding box center [497, 102] width 15 height 15
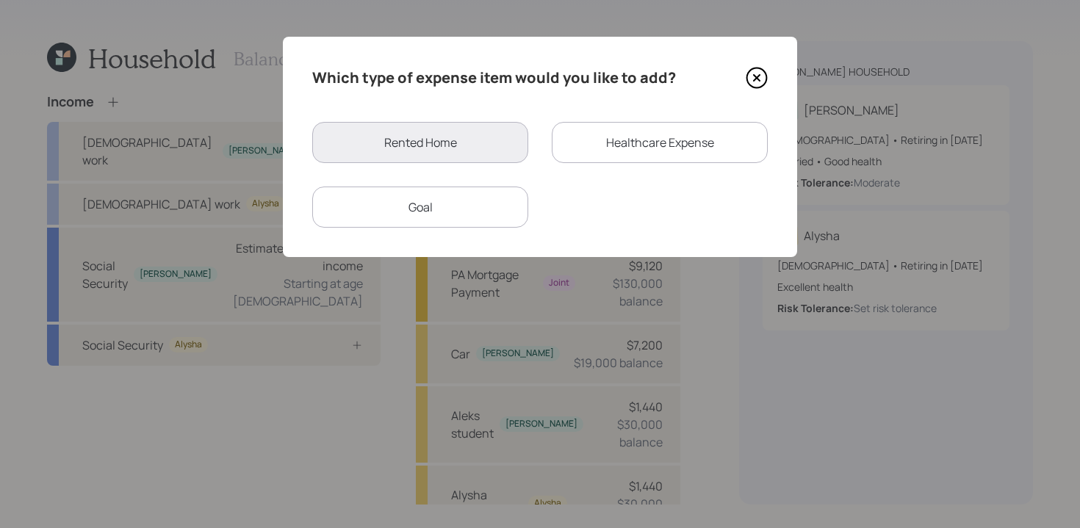
click at [753, 74] on icon at bounding box center [757, 78] width 22 height 22
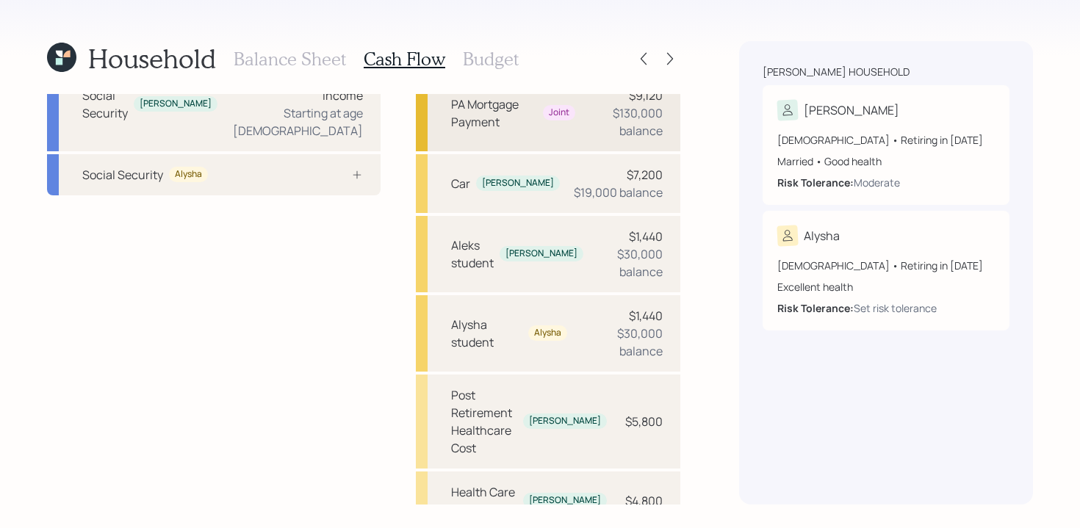
scroll to position [222, 0]
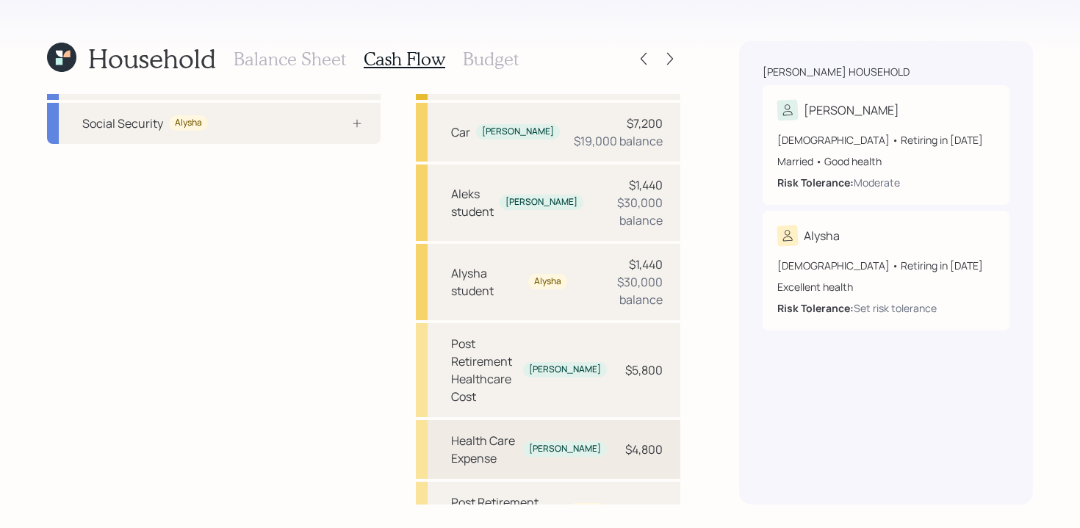
click at [588, 432] on div "Health Care Expense [PERSON_NAME]" at bounding box center [529, 449] width 156 height 35
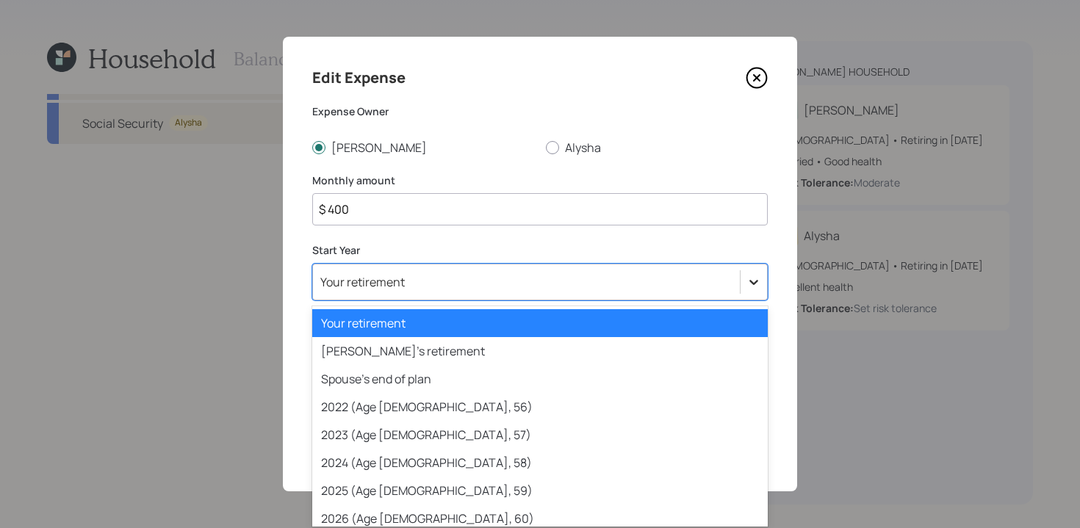
click at [748, 286] on icon at bounding box center [753, 282] width 15 height 15
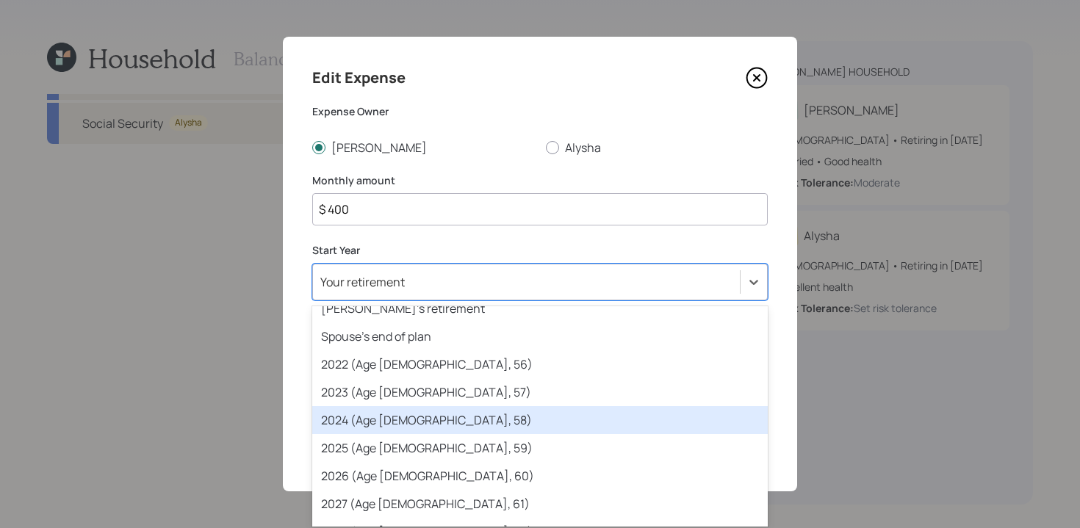
scroll to position [66, 0]
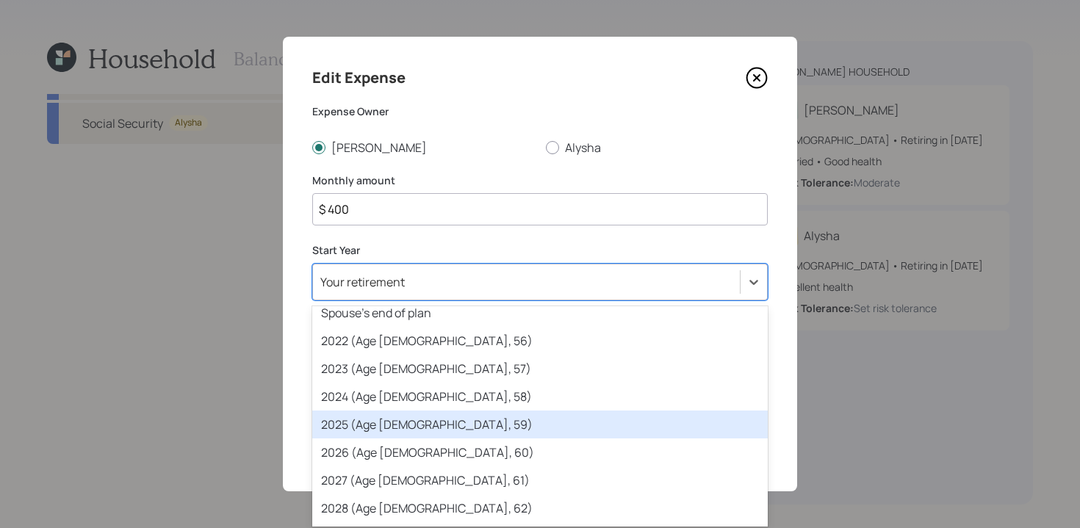
click at [550, 417] on div "2025 (Age [DEMOGRAPHIC_DATA], 59)" at bounding box center [539, 425] width 455 height 28
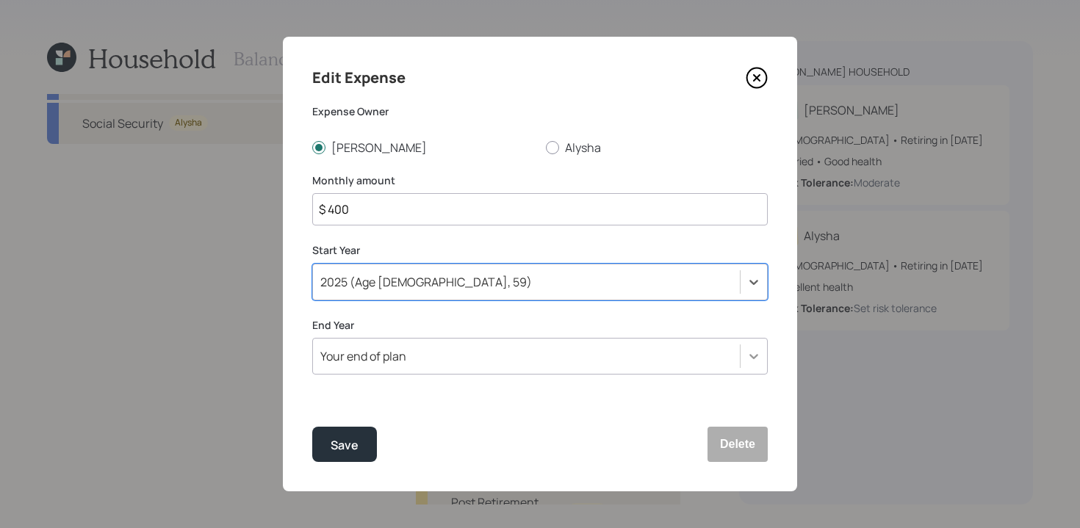
click at [740, 350] on div at bounding box center [753, 356] width 26 height 26
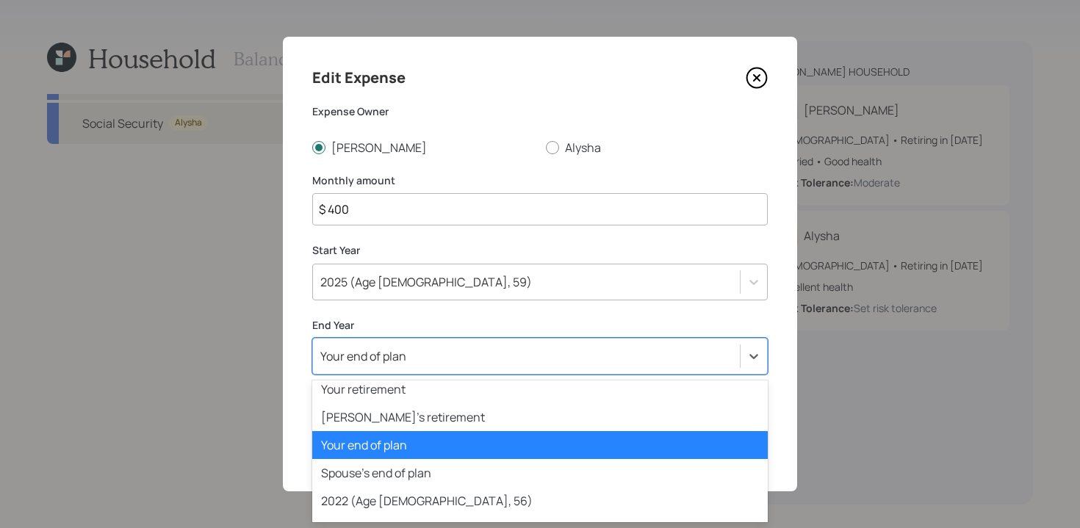
scroll to position [0, 0]
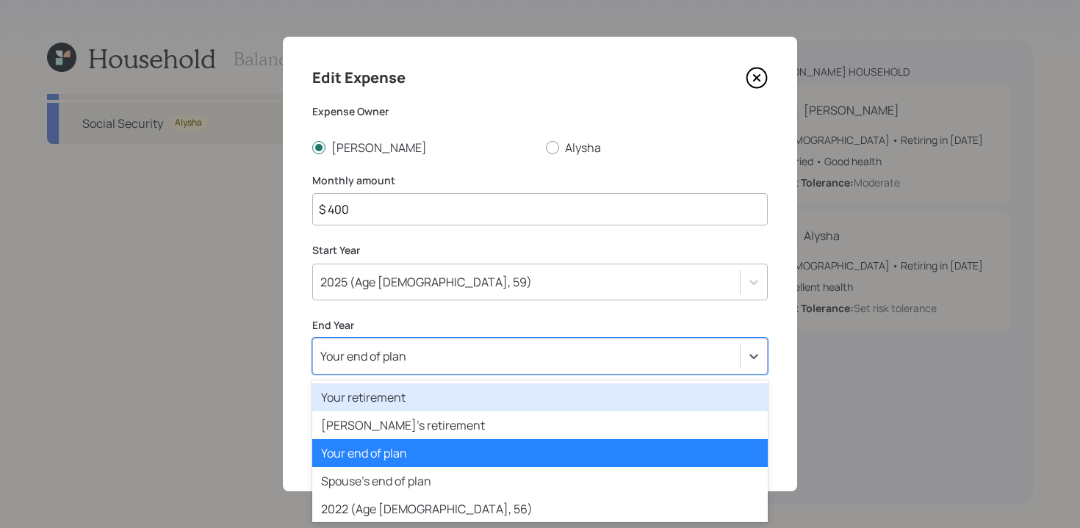
click at [561, 405] on div "Your retirement" at bounding box center [539, 397] width 455 height 28
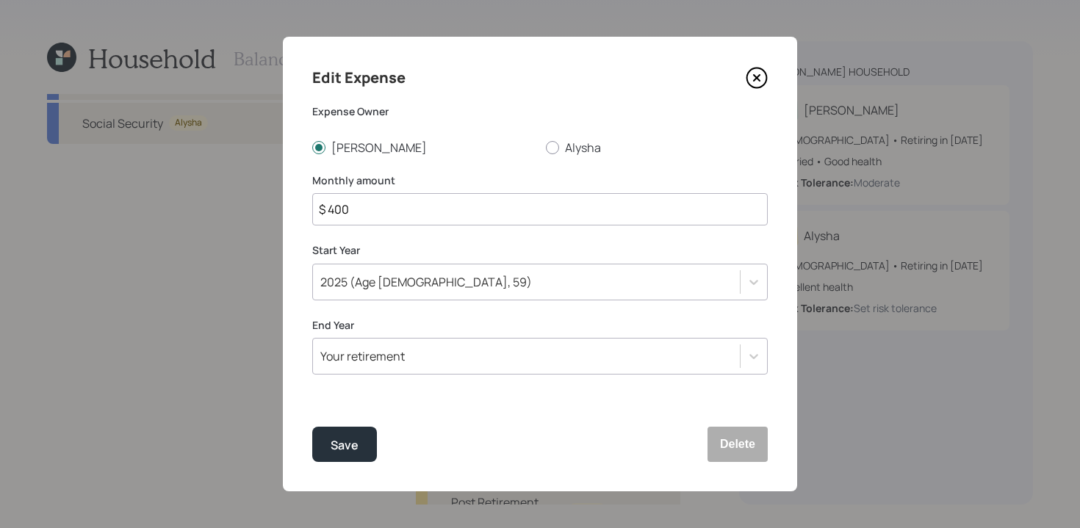
click at [341, 466] on div "Edit Expense Expense Owner [PERSON_NAME] [PERSON_NAME] Monthly amount $ 400 Sta…" at bounding box center [540, 264] width 514 height 455
click at [342, 454] on div "Save" at bounding box center [345, 446] width 28 height 20
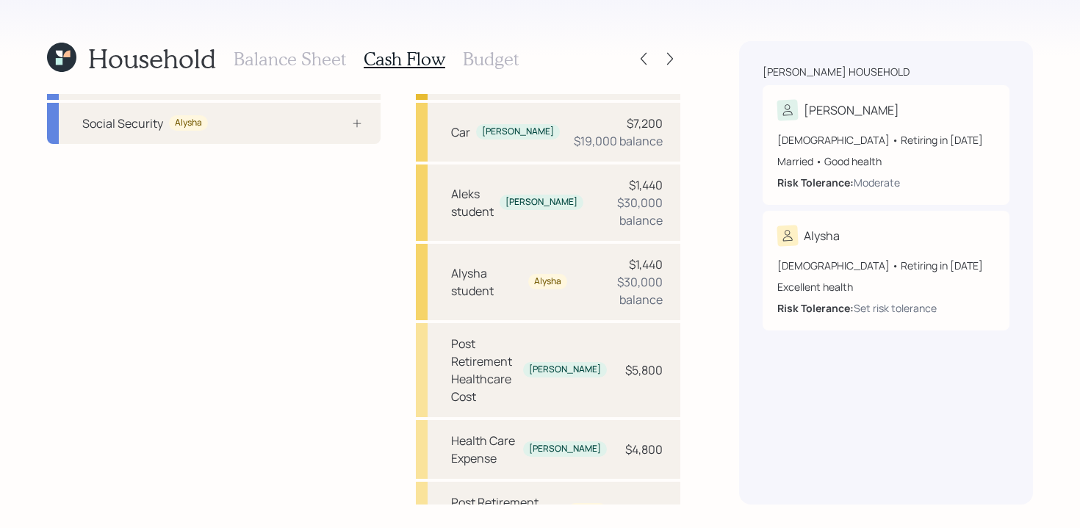
click at [503, 52] on h3 "Budget" at bounding box center [491, 58] width 56 height 21
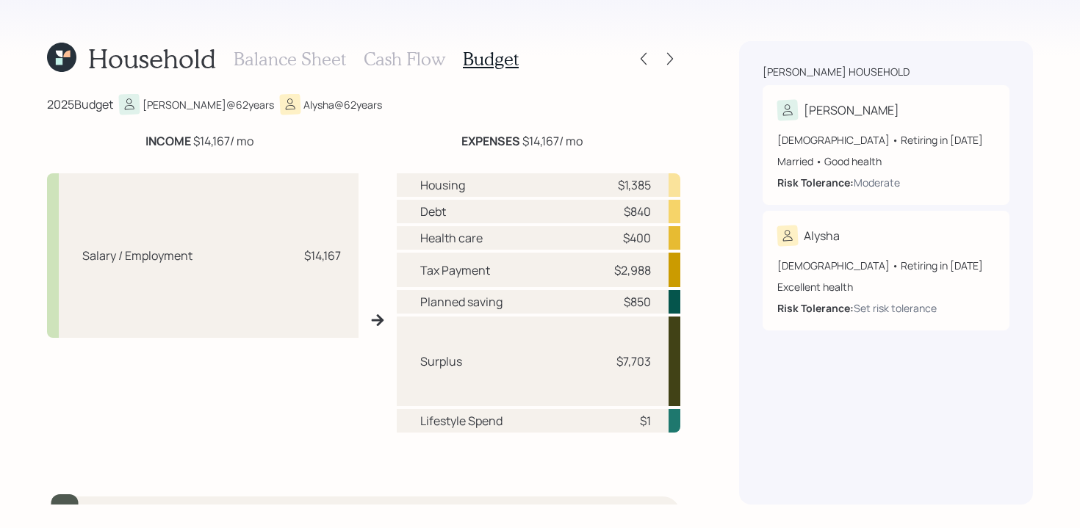
click at [383, 63] on h3 "Cash Flow" at bounding box center [405, 58] width 82 height 21
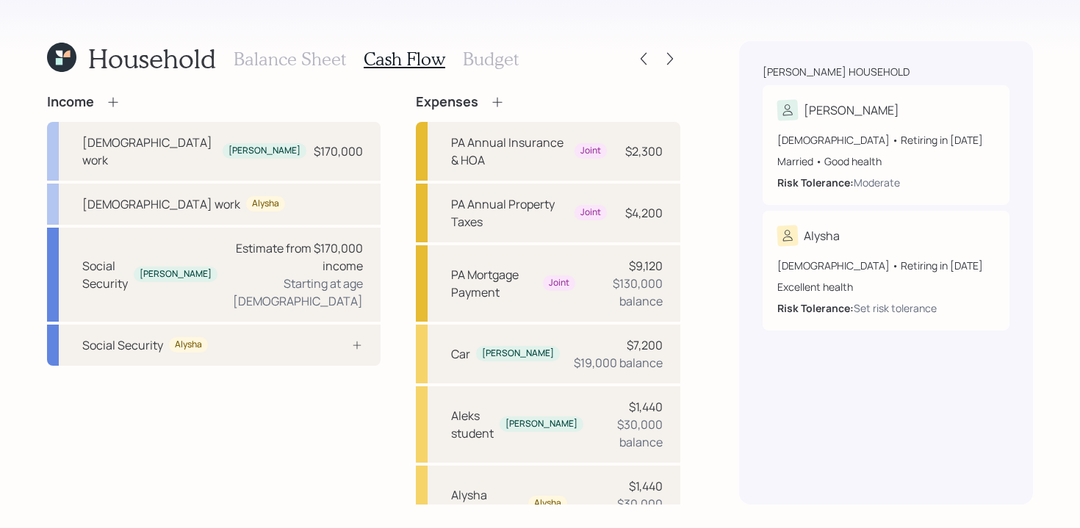
click at [487, 57] on h3 "Budget" at bounding box center [491, 58] width 56 height 21
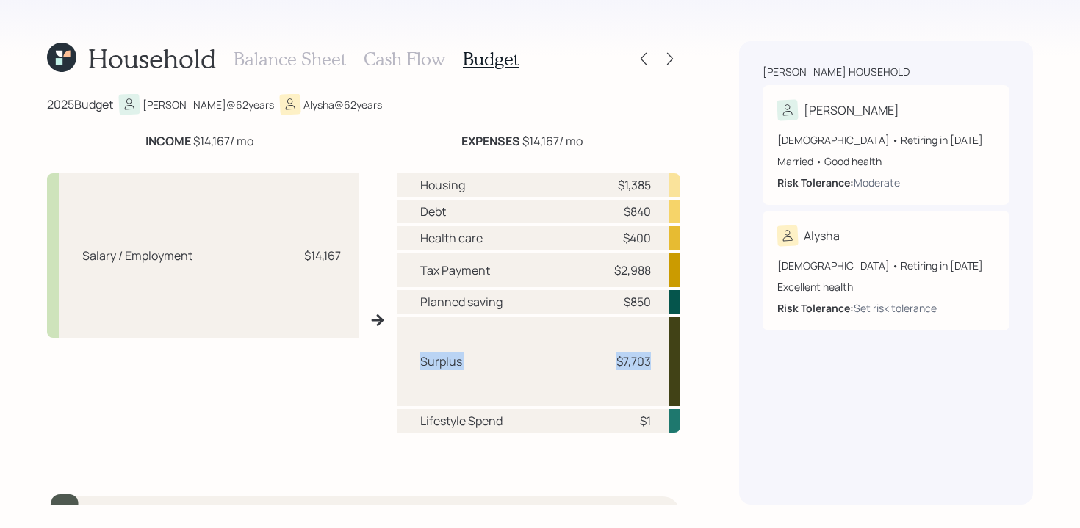
drag, startPoint x: 419, startPoint y: 367, endPoint x: 646, endPoint y: 381, distance: 227.4
click at [646, 381] on div "Surplus $7,703" at bounding box center [539, 362] width 284 height 90
click at [707, 332] on div "Household Balance Sheet Cash Flow Budget 2025 Budget [PERSON_NAME] @ 62 years A…" at bounding box center [540, 264] width 1080 height 528
click at [414, 58] on h3 "Cash Flow" at bounding box center [405, 58] width 82 height 21
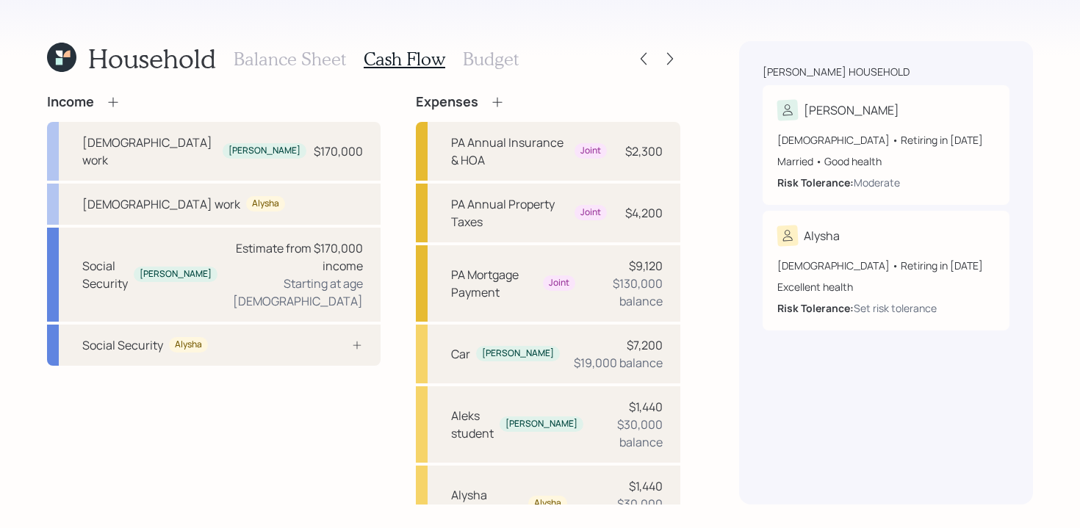
click at [499, 43] on div "Balance Sheet Cash Flow Budget" at bounding box center [376, 58] width 285 height 35
click at [497, 57] on h3 "Budget" at bounding box center [491, 58] width 56 height 21
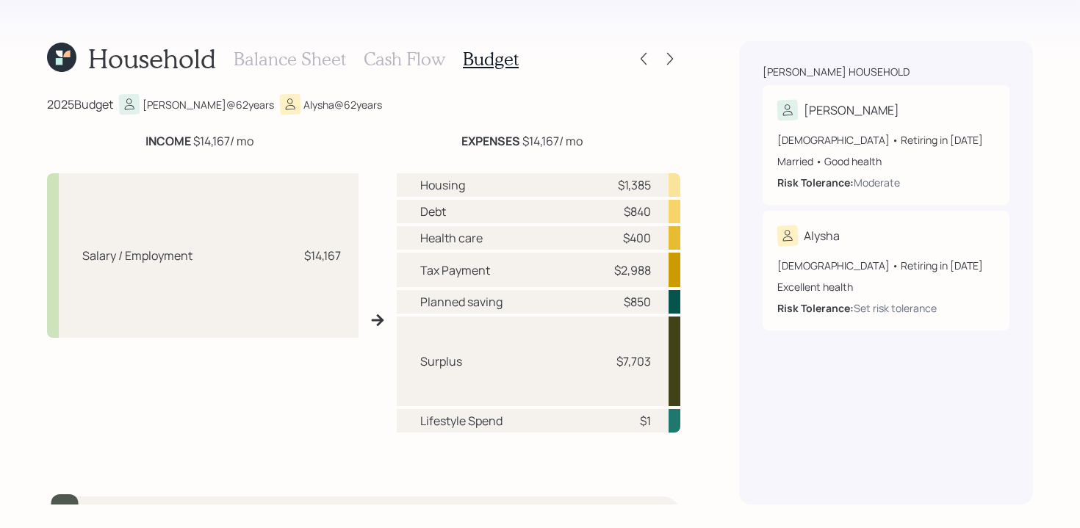
click at [421, 60] on h3 "Cash Flow" at bounding box center [405, 58] width 82 height 21
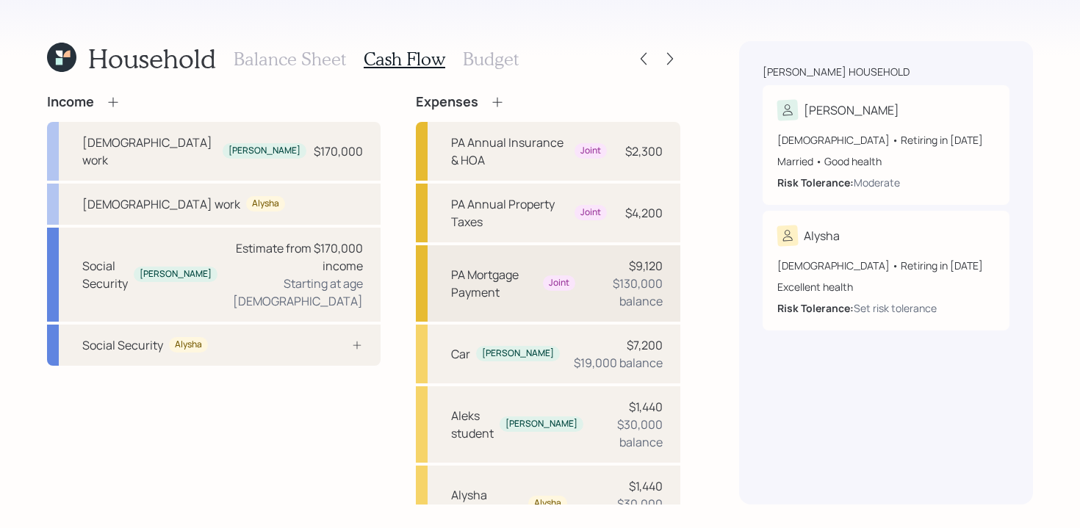
scroll to position [222, 0]
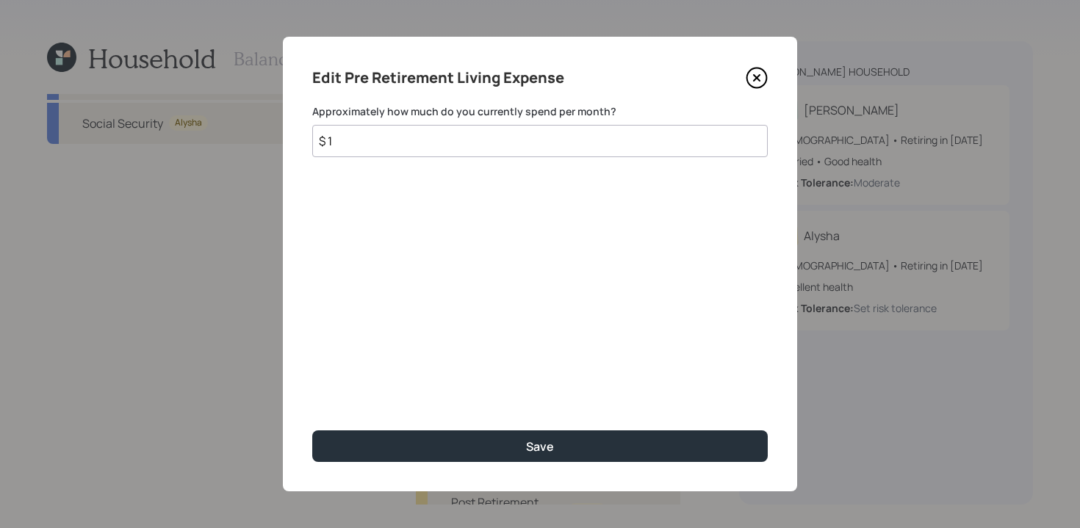
click at [514, 137] on input "$ 1" at bounding box center [539, 141] width 455 height 32
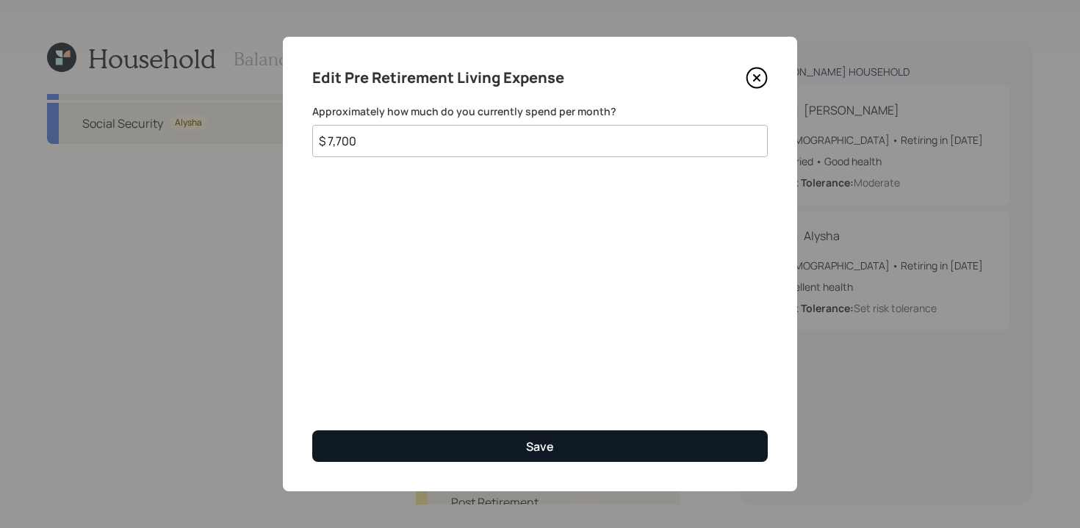
type input "$ 7,700"
click at [516, 453] on button "Save" at bounding box center [539, 446] width 455 height 32
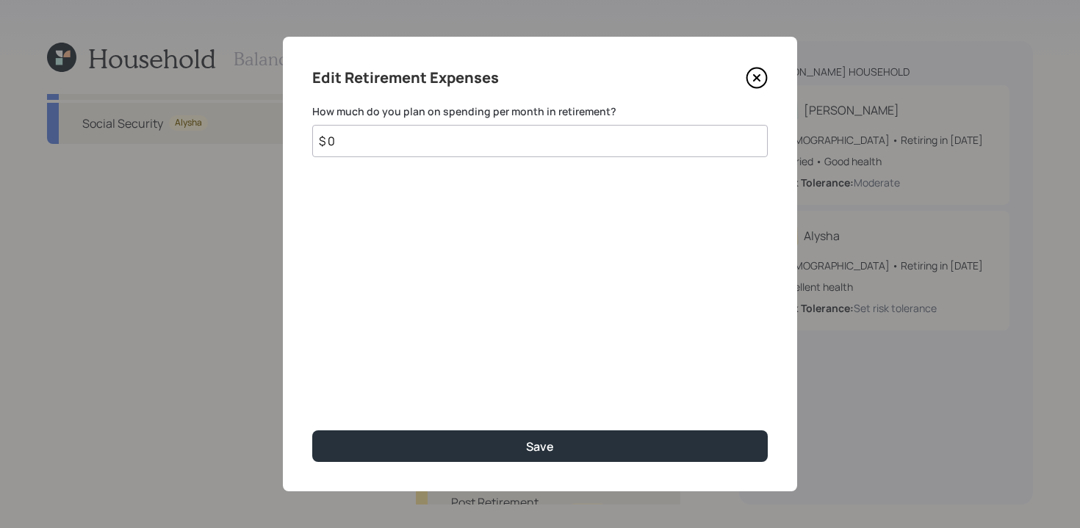
click at [500, 144] on input "$ 0" at bounding box center [539, 141] width 455 height 32
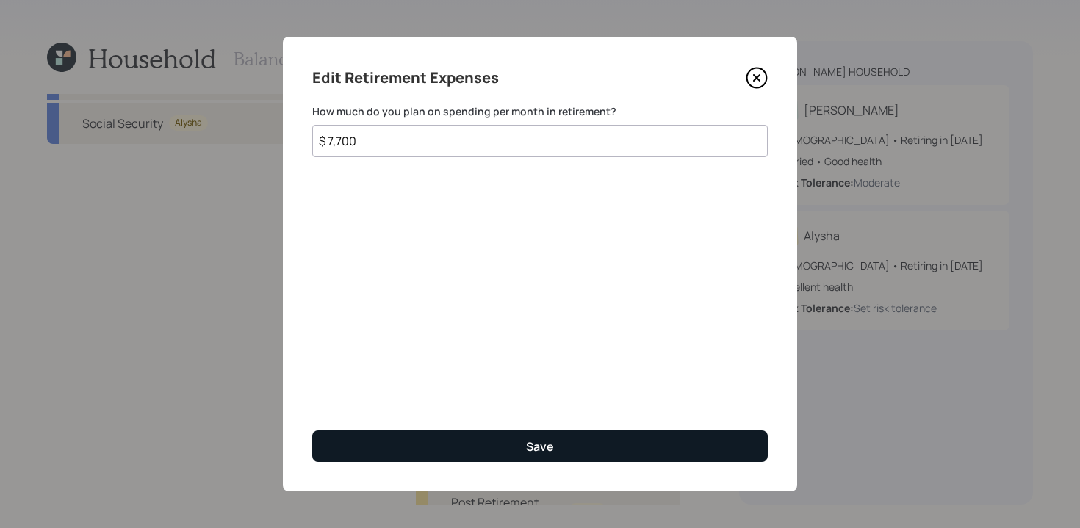
type input "$ 7,700"
click at [510, 435] on button "Save" at bounding box center [539, 446] width 455 height 32
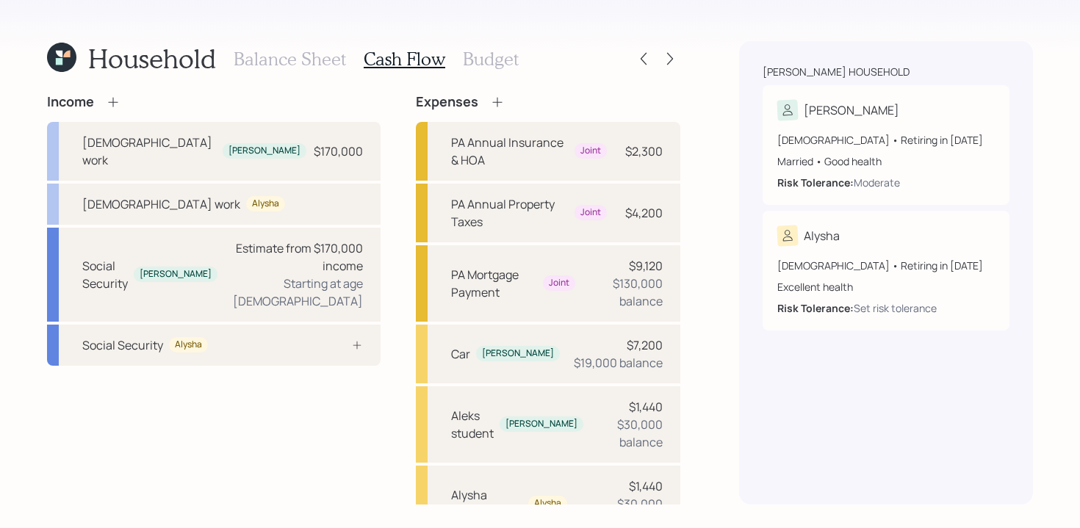
click at [504, 51] on h3 "Budget" at bounding box center [491, 58] width 56 height 21
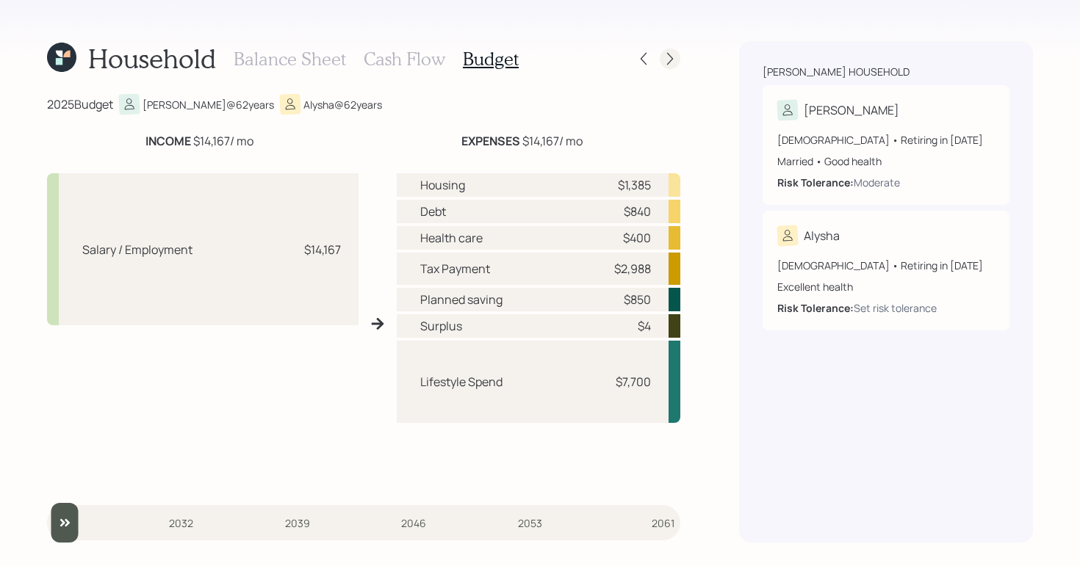
click at [668, 53] on icon at bounding box center [670, 58] width 15 height 15
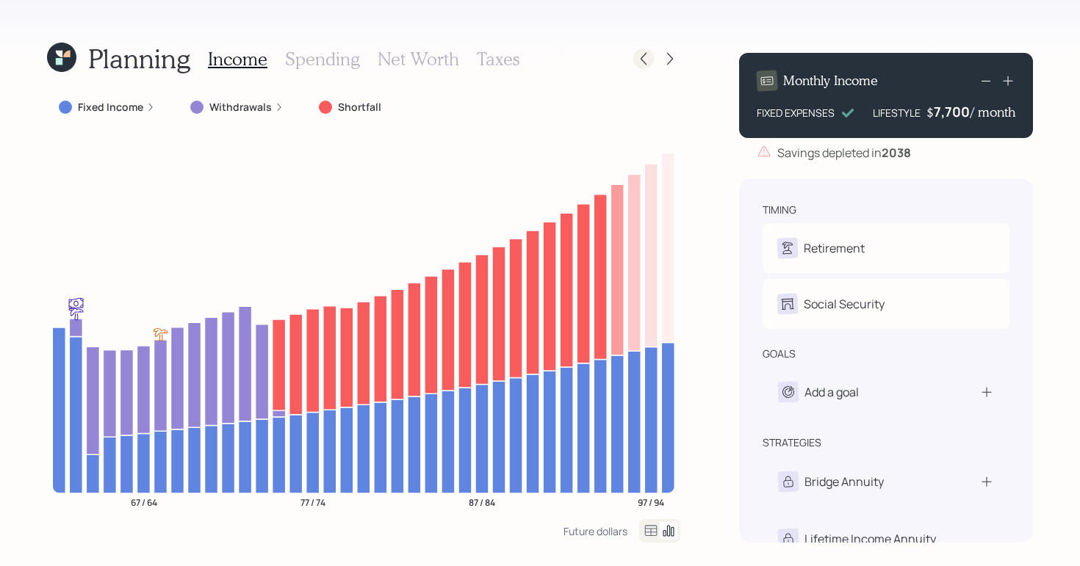
click at [644, 60] on icon at bounding box center [643, 58] width 15 height 15
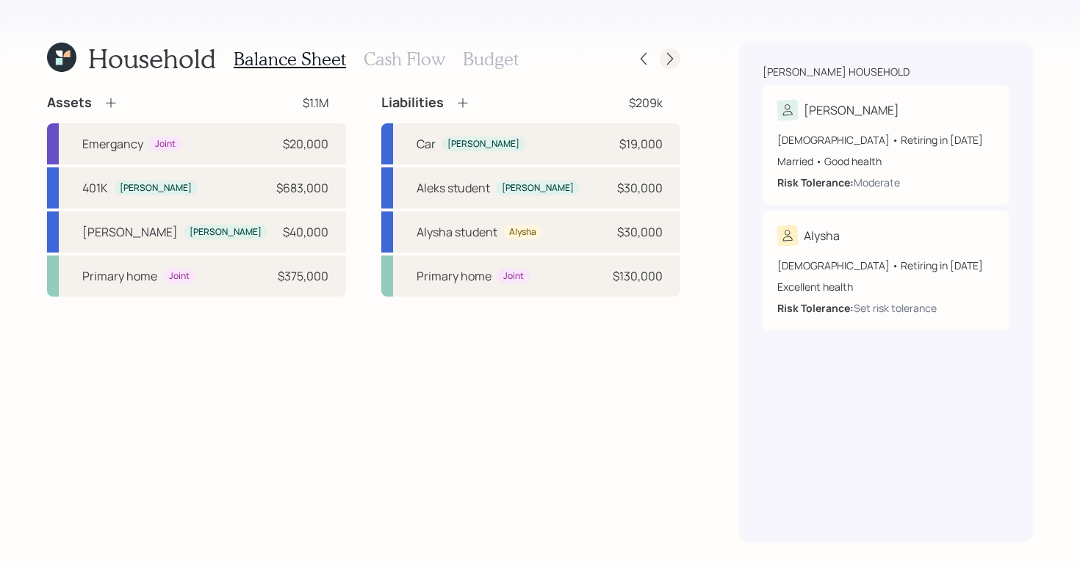
click at [670, 58] on icon at bounding box center [670, 58] width 15 height 15
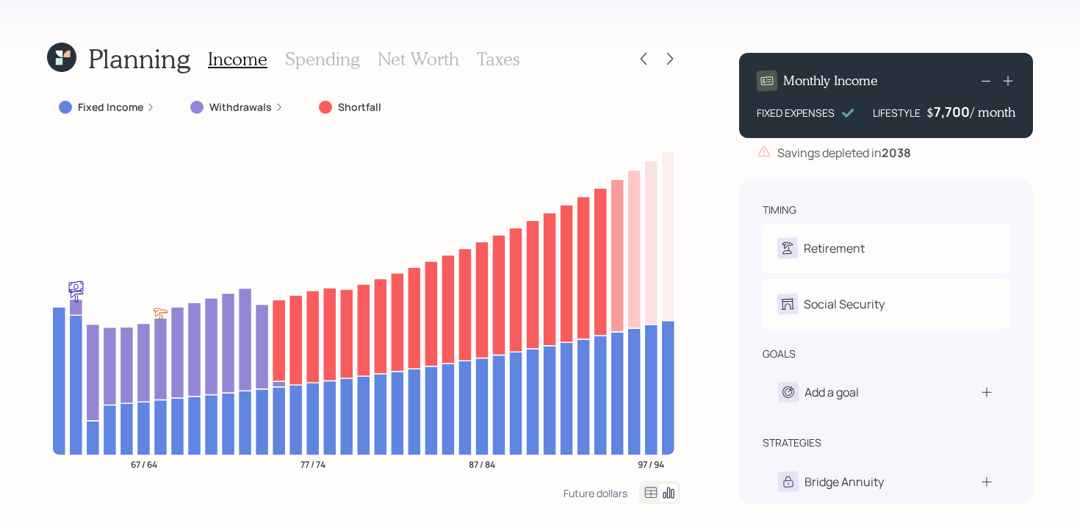
click at [146, 109] on icon at bounding box center [150, 107] width 9 height 9
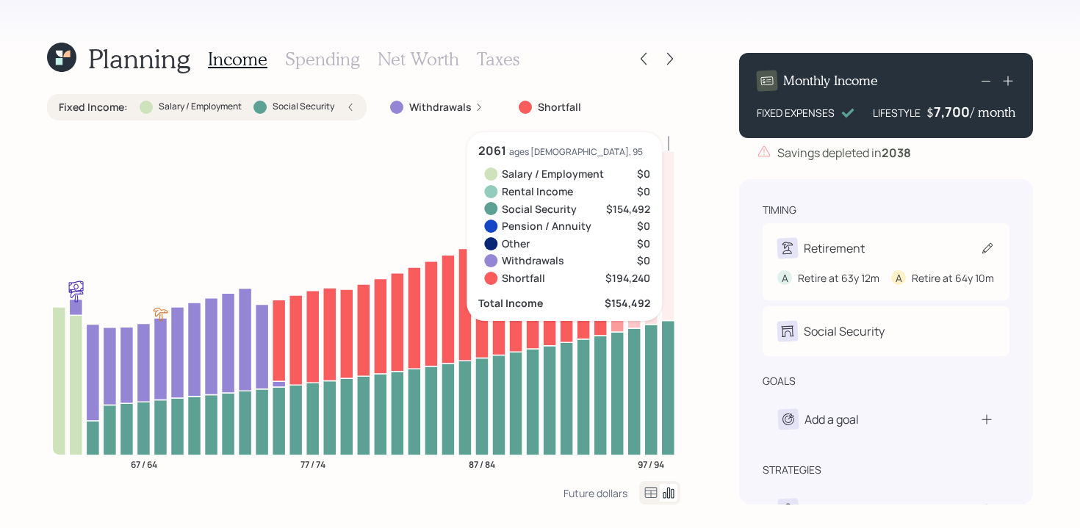
click at [789, 253] on icon at bounding box center [786, 247] width 15 height 15
select select "12"
select select "10"
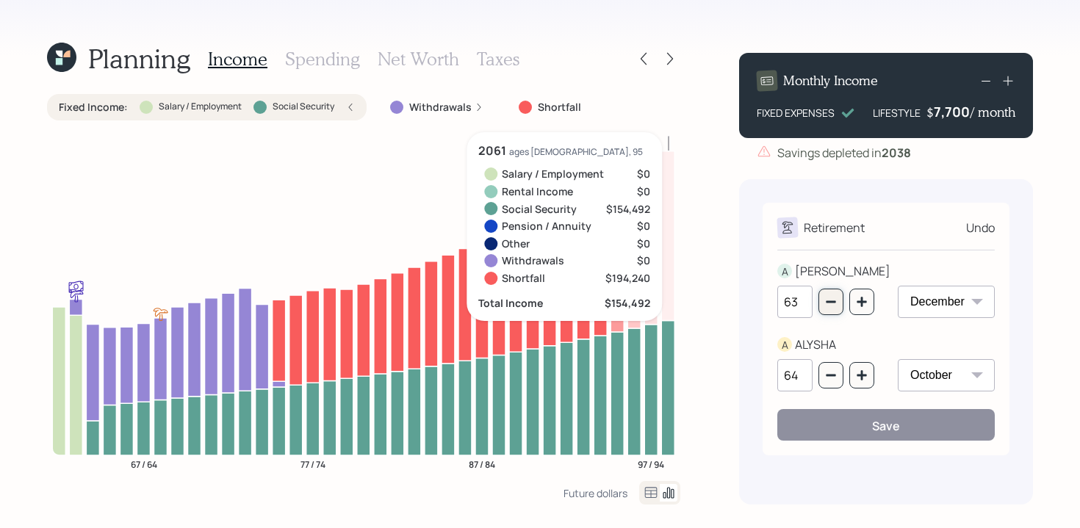
click at [832, 302] on icon "button" at bounding box center [831, 302] width 10 height 2
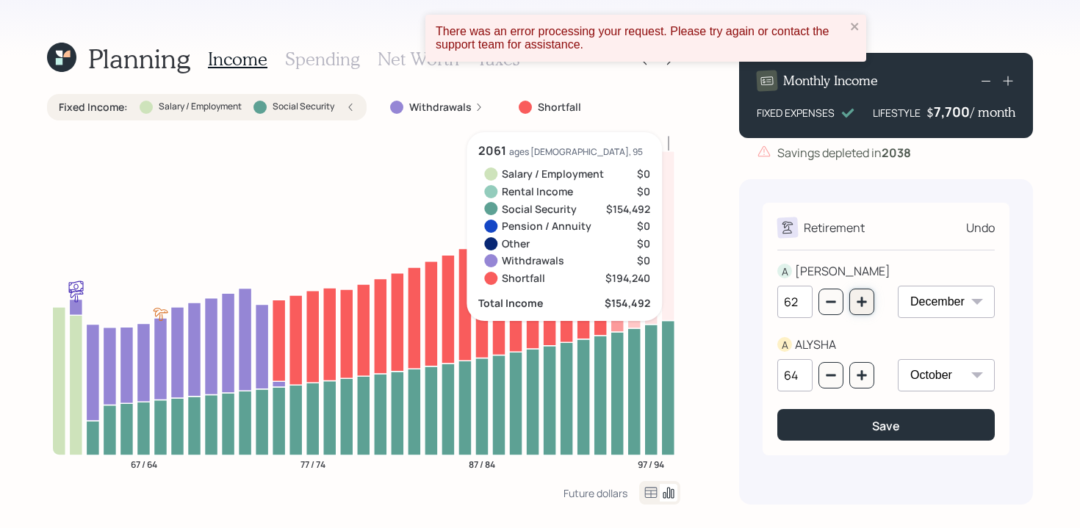
click at [860, 308] on button "button" at bounding box center [861, 302] width 25 height 26
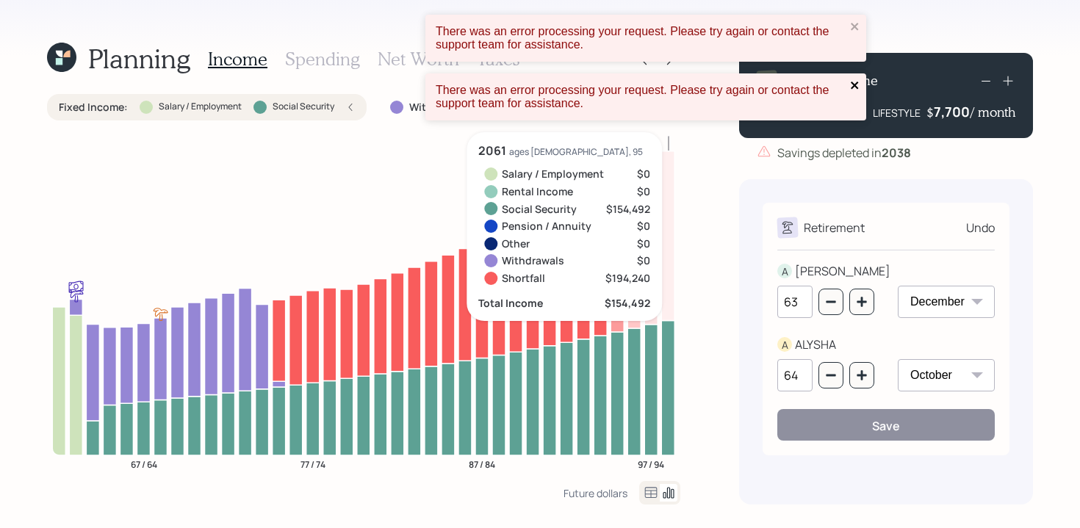
click at [851, 85] on icon "close" at bounding box center [855, 85] width 10 height 12
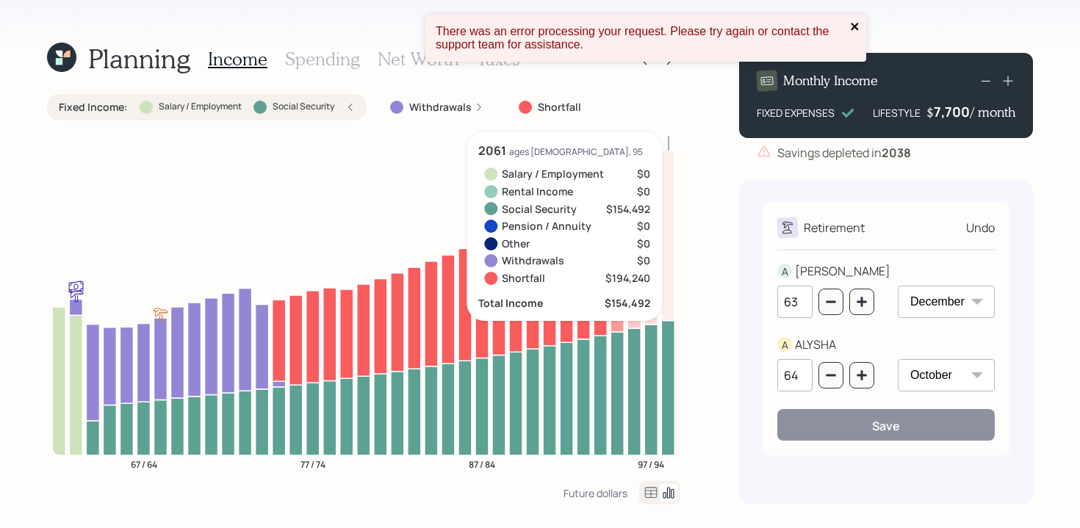
click at [854, 29] on icon "close" at bounding box center [855, 27] width 10 height 12
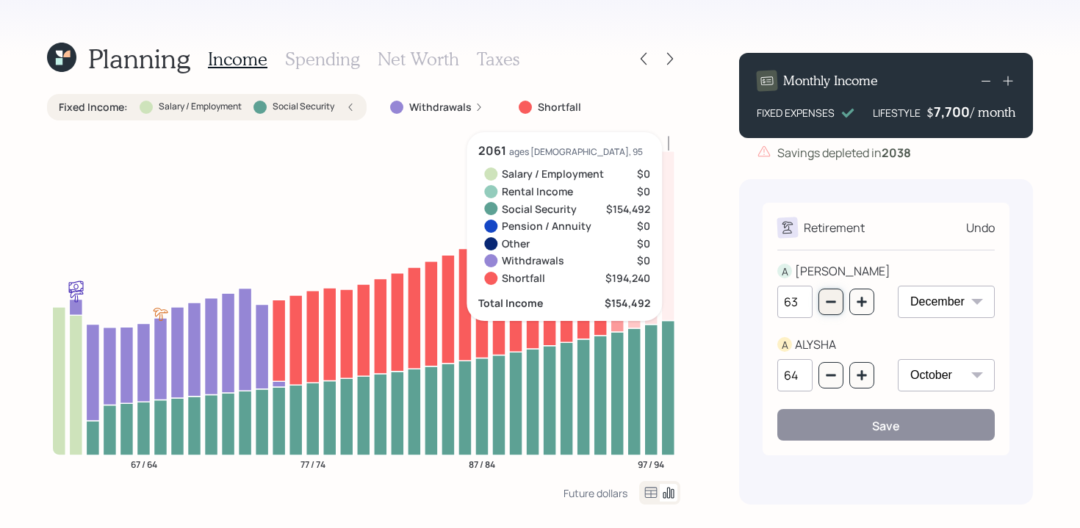
click at [829, 302] on icon "button" at bounding box center [831, 302] width 10 height 2
type input "62"
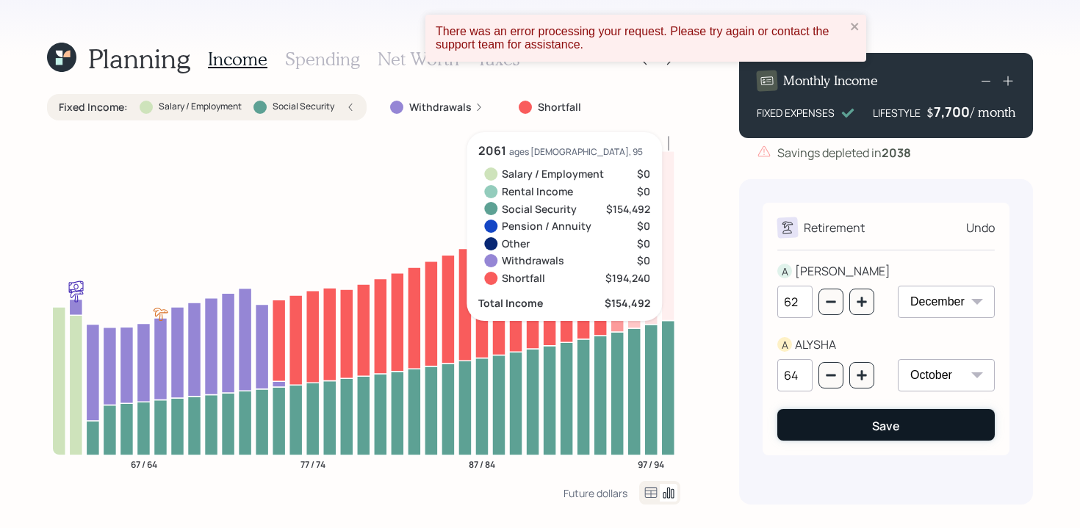
click at [866, 429] on button "Save" at bounding box center [885, 425] width 217 height 32
